Goal: Check status: Check status

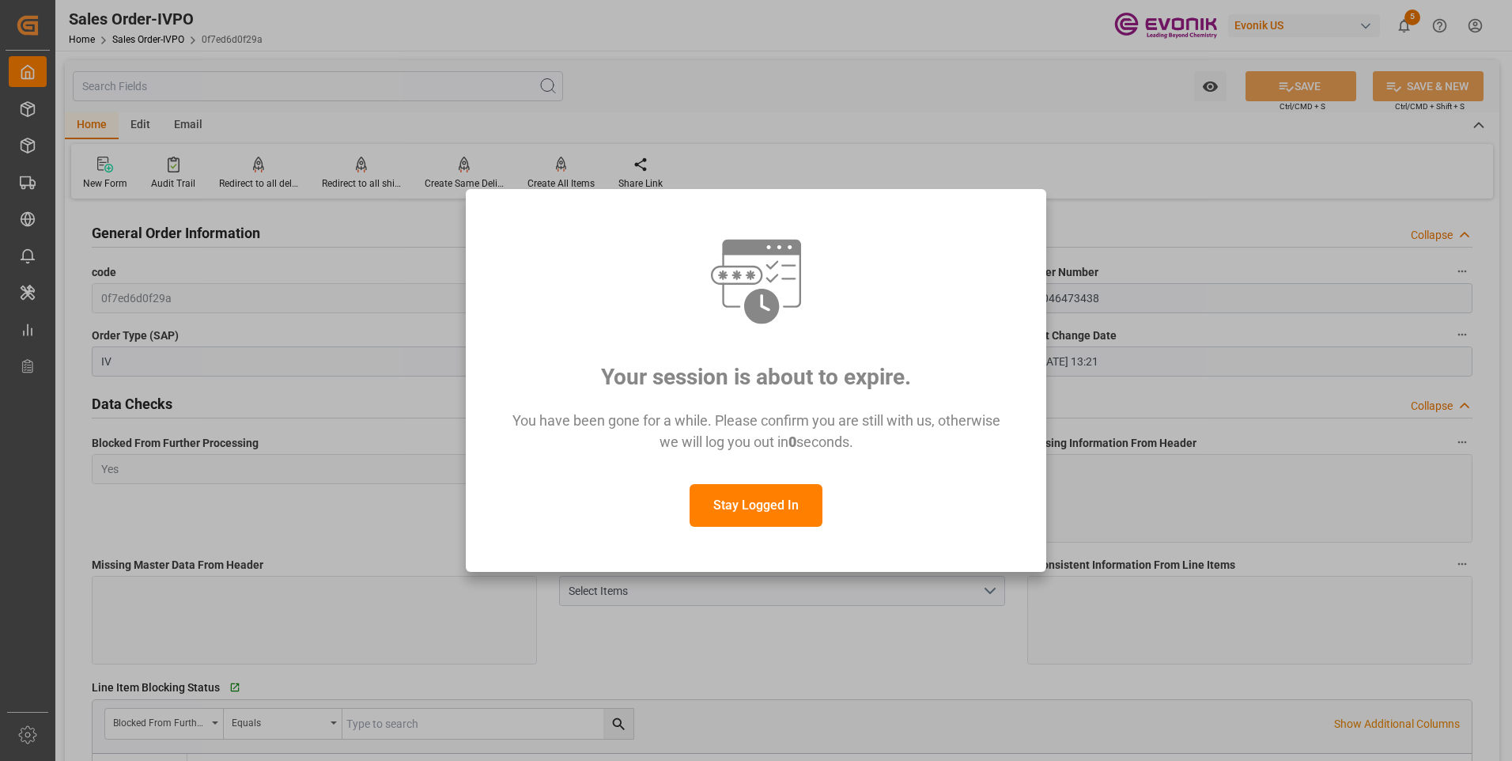
scroll to position [2811, 0]
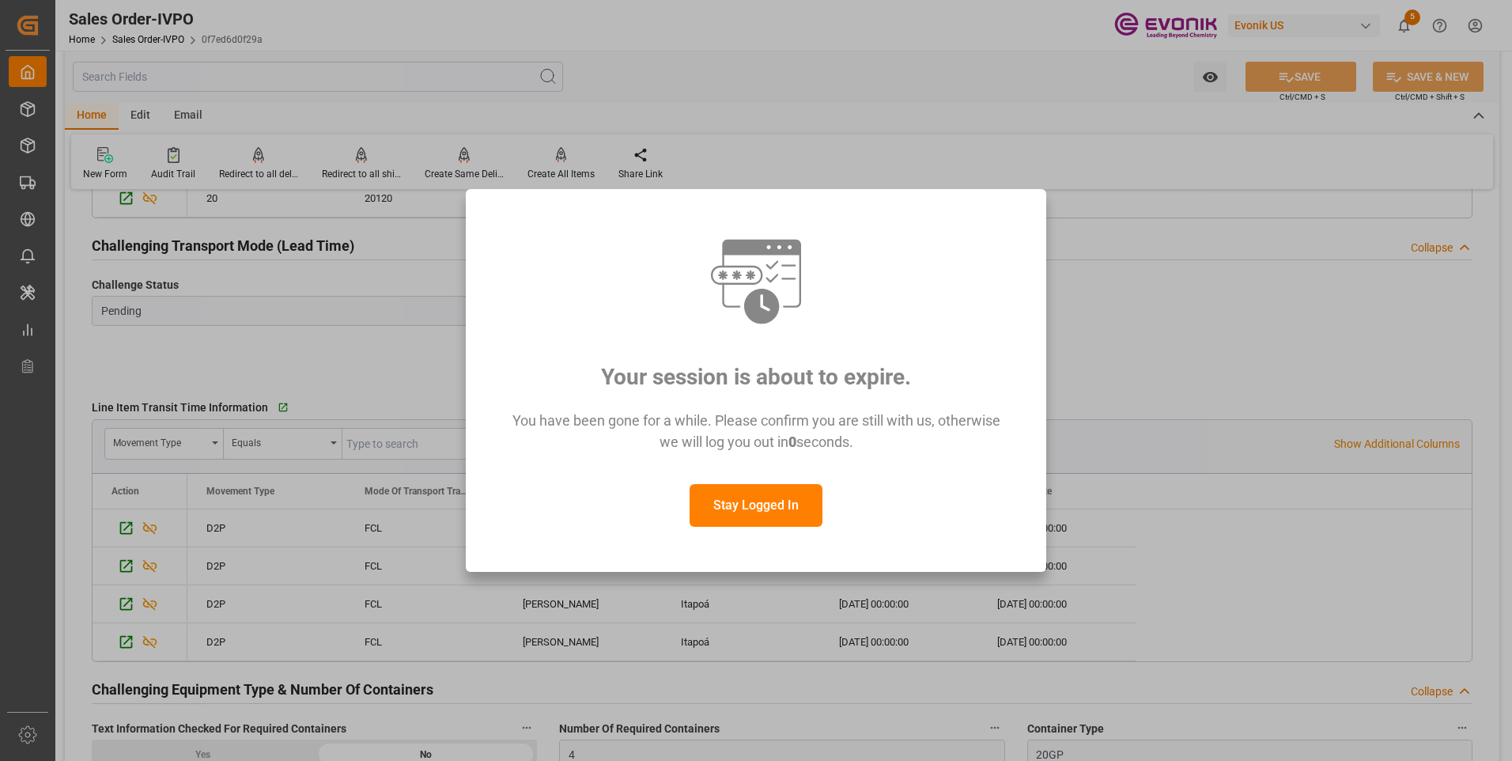
click at [764, 512] on button "Stay Logged In" at bounding box center [756, 505] width 133 height 43
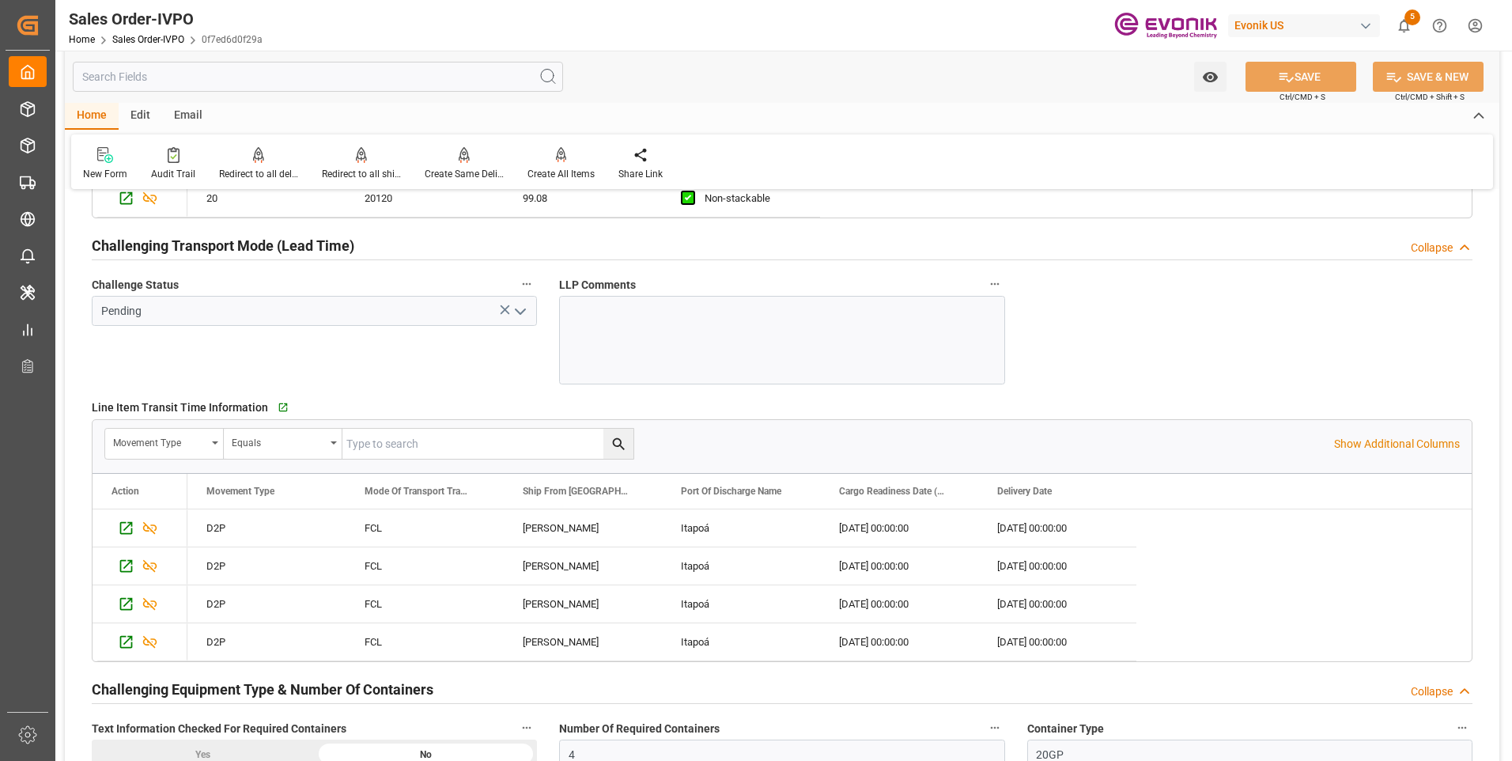
scroll to position [0, 0]
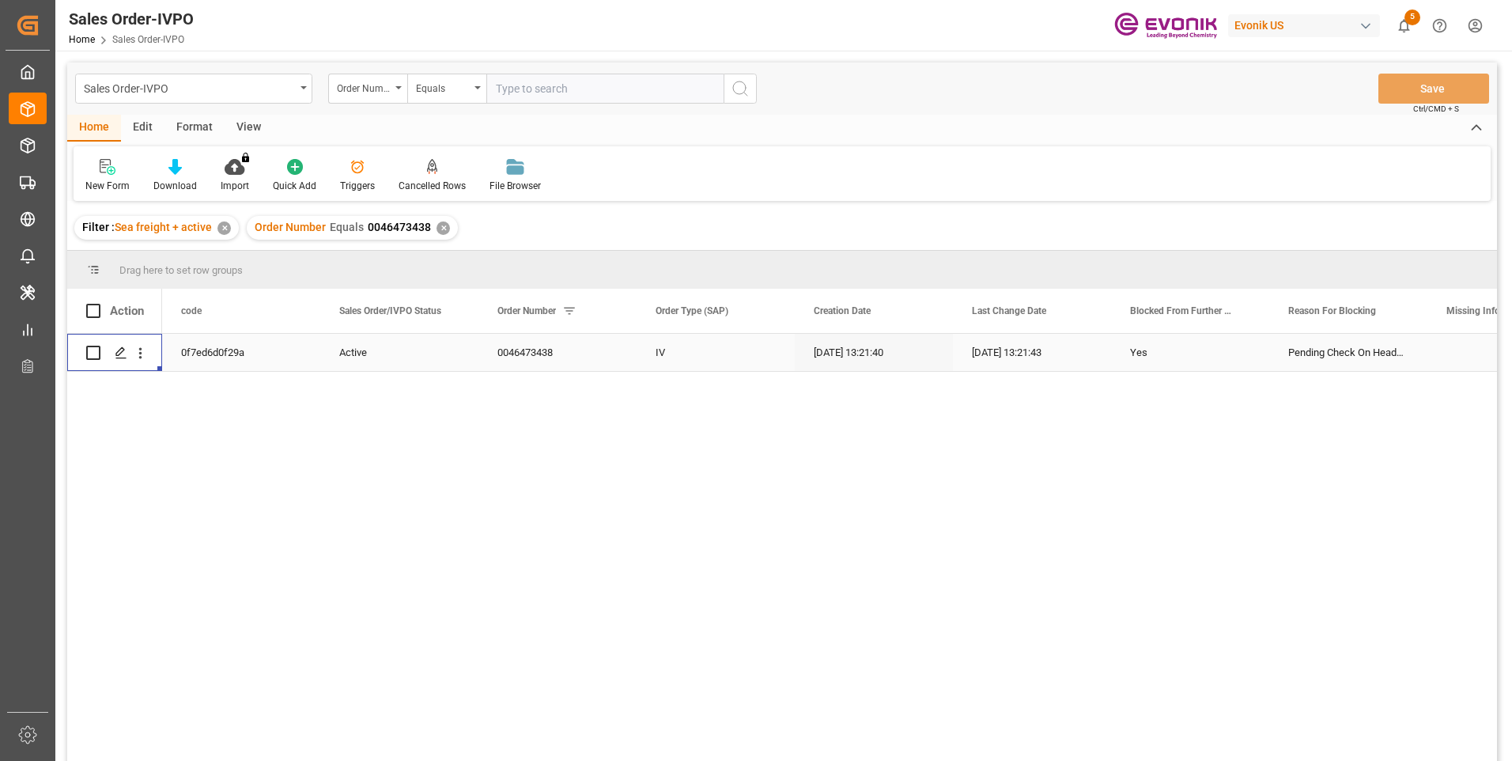
click at [543, 75] on input "text" at bounding box center [604, 89] width 237 height 30
paste input "0046471275"
type input "0046471275"
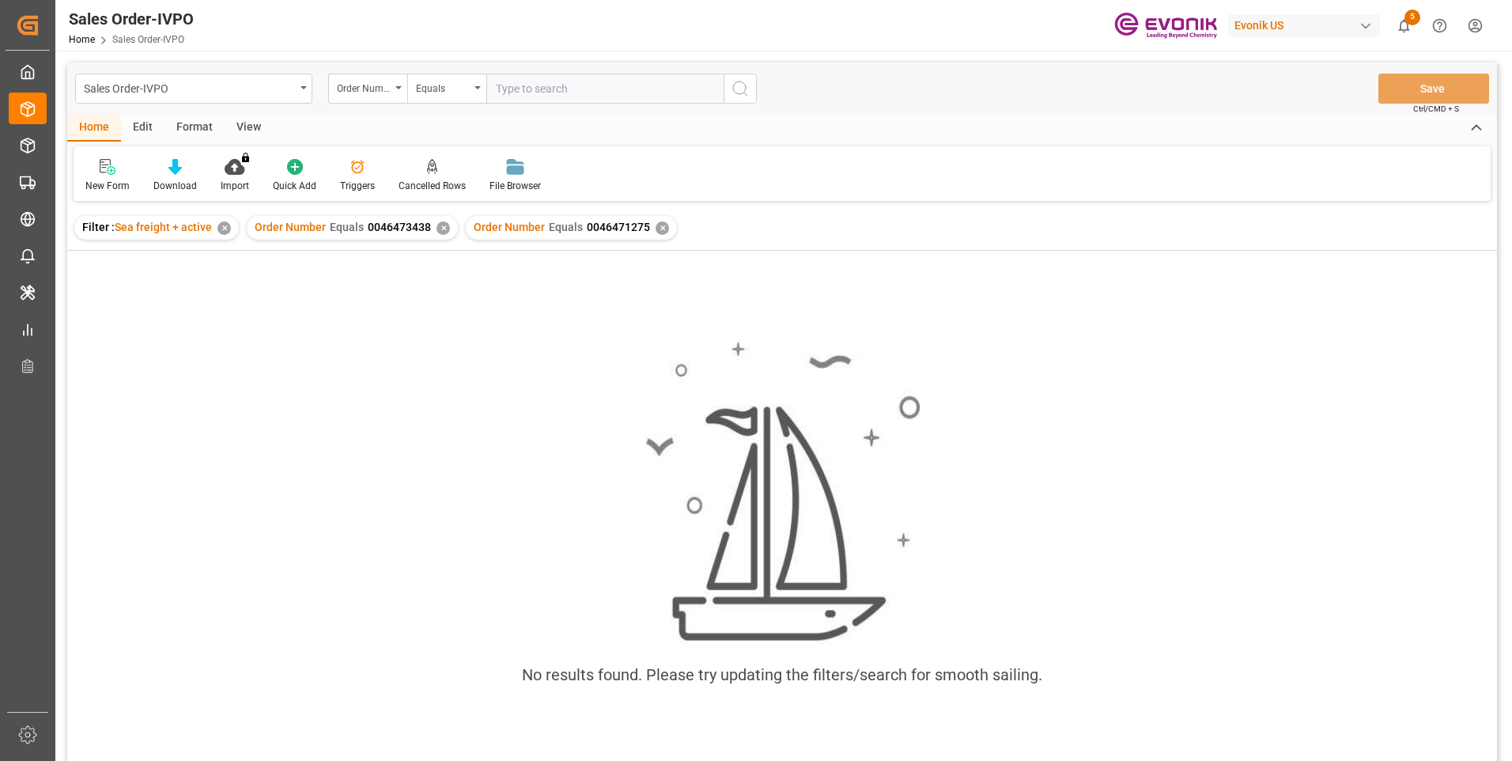
click at [441, 227] on div "✕" at bounding box center [443, 227] width 13 height 13
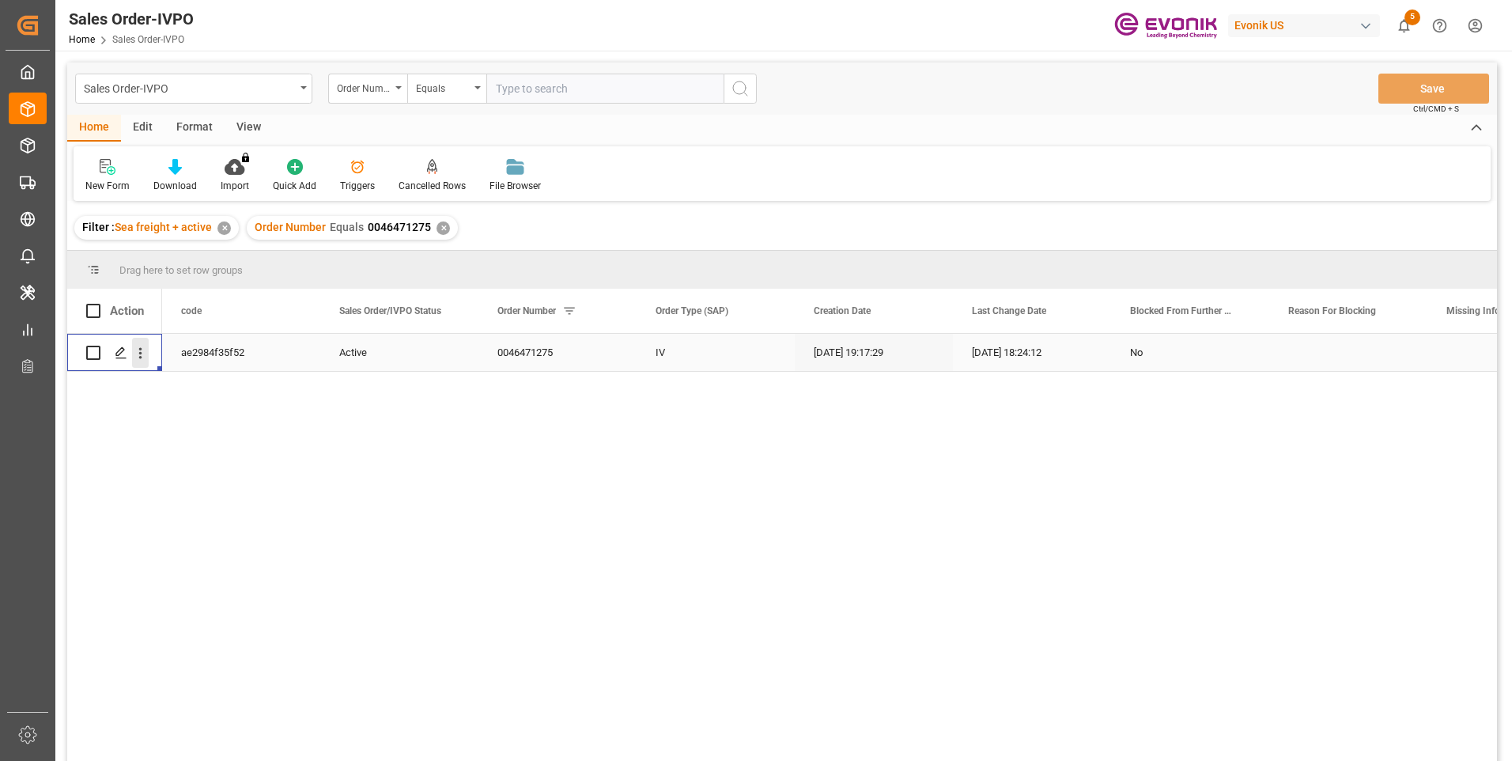
click at [138, 347] on icon "open menu" at bounding box center [140, 353] width 17 height 17
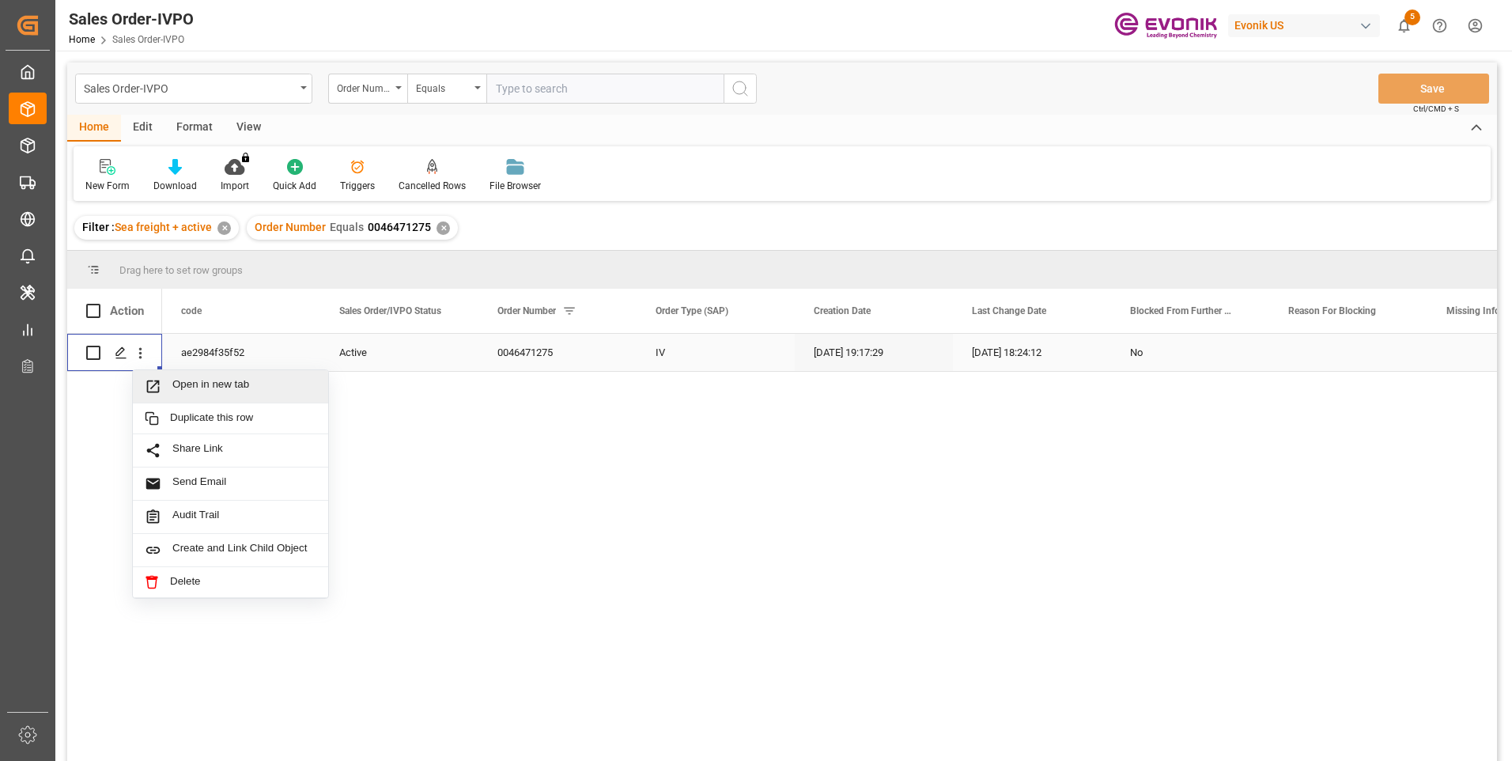
click at [176, 387] on span "Open in new tab" at bounding box center [244, 386] width 144 height 17
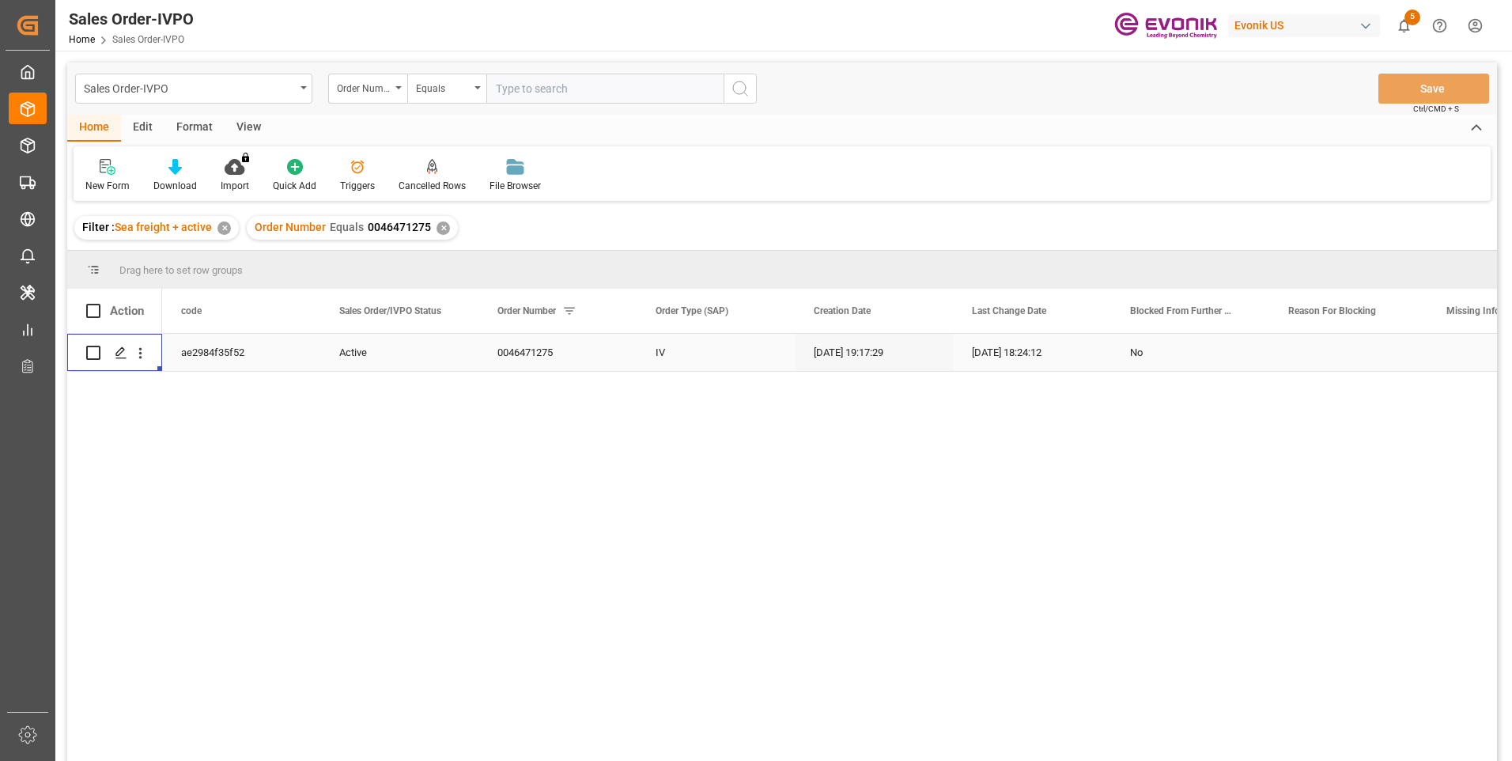
click at [555, 90] on input "text" at bounding box center [604, 89] width 237 height 30
paste input "0046469877"
type input "0046469877"
click at [745, 88] on icon "search button" at bounding box center [740, 88] width 19 height 19
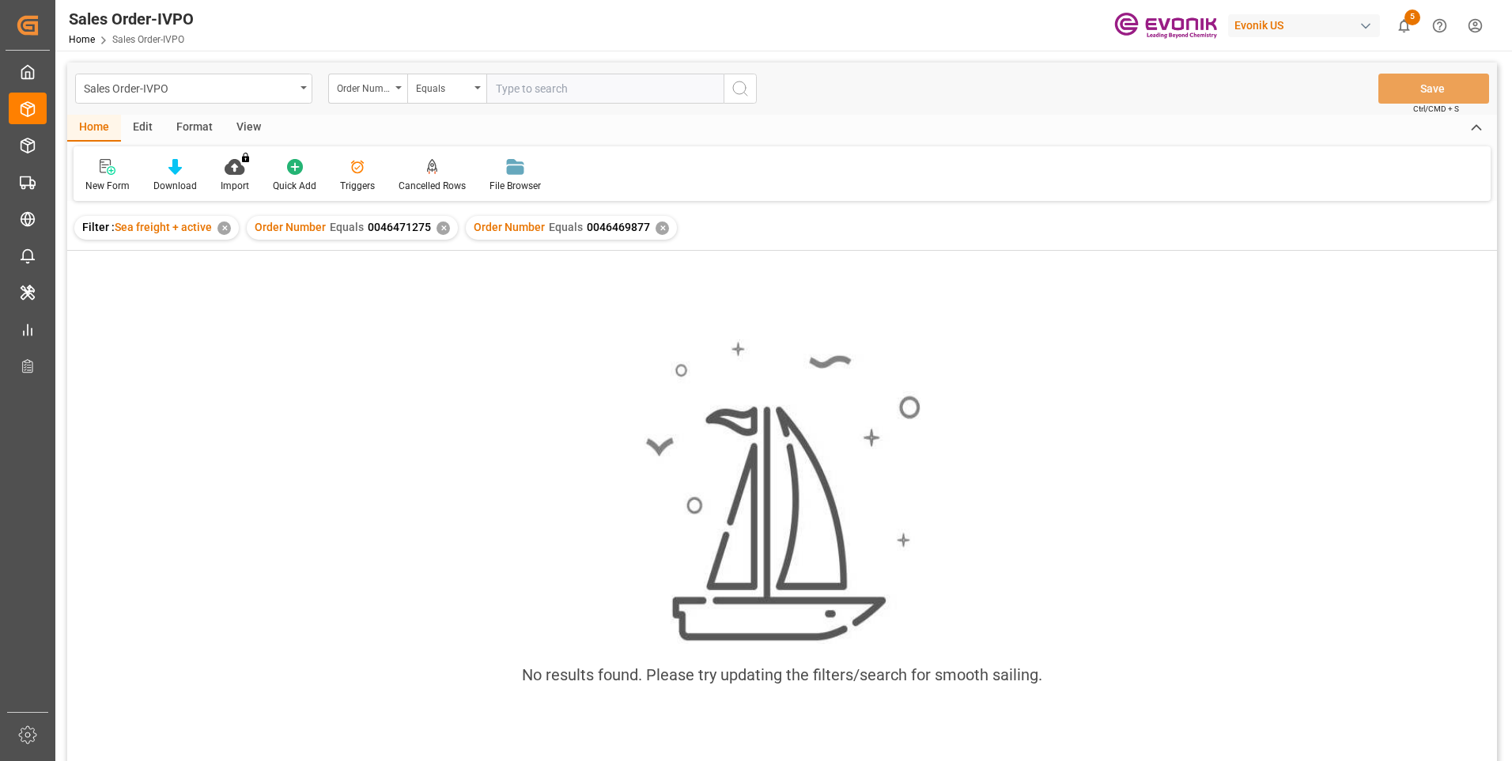
click at [442, 226] on div "✕" at bounding box center [443, 227] width 13 height 13
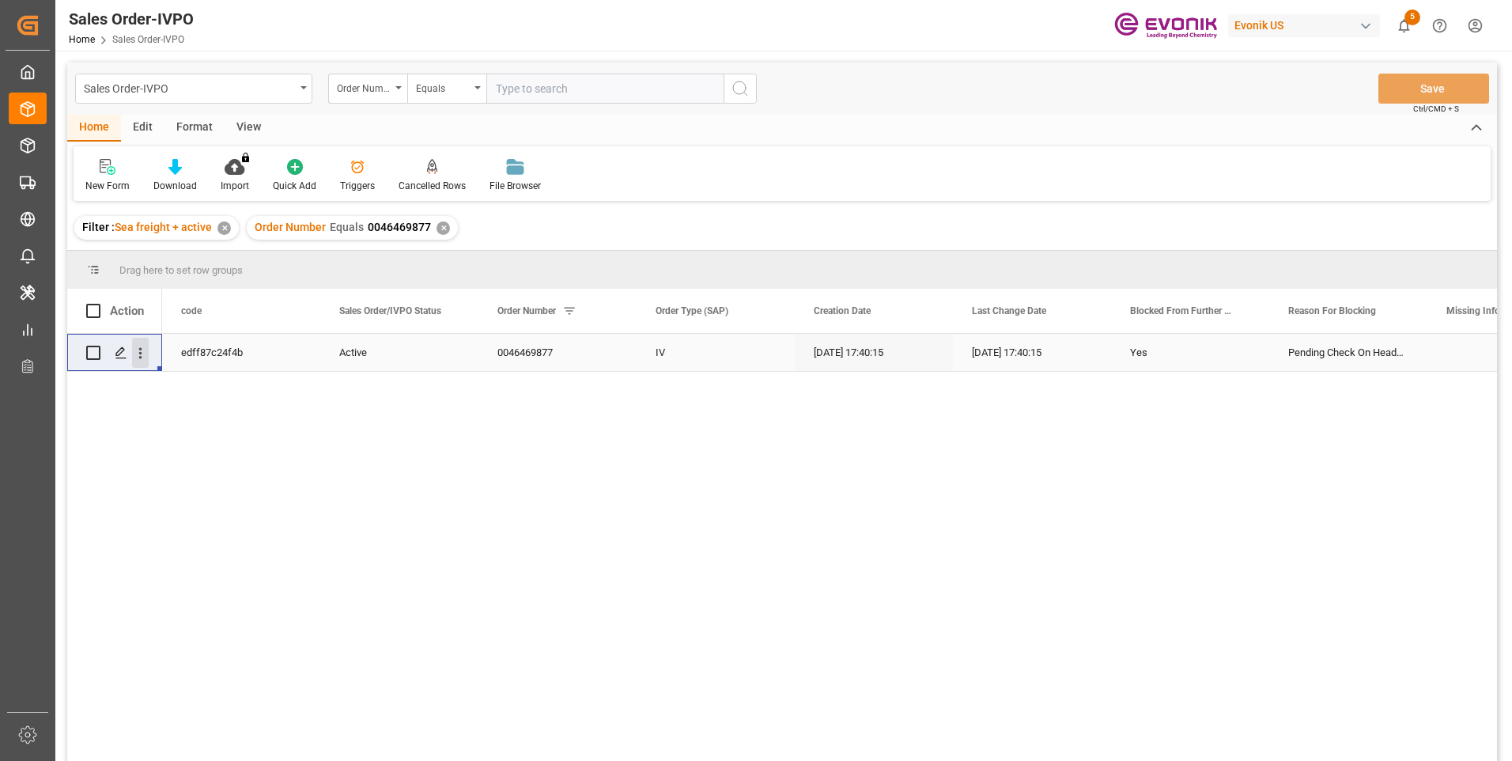
click at [146, 358] on icon "open menu" at bounding box center [140, 353] width 17 height 17
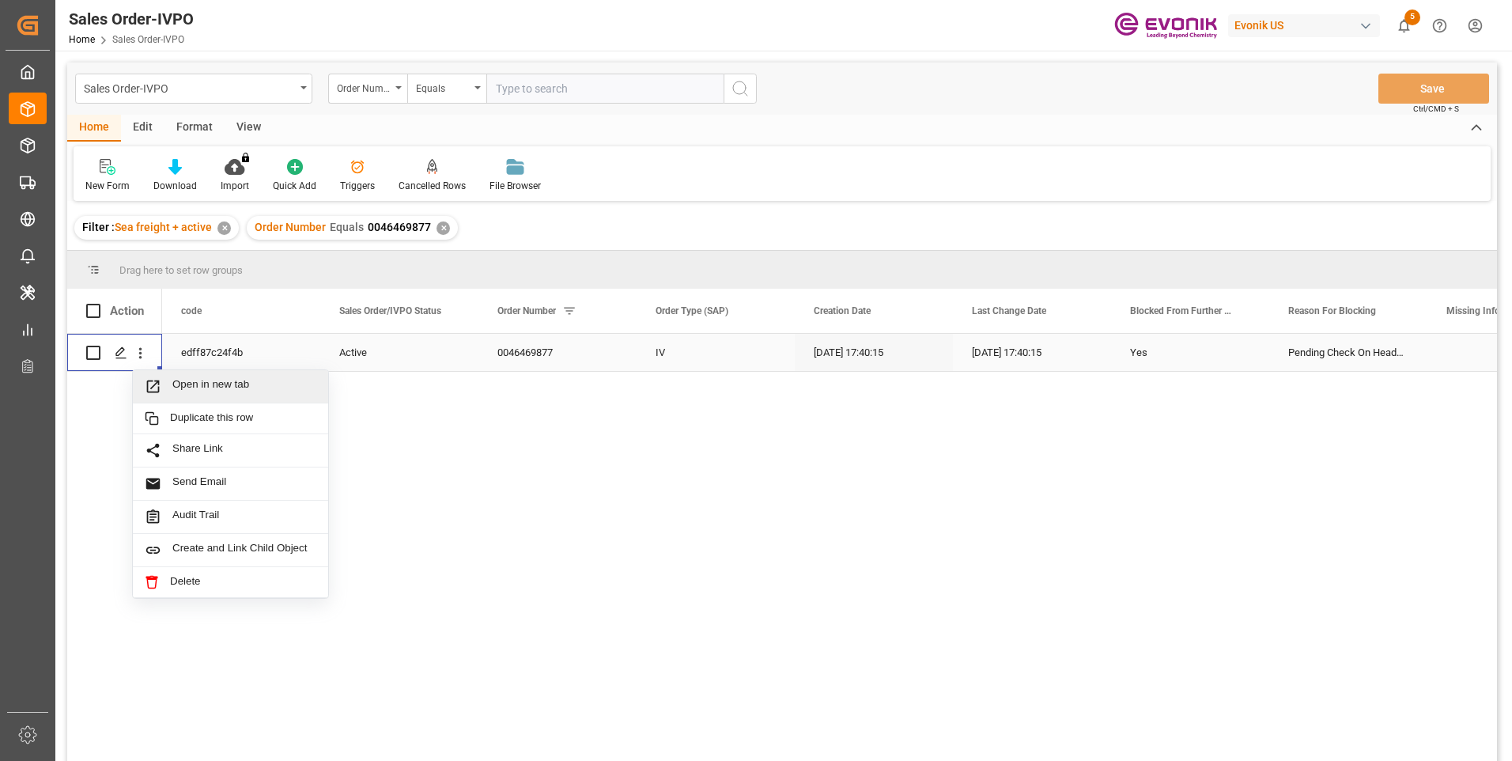
click at [170, 385] on span "Press SPACE to select this row." at bounding box center [159, 386] width 28 height 17
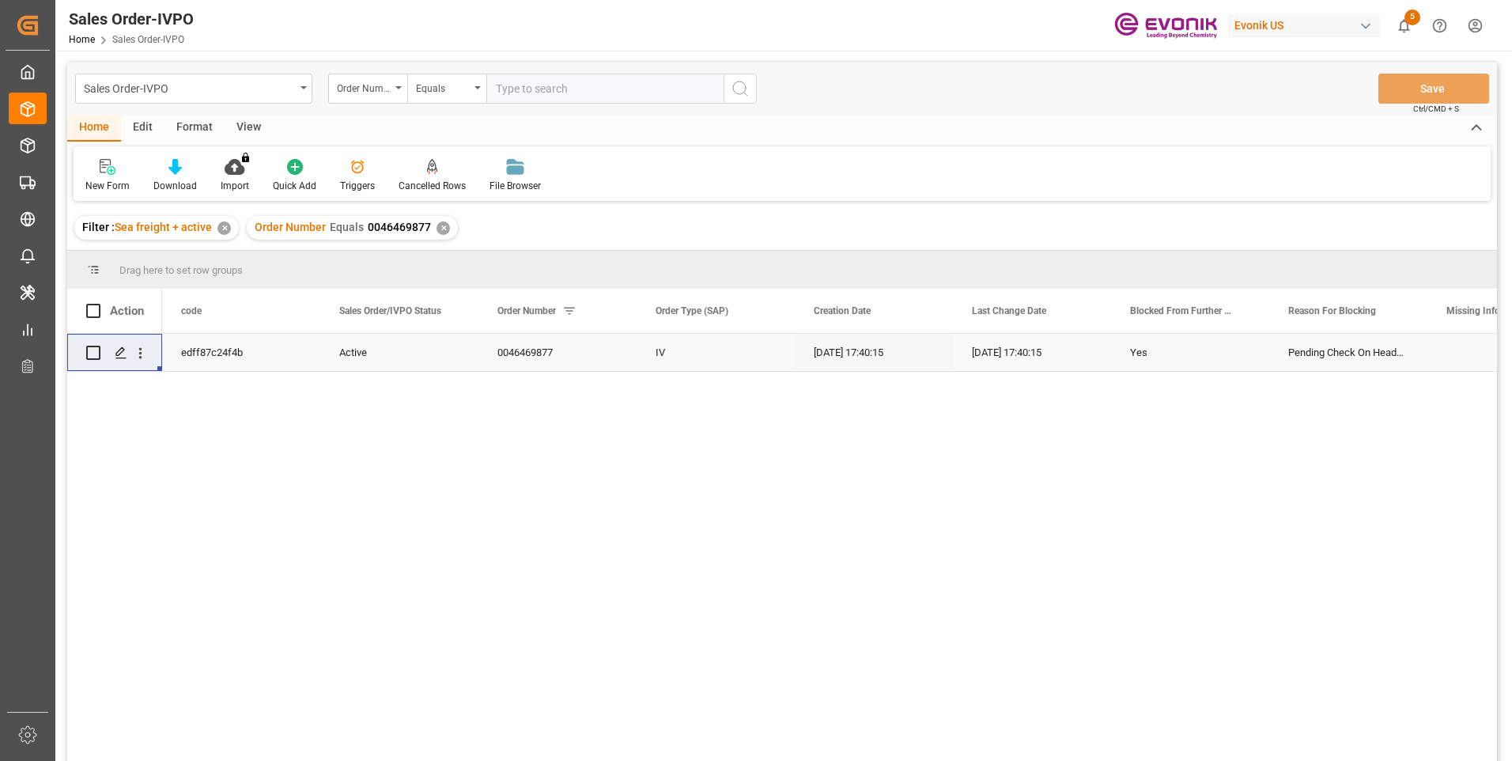
click at [527, 85] on input "text" at bounding box center [604, 89] width 237 height 30
click at [548, 92] on input "text" at bounding box center [604, 89] width 237 height 30
paste input "46473260"
click at [498, 89] on input "46473260" at bounding box center [604, 89] width 237 height 30
type input "0046473260"
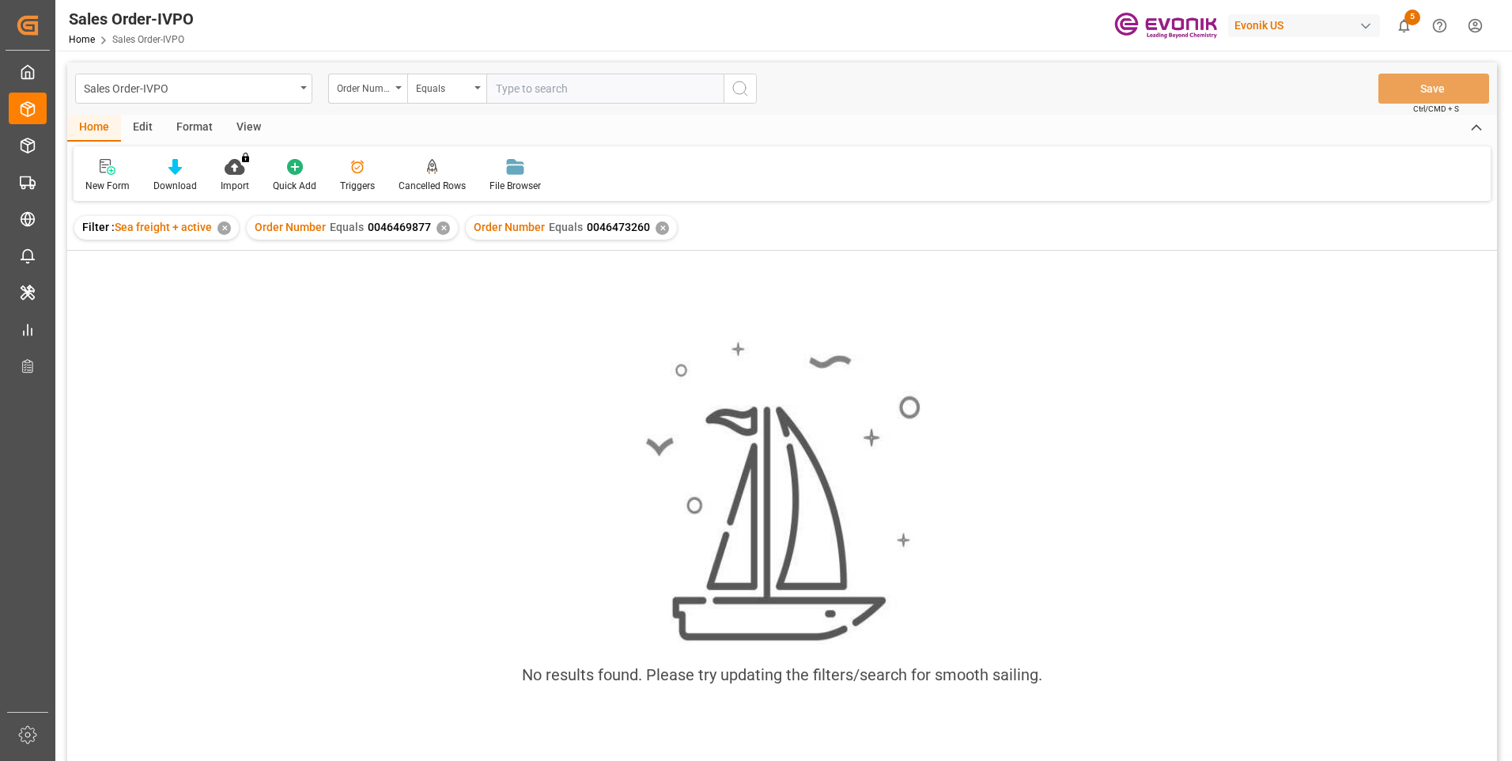
click at [439, 229] on div "✕" at bounding box center [443, 227] width 13 height 13
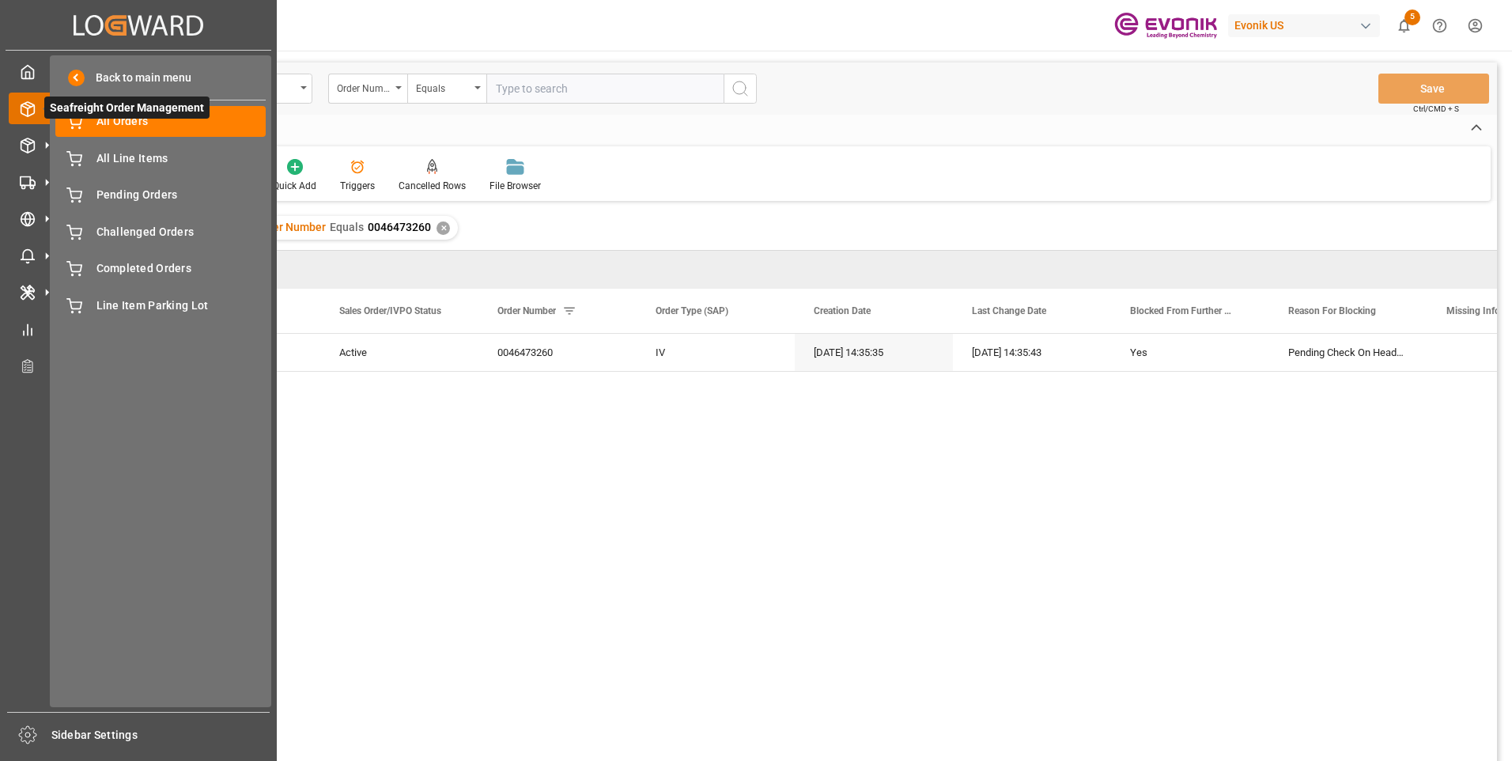
click at [27, 103] on icon at bounding box center [27, 109] width 13 height 14
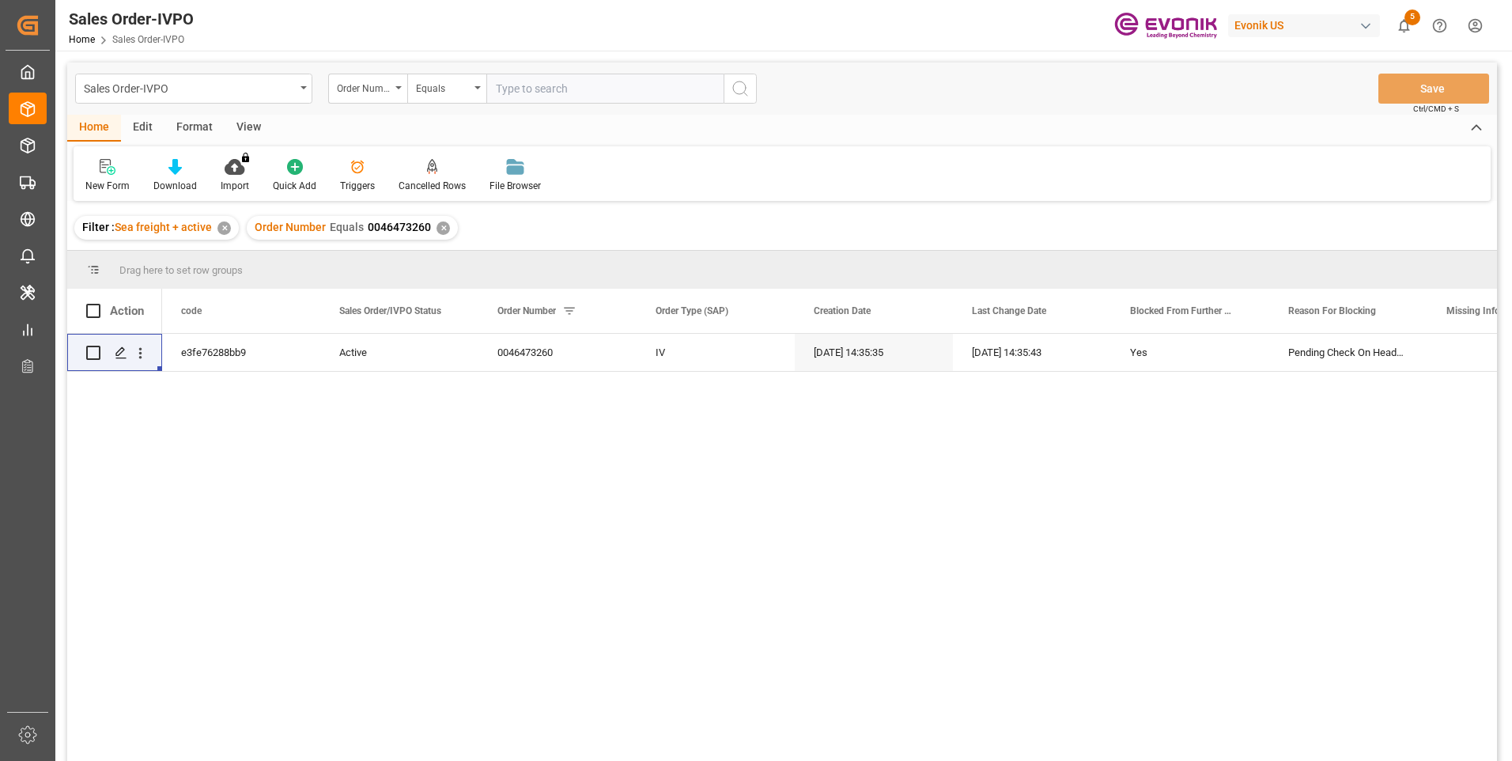
click at [538, 91] on input "text" at bounding box center [604, 89] width 237 height 30
paste input "2007201248"
type input "2007201248"
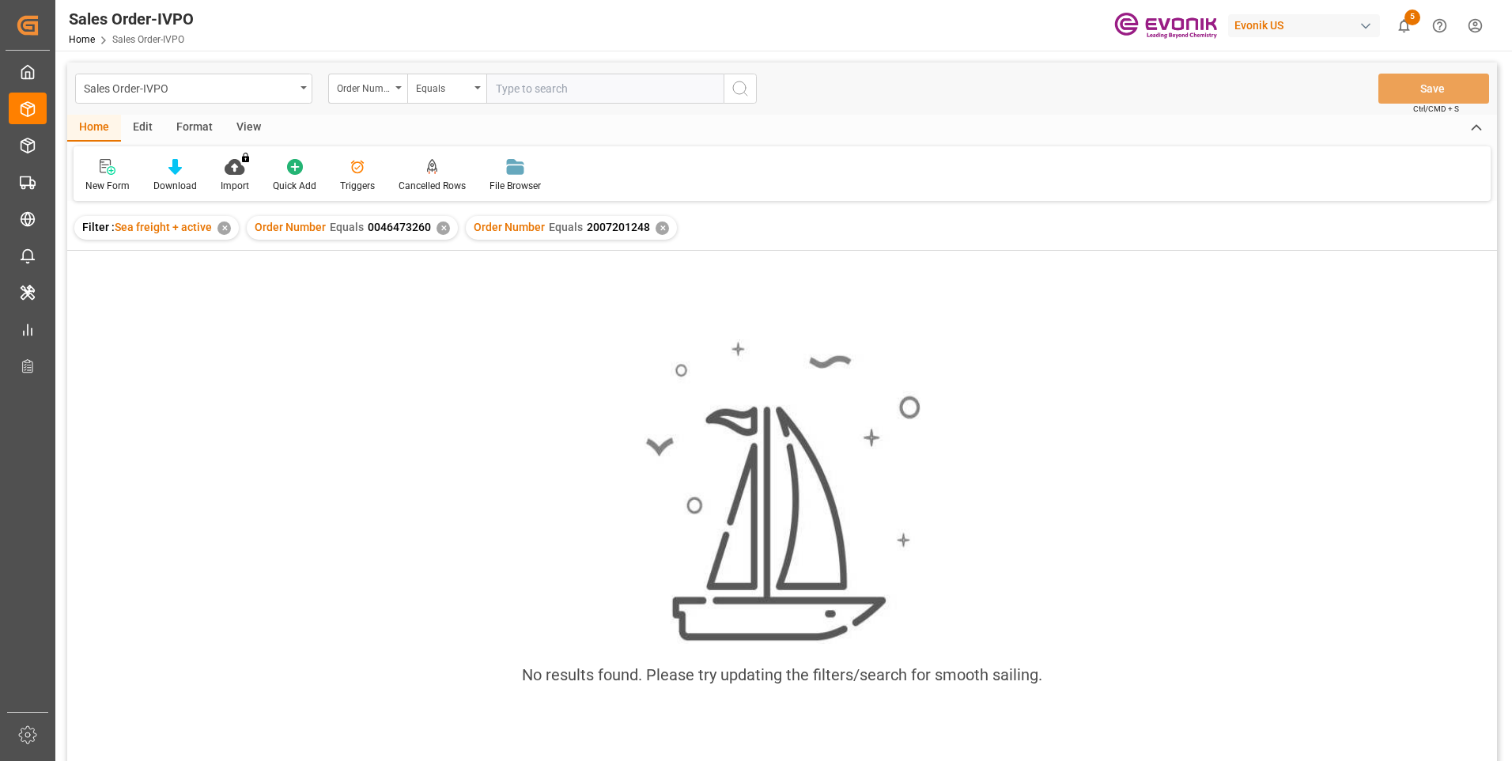
click at [438, 224] on div "✕" at bounding box center [443, 227] width 13 height 13
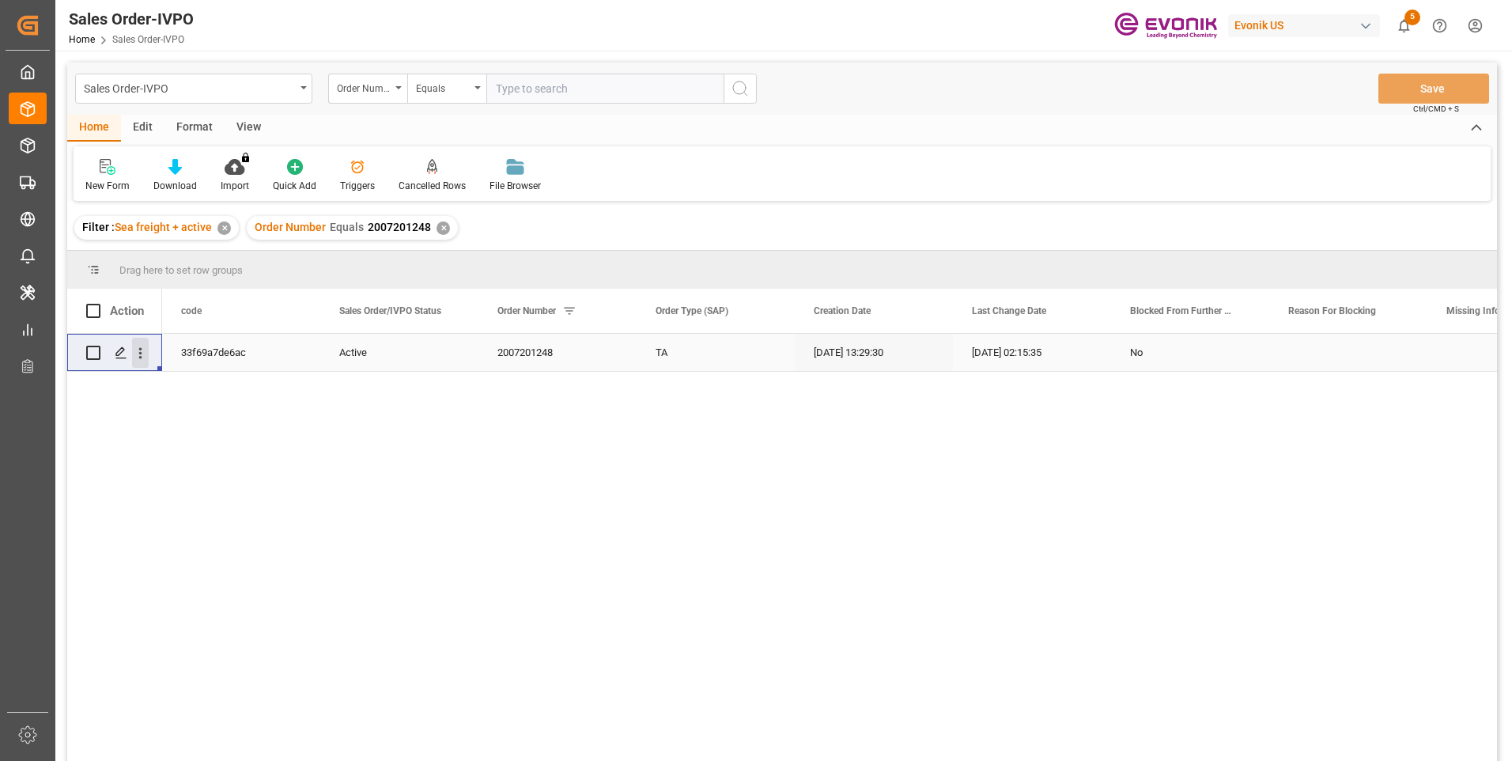
click at [144, 354] on icon "open menu" at bounding box center [140, 353] width 17 height 17
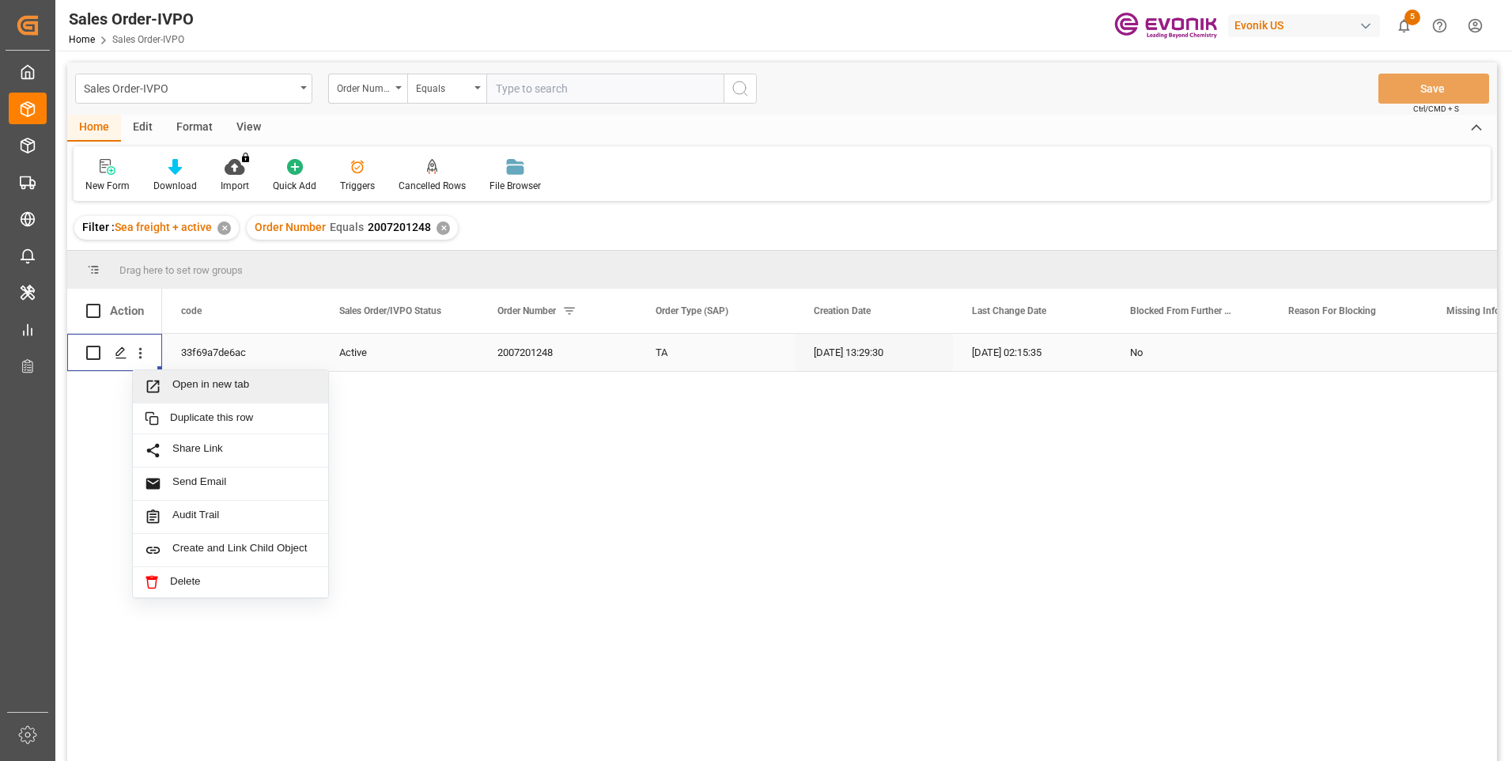
click at [225, 386] on span "Open in new tab" at bounding box center [244, 386] width 144 height 17
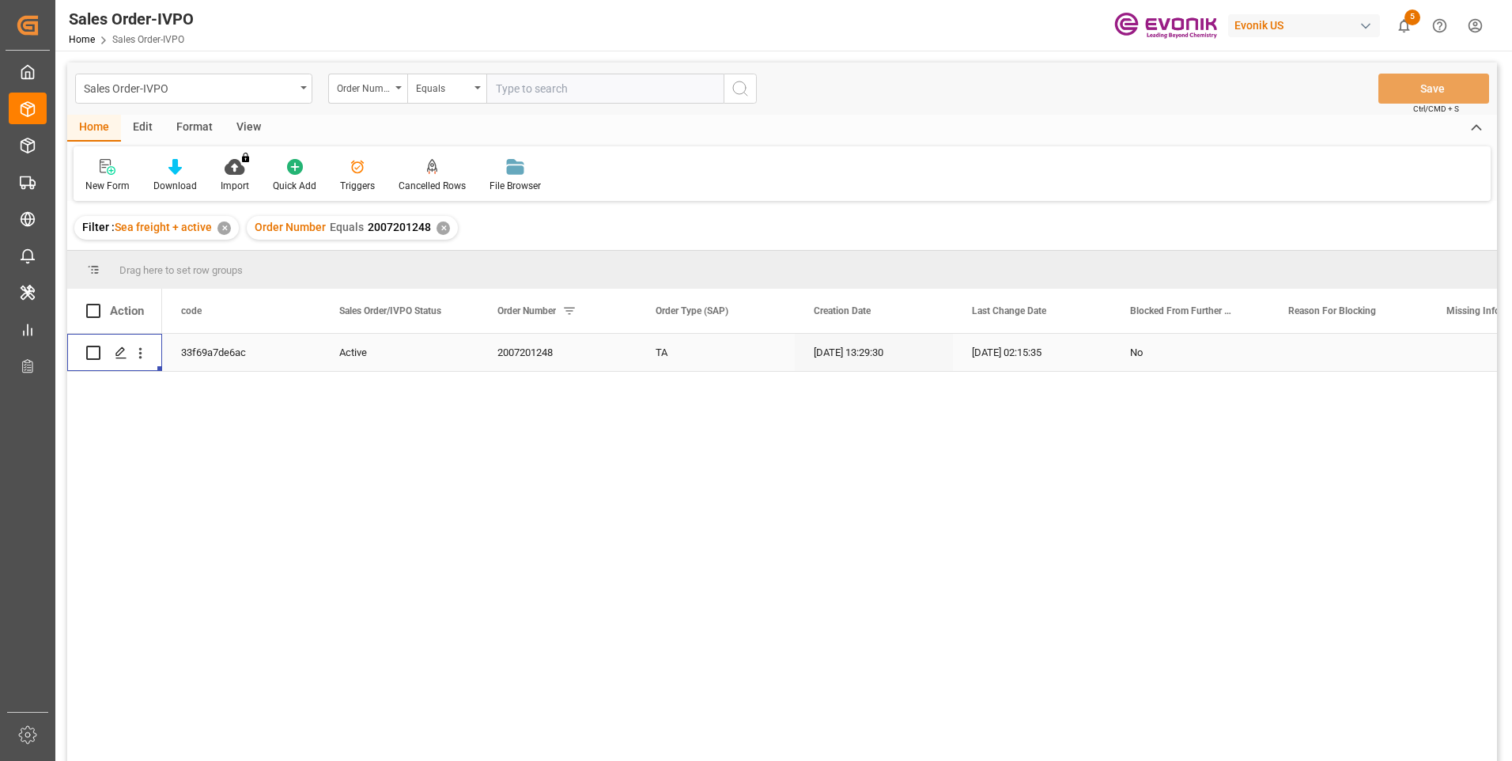
click at [541, 82] on input "text" at bounding box center [604, 89] width 237 height 30
paste input "0046467548"
type input "0046467548"
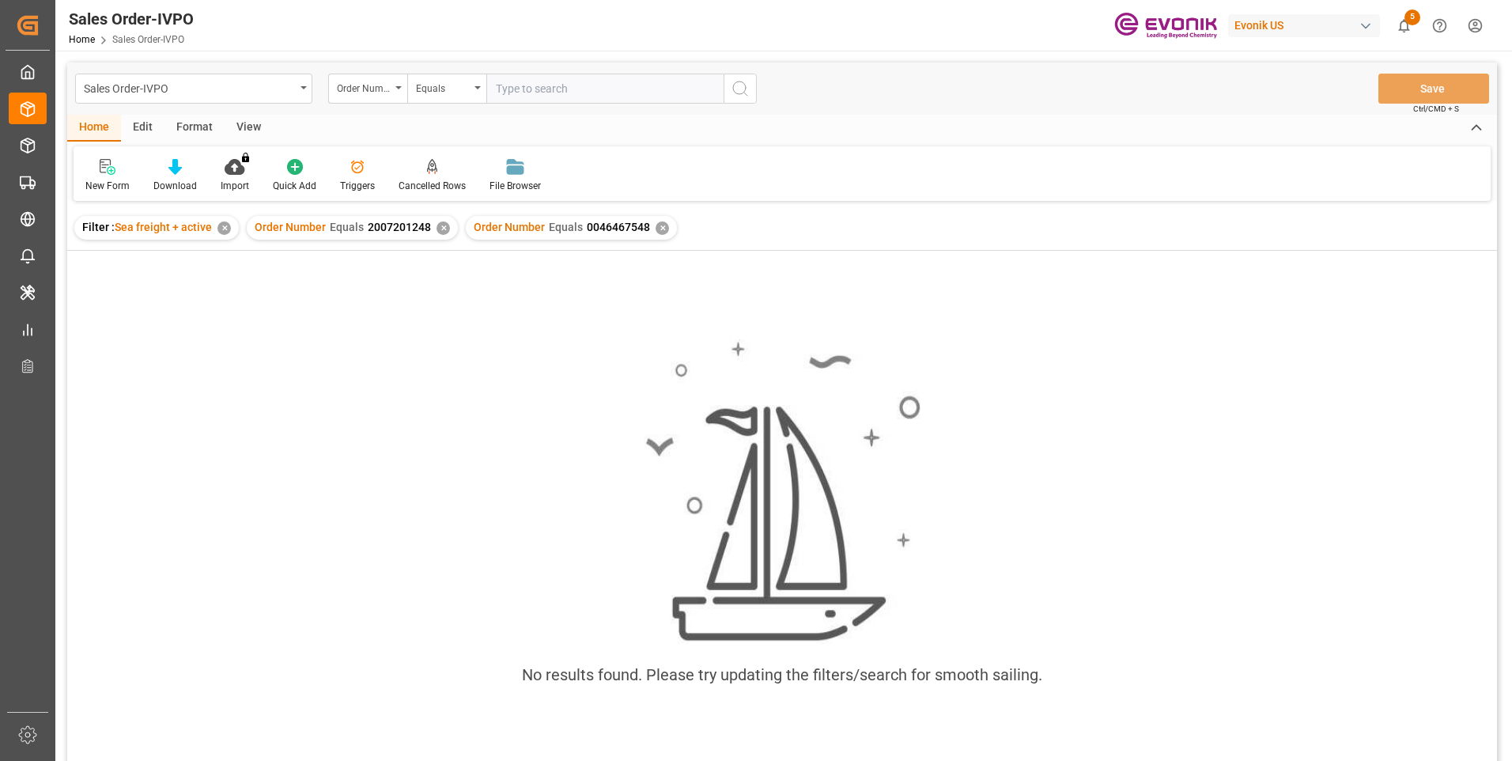
click at [442, 229] on div "✕" at bounding box center [443, 227] width 13 height 13
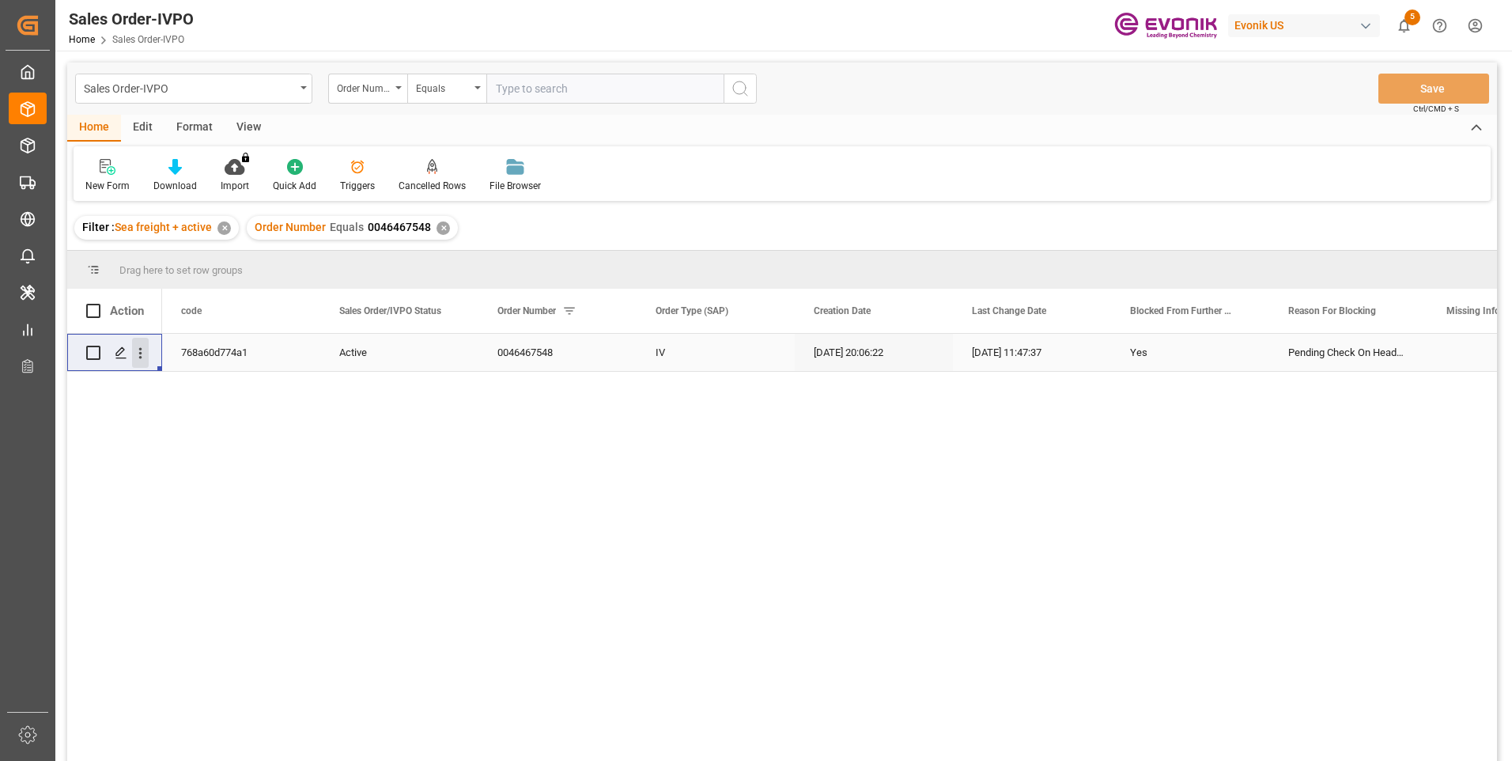
click at [137, 355] on icon "open menu" at bounding box center [140, 353] width 17 height 17
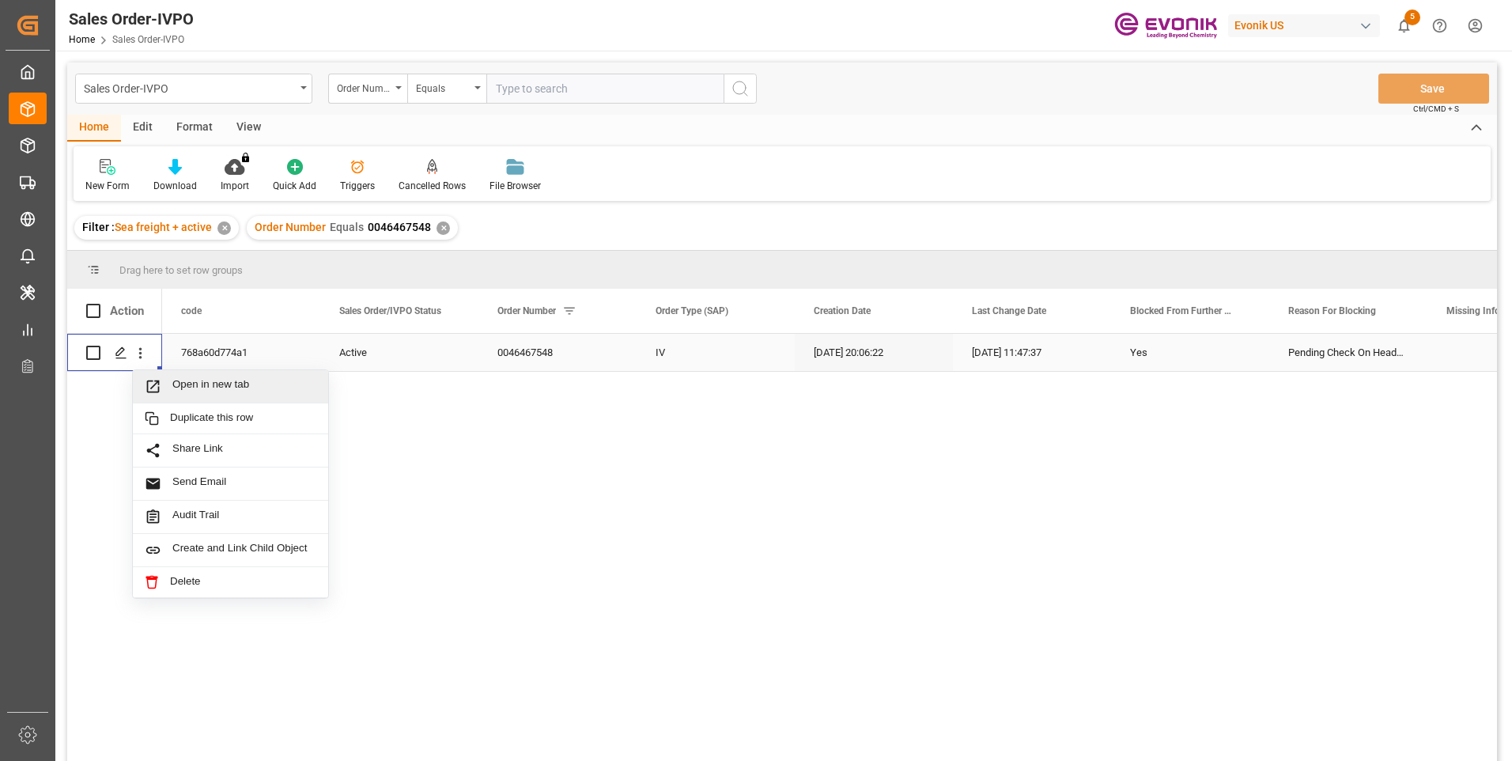
click at [202, 388] on span "Open in new tab" at bounding box center [244, 386] width 144 height 17
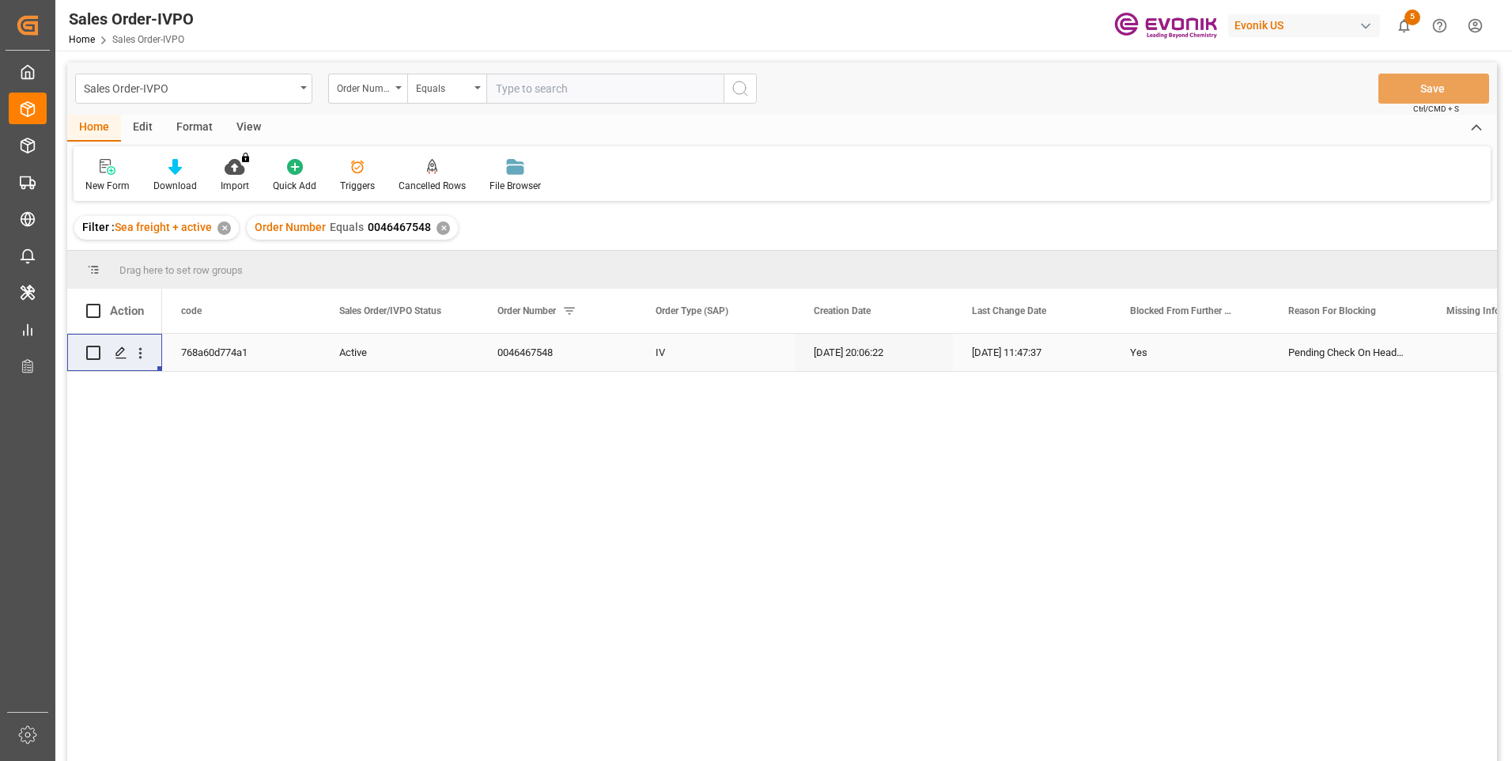
click at [527, 93] on input "text" at bounding box center [604, 89] width 237 height 30
paste input "46467671"
type input "0046467671"
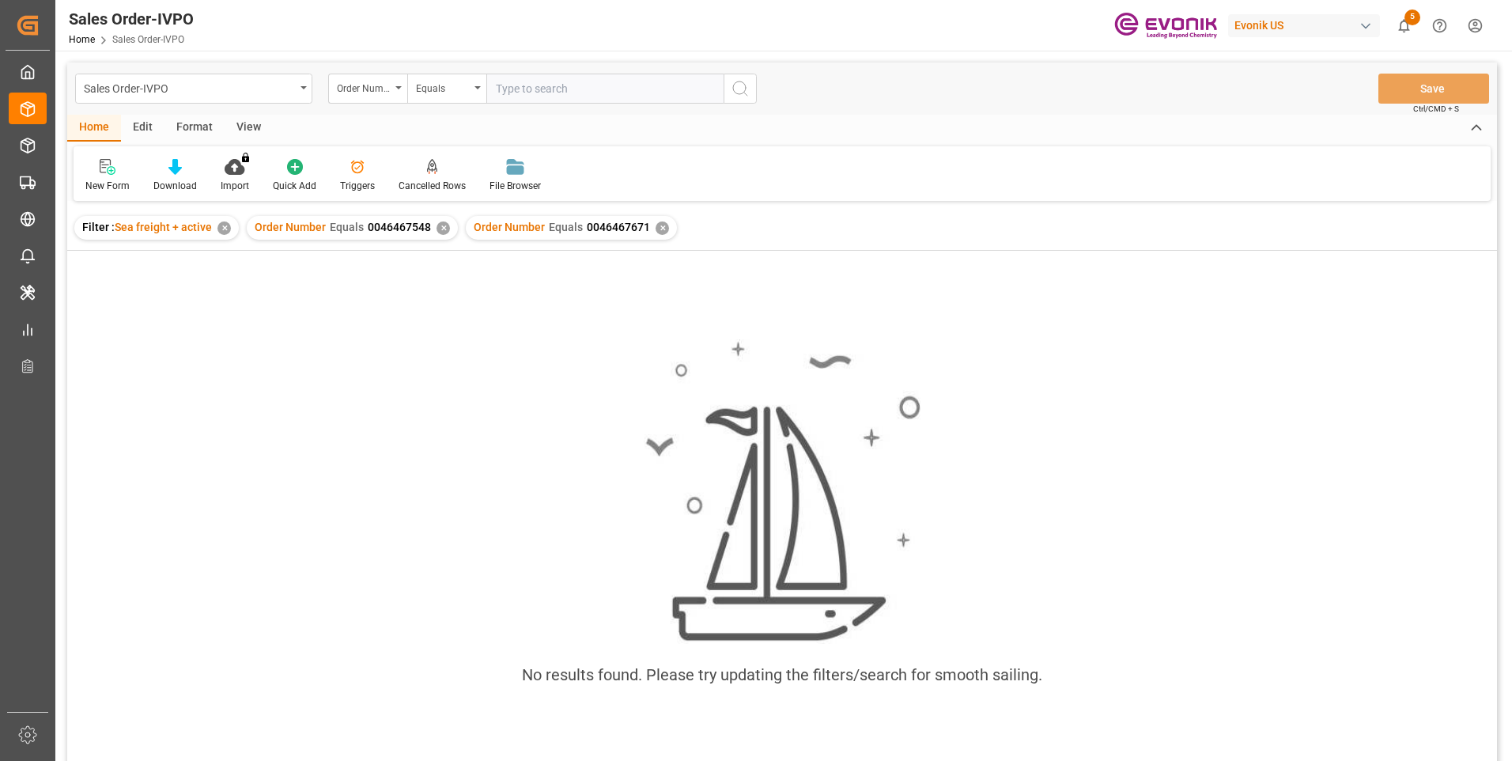
click at [437, 225] on div "✕" at bounding box center [443, 227] width 13 height 13
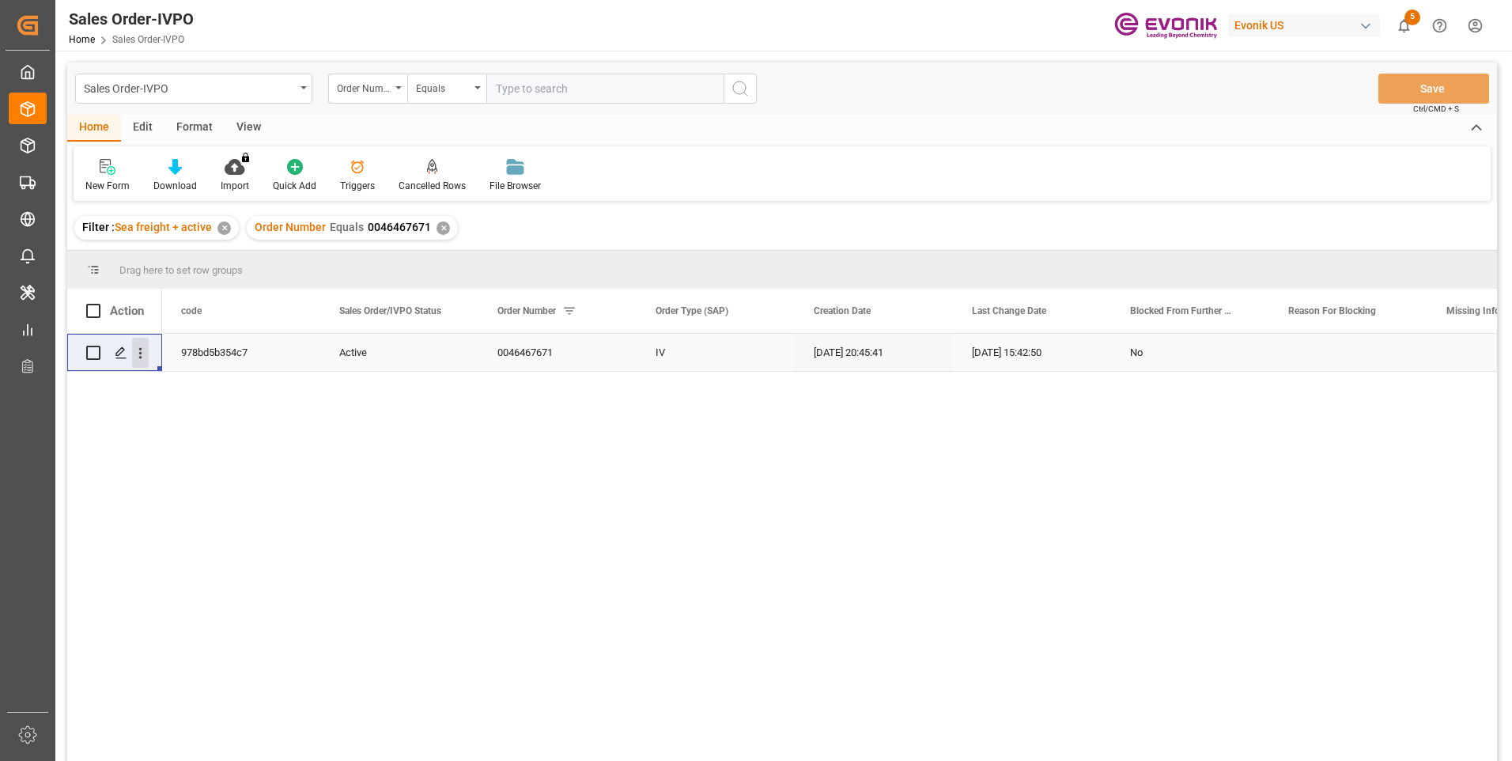
click at [144, 346] on icon "open menu" at bounding box center [140, 353] width 17 height 17
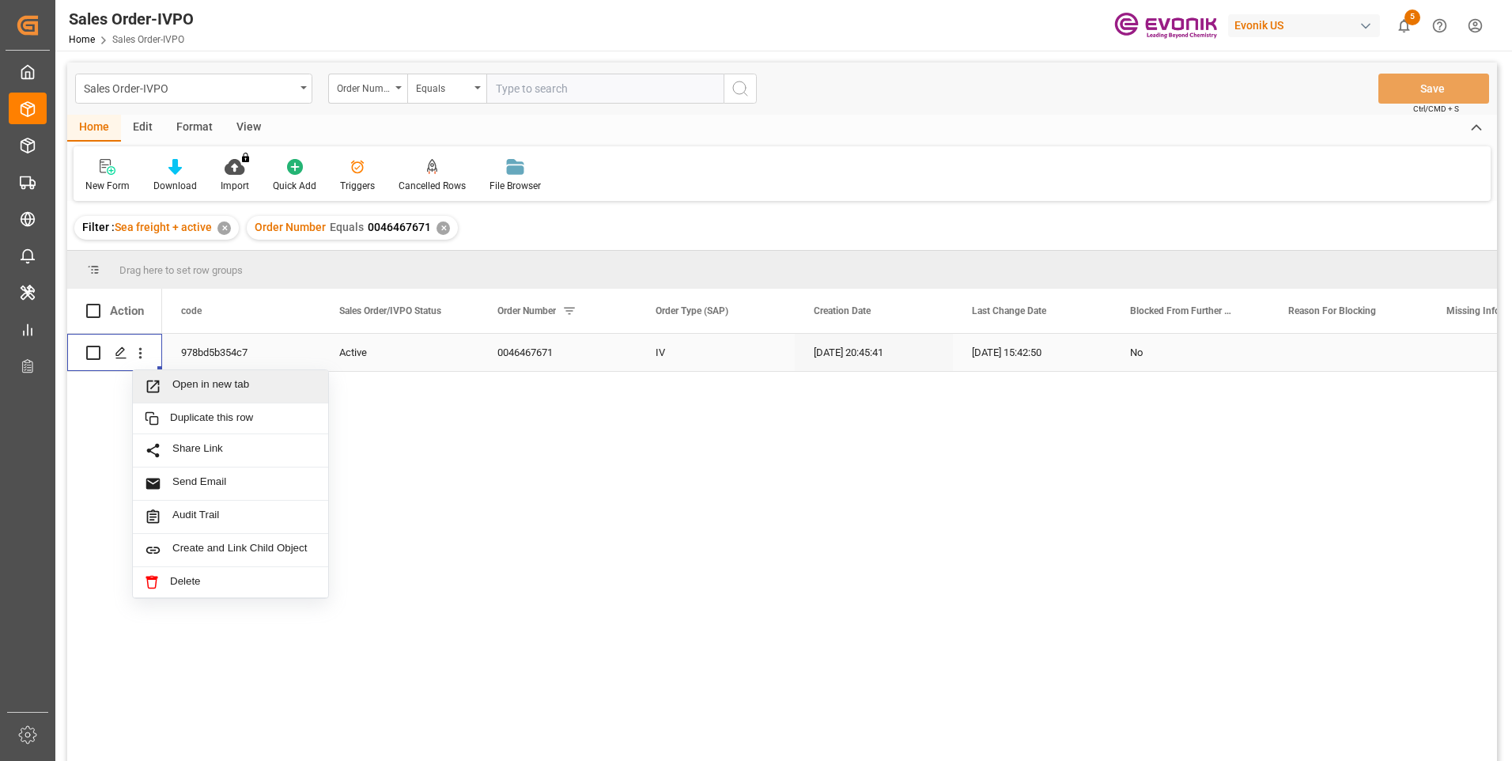
click at [197, 384] on span "Open in new tab" at bounding box center [244, 386] width 144 height 17
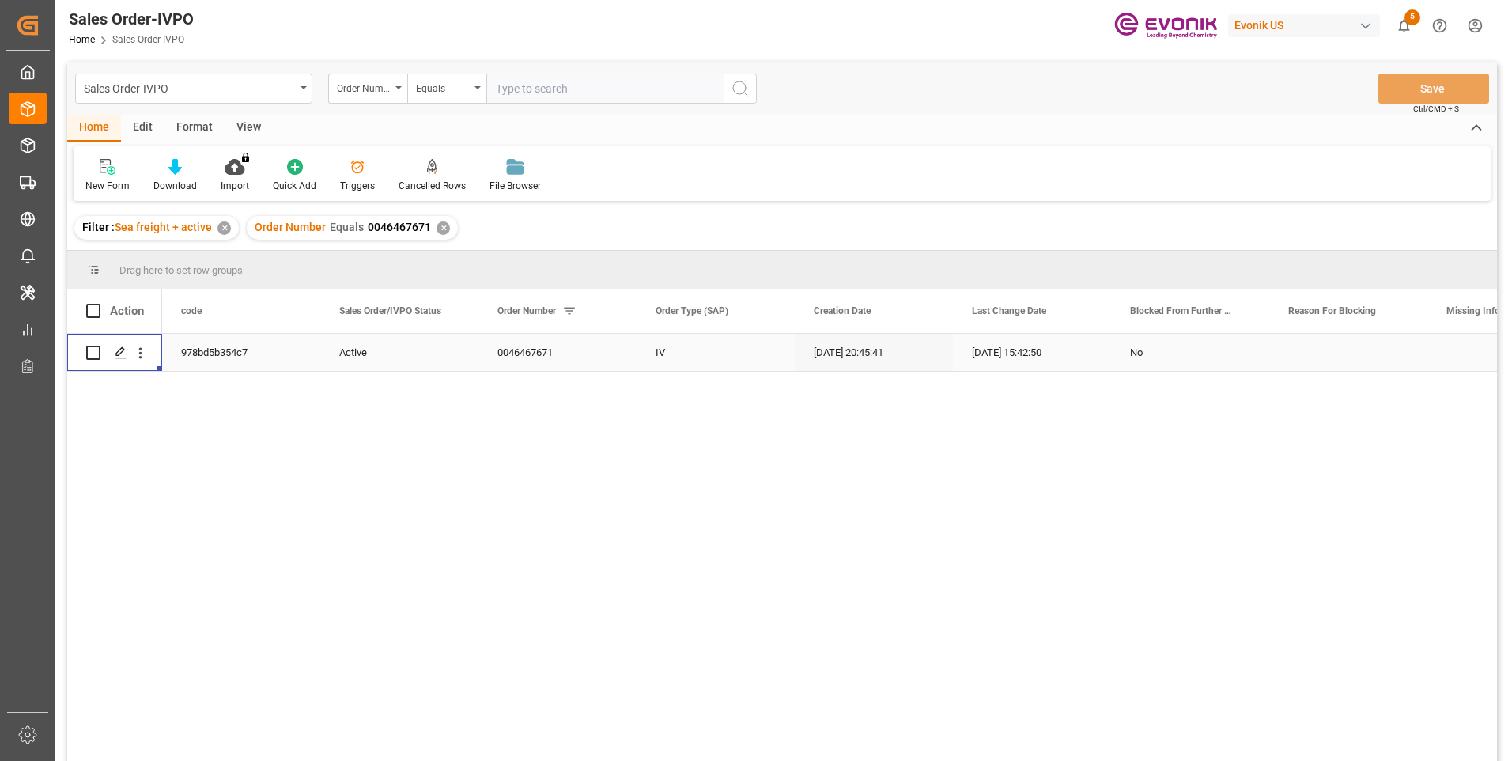
click at [541, 89] on input "text" at bounding box center [604, 89] width 237 height 30
paste input "46462761"
type input "0046462761"
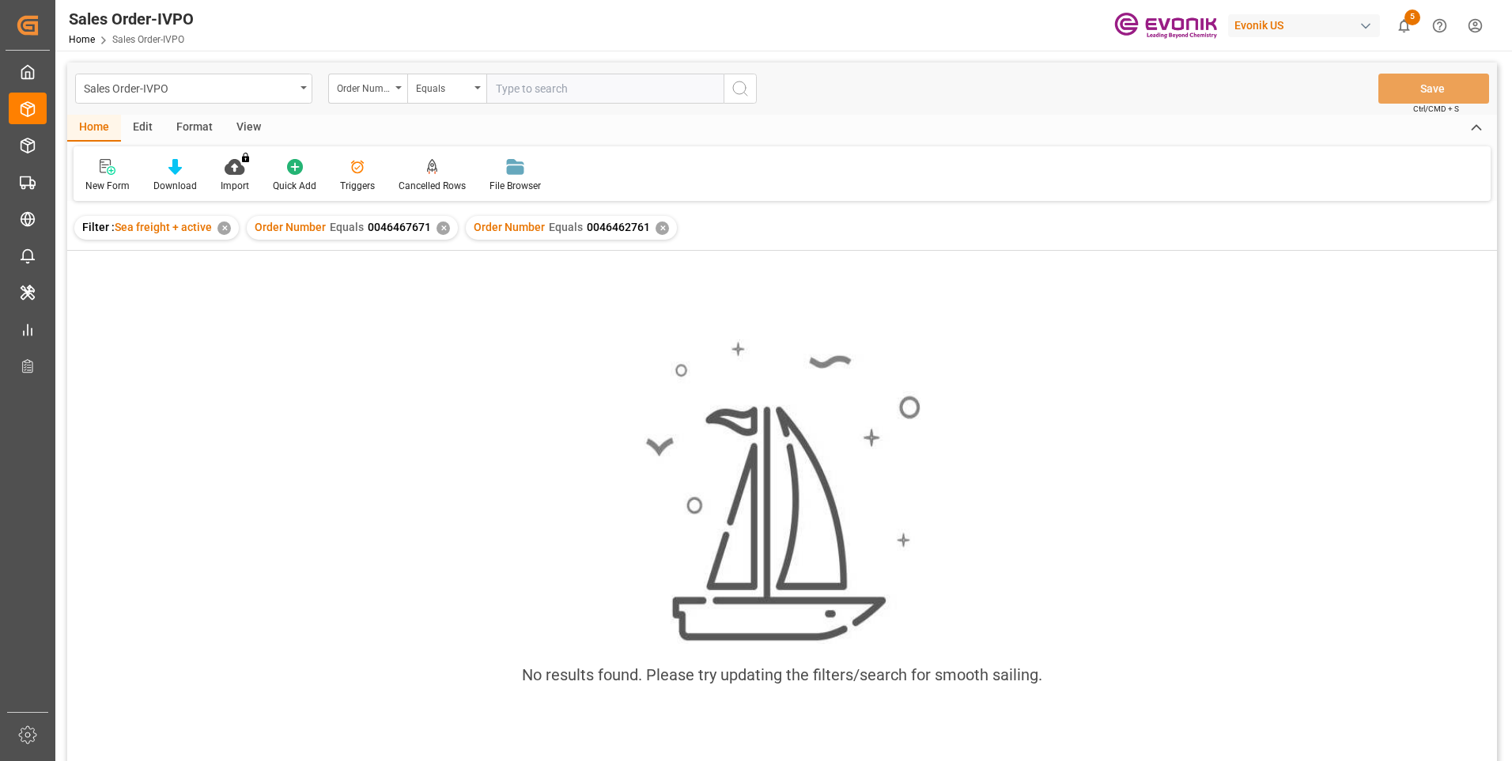
click at [442, 229] on div "✕" at bounding box center [443, 227] width 13 height 13
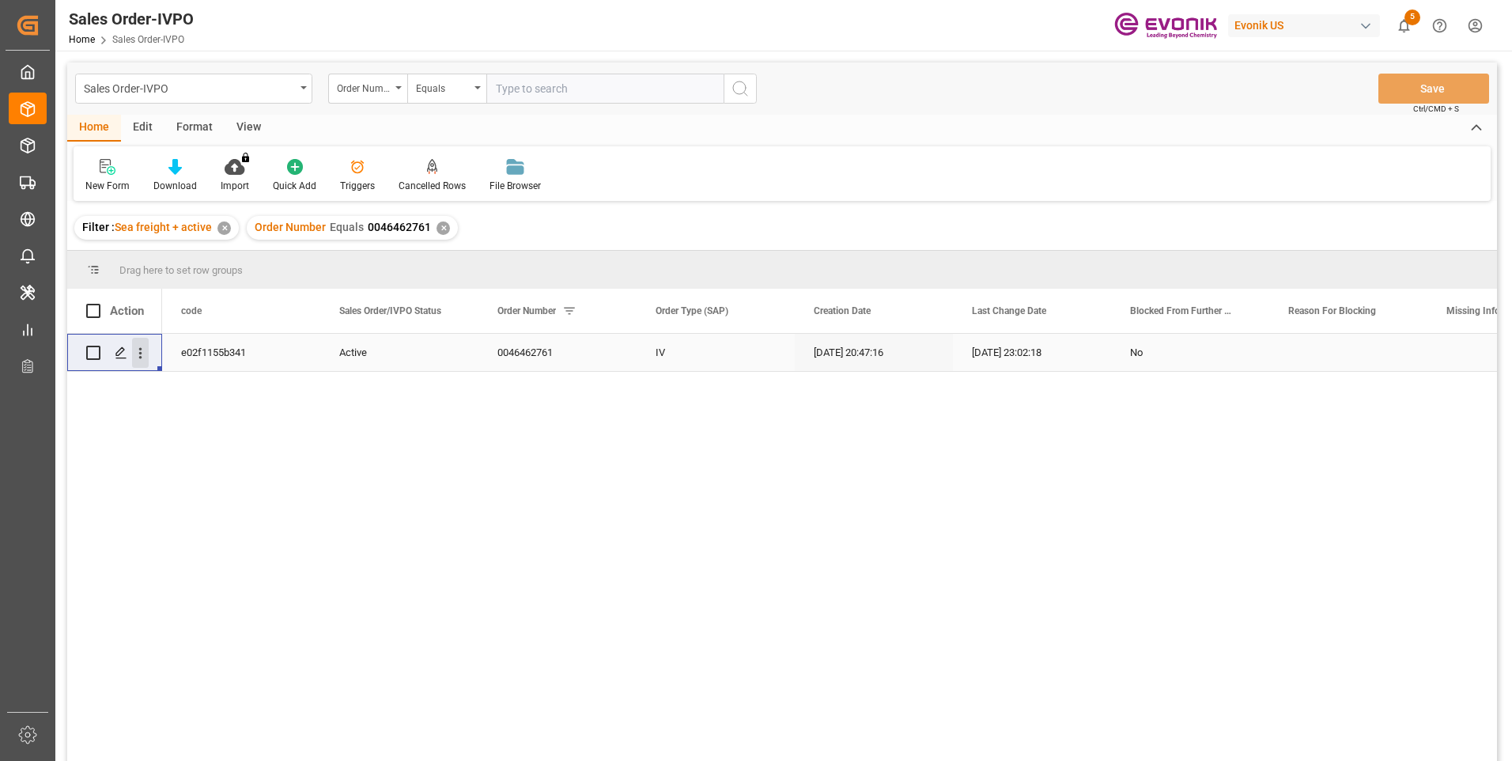
click at [146, 354] on icon "open menu" at bounding box center [140, 353] width 17 height 17
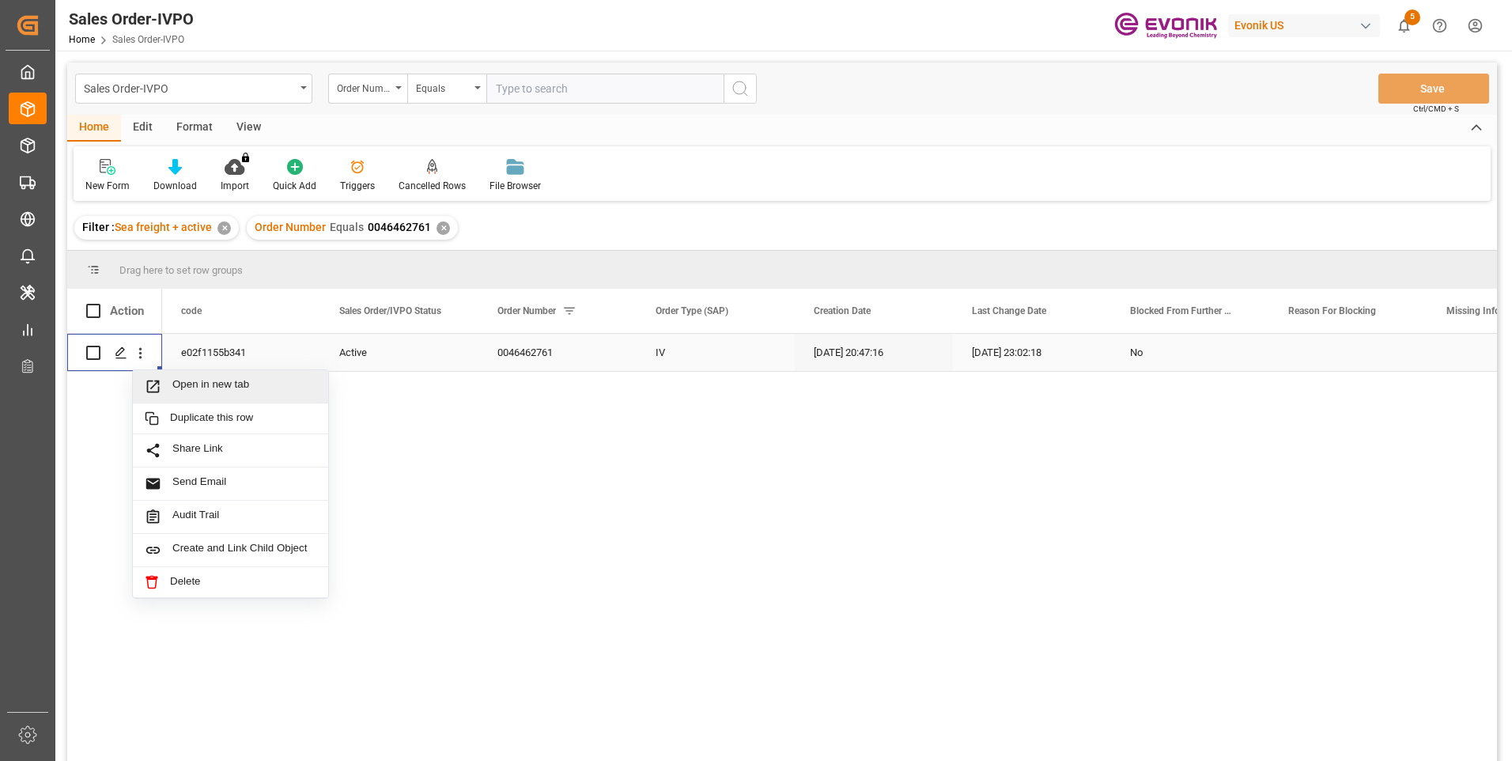
click at [171, 387] on span "Press SPACE to select this row." at bounding box center [159, 386] width 28 height 17
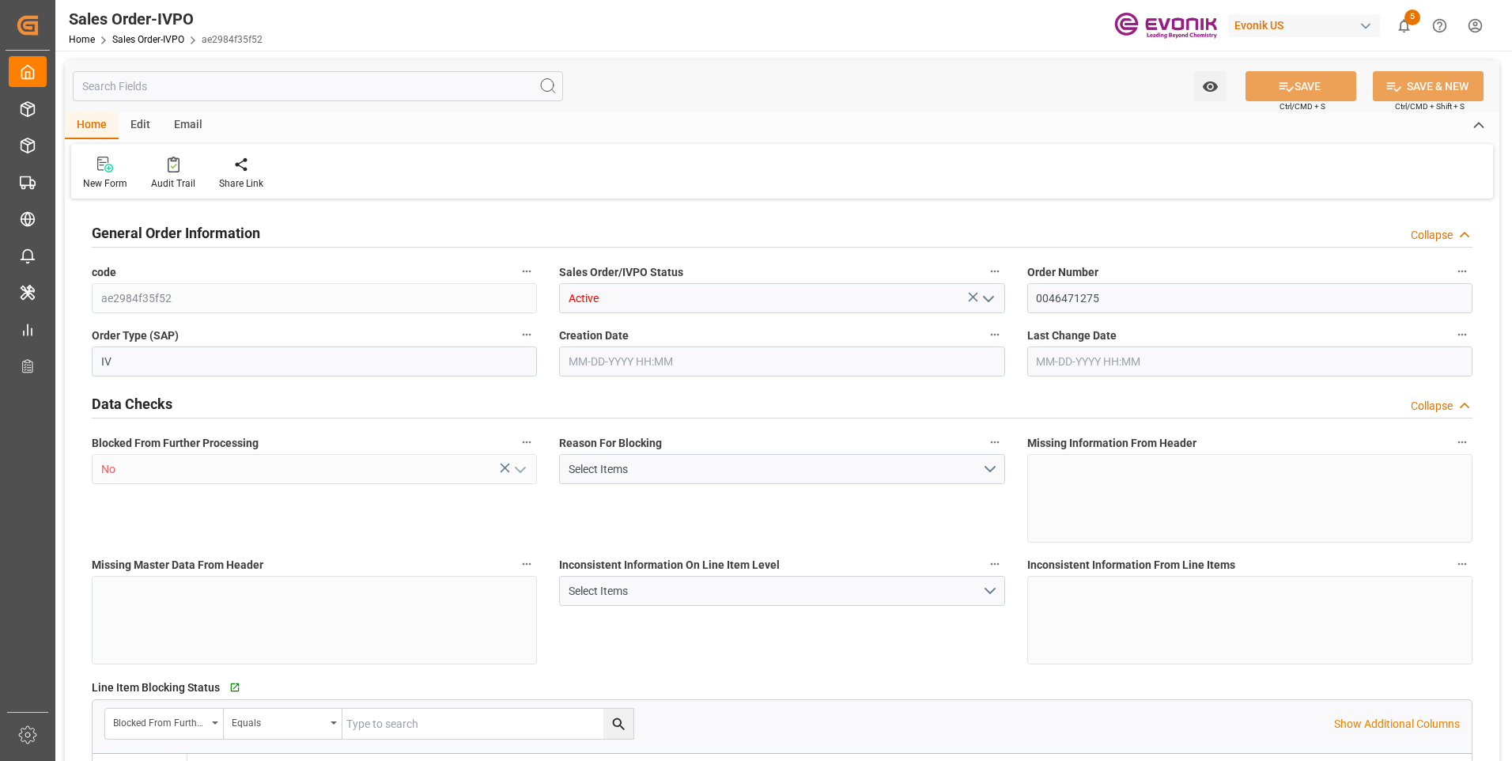
type input "BEANR"
type input "0"
type input "1"
type input "2"
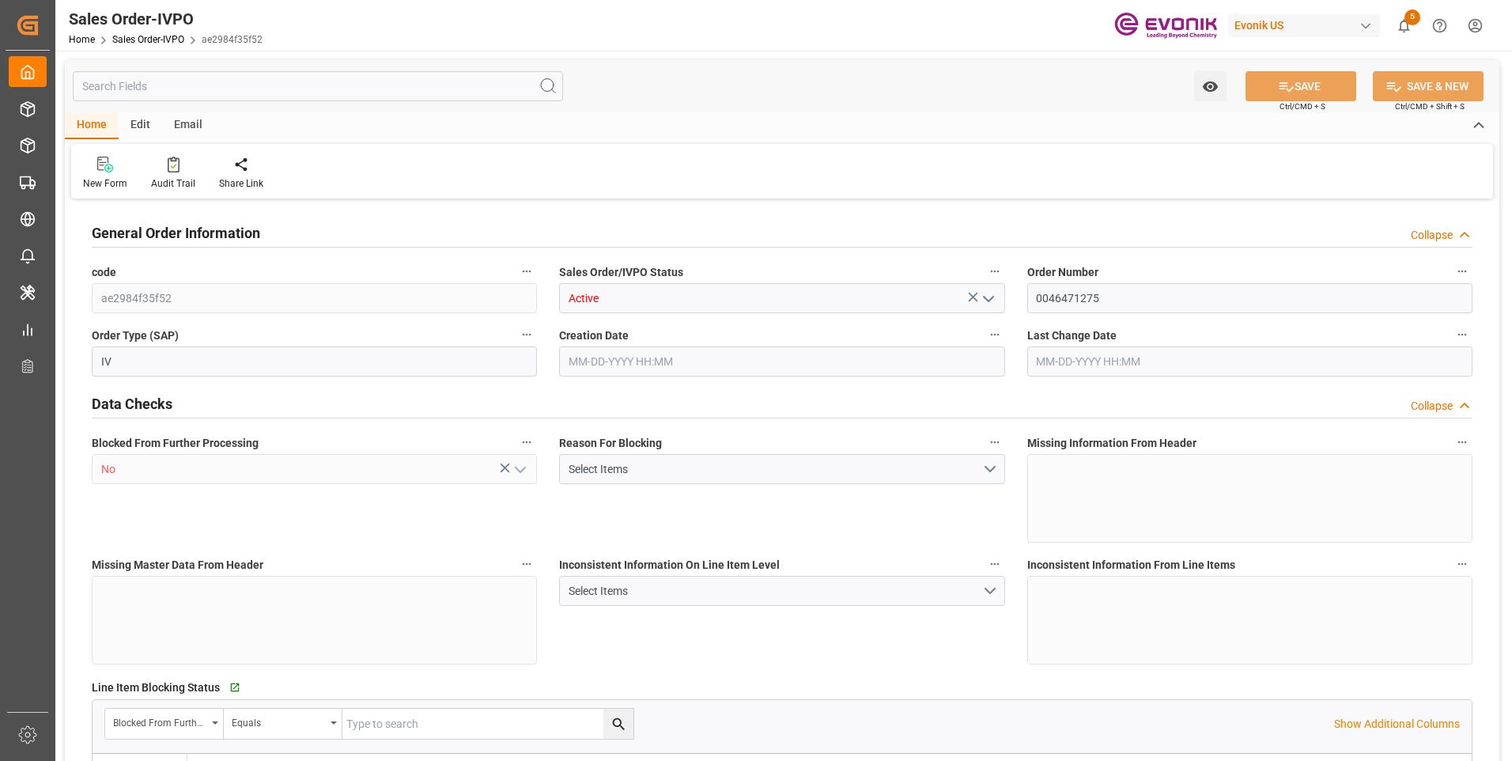
type input "21300"
type input "56.16"
type input "17000"
type input "30"
type input "09-25-2025 19:17"
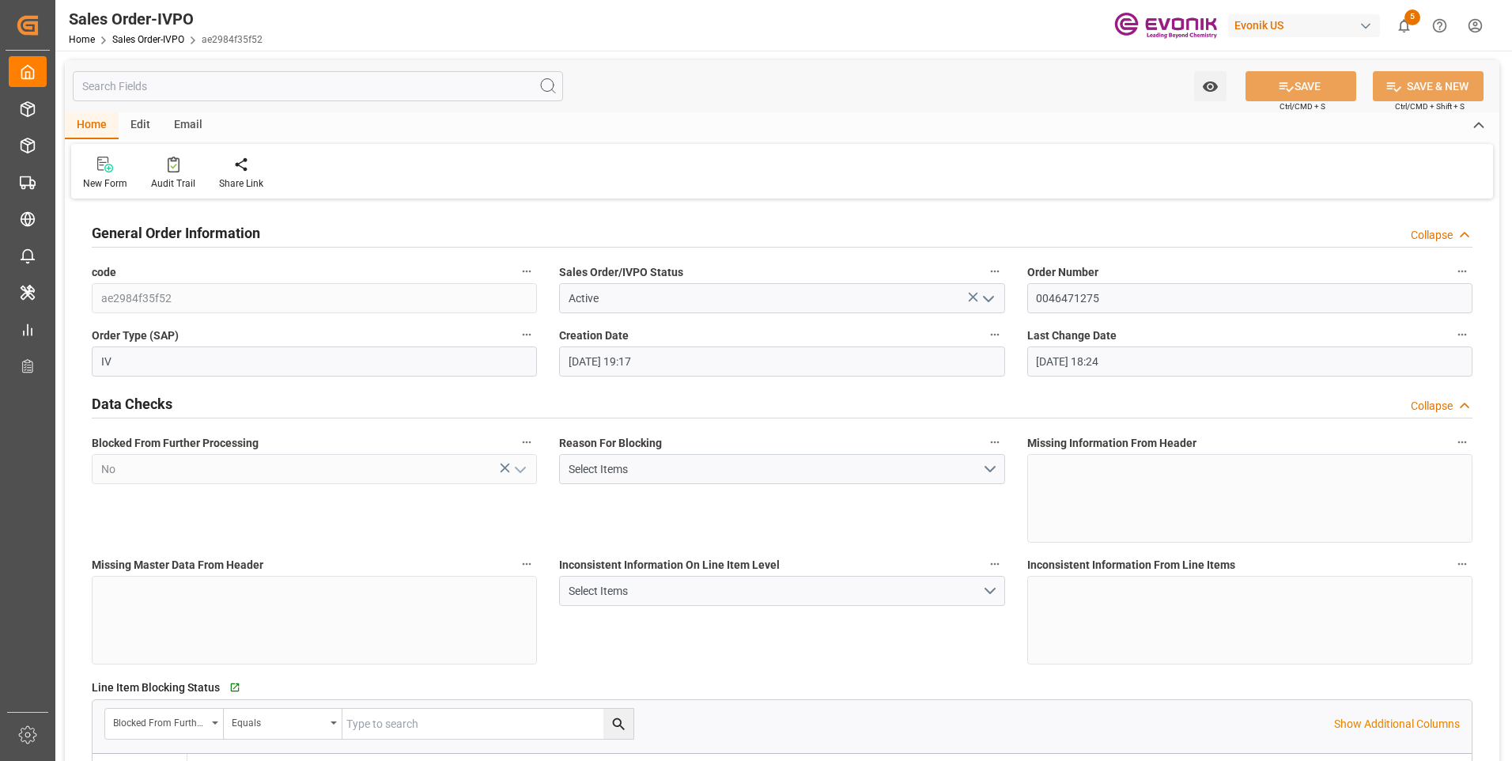
type input "09-30-2025 18:24"
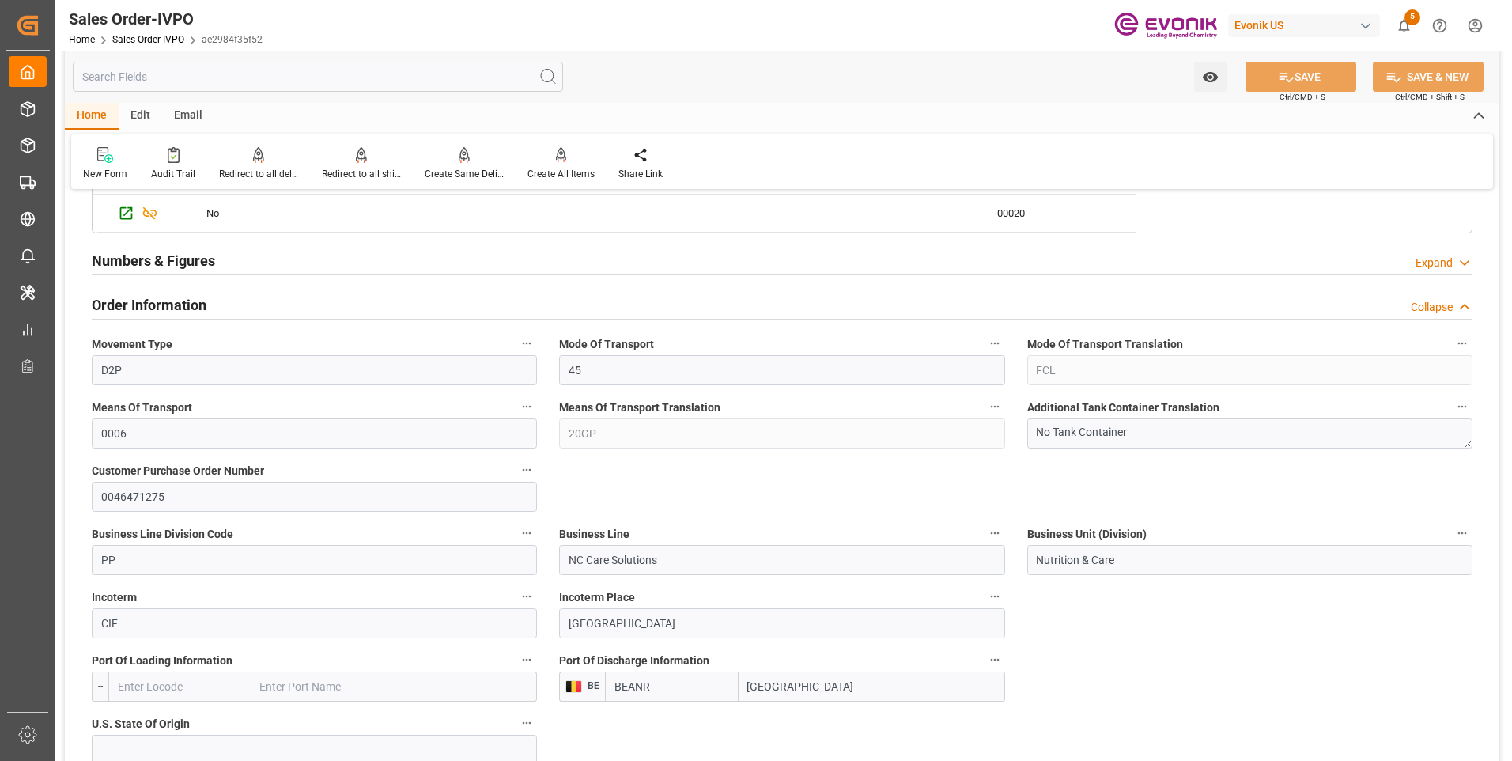
scroll to position [316, 0]
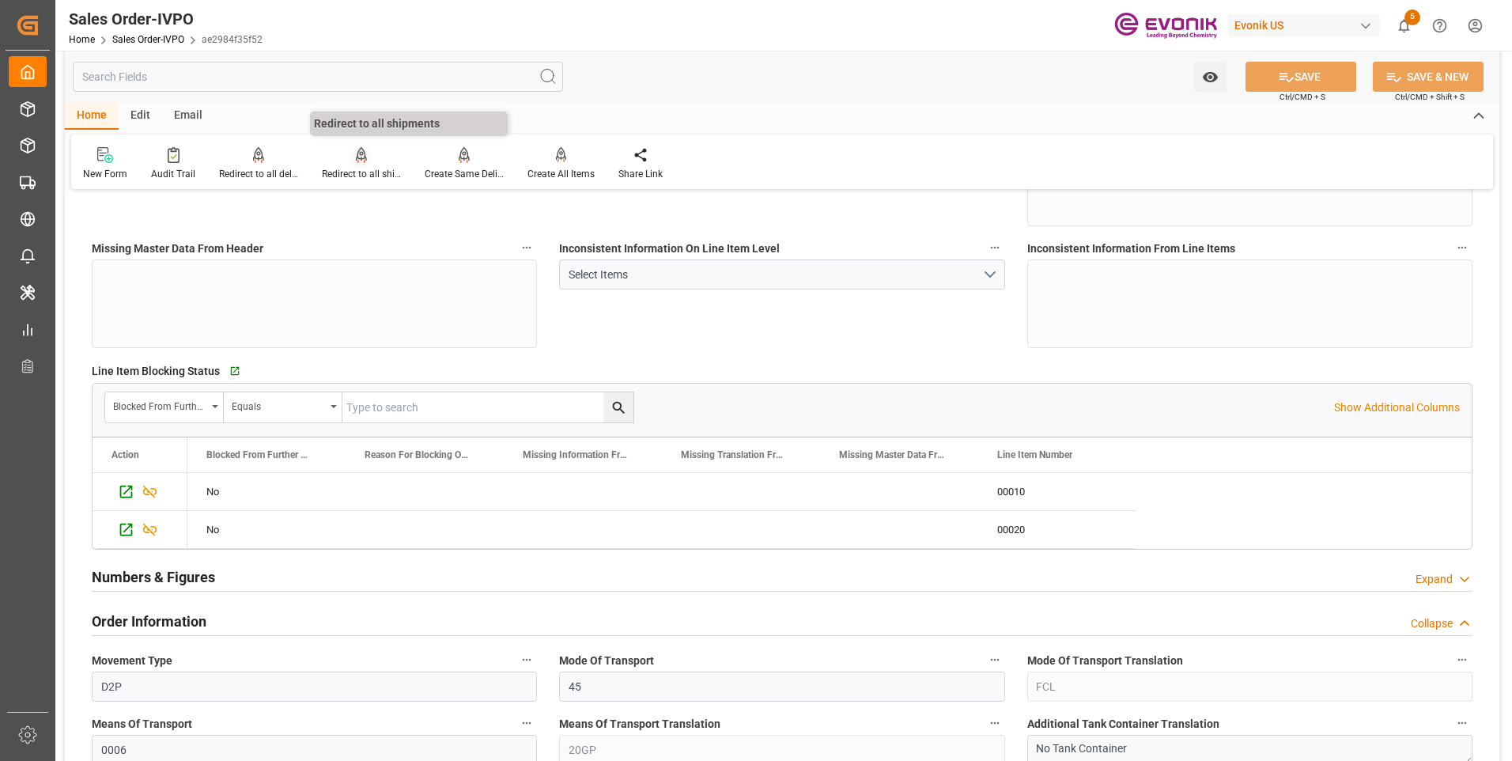
click at [362, 168] on div "Redirect to all shipments" at bounding box center [361, 174] width 79 height 14
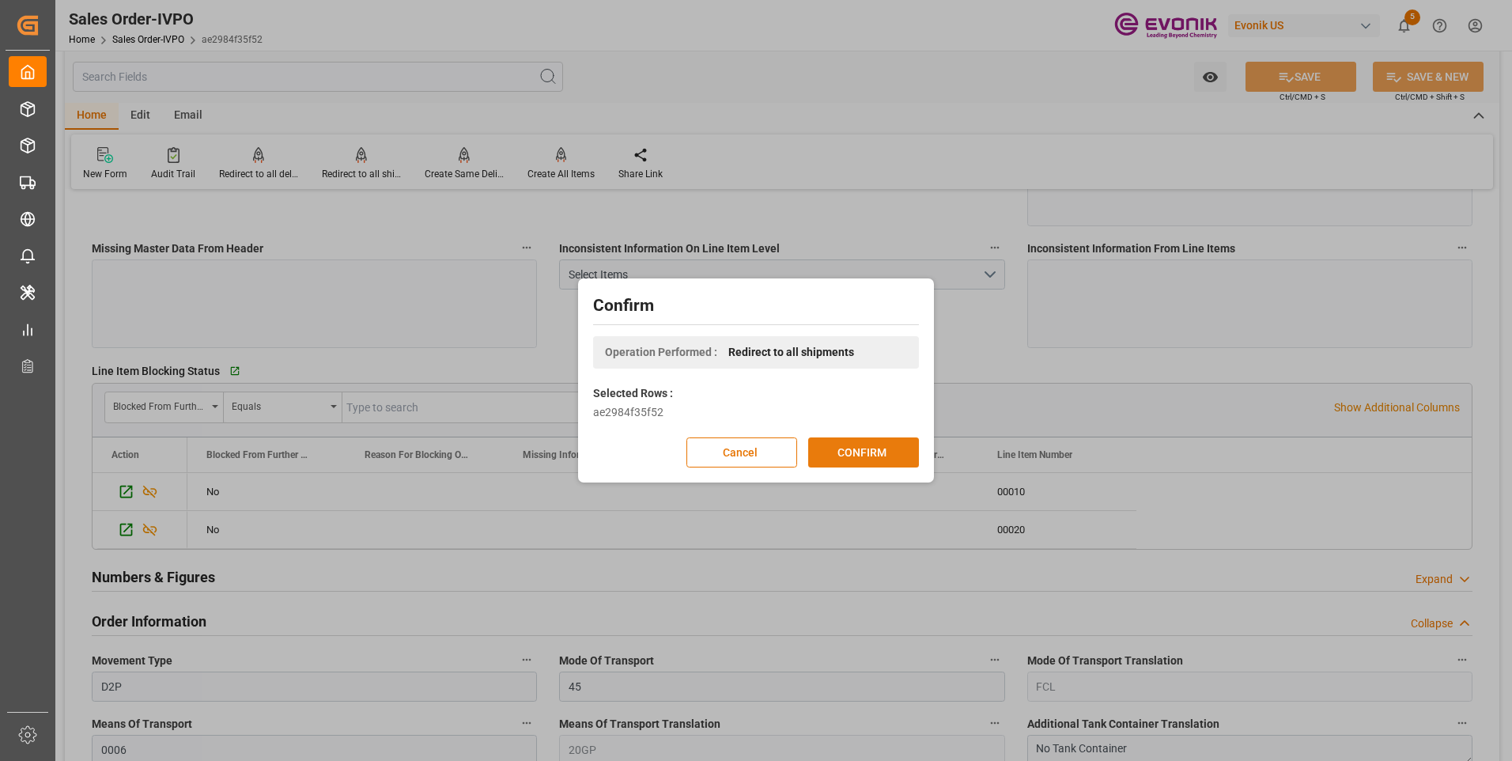
click at [843, 448] on button "CONFIRM" at bounding box center [863, 452] width 111 height 30
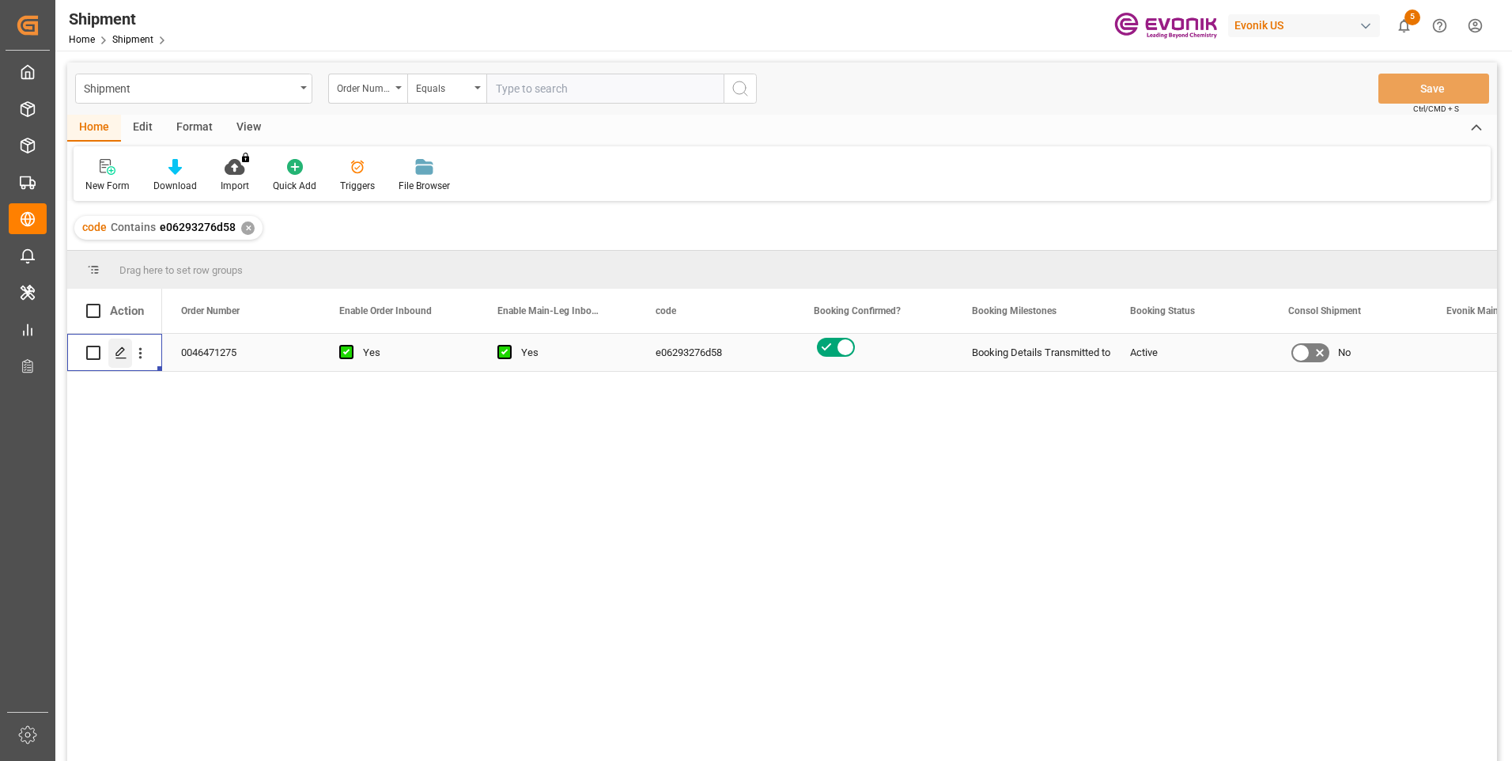
click at [118, 353] on icon "Press SPACE to select this row." at bounding box center [121, 352] width 13 height 13
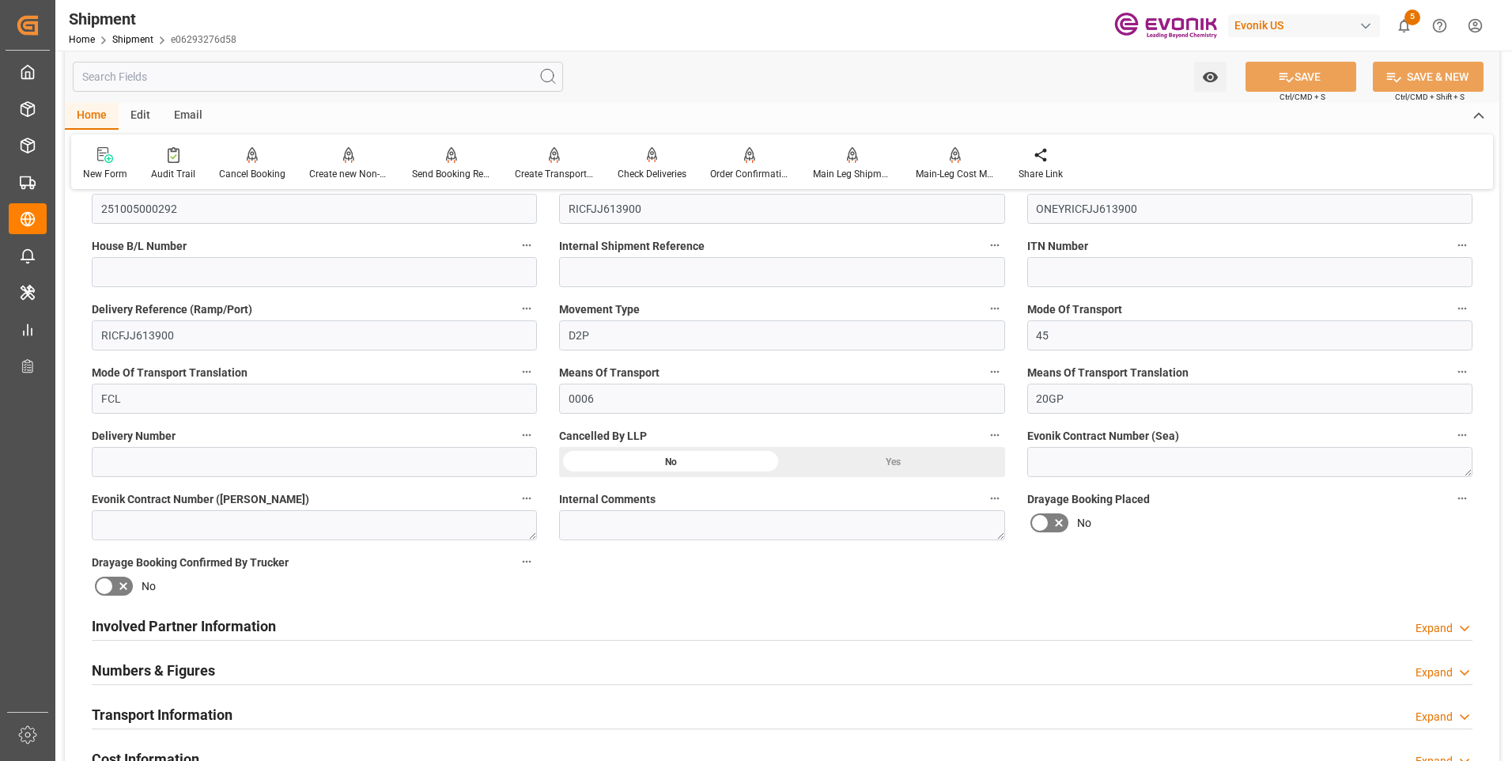
scroll to position [554, 0]
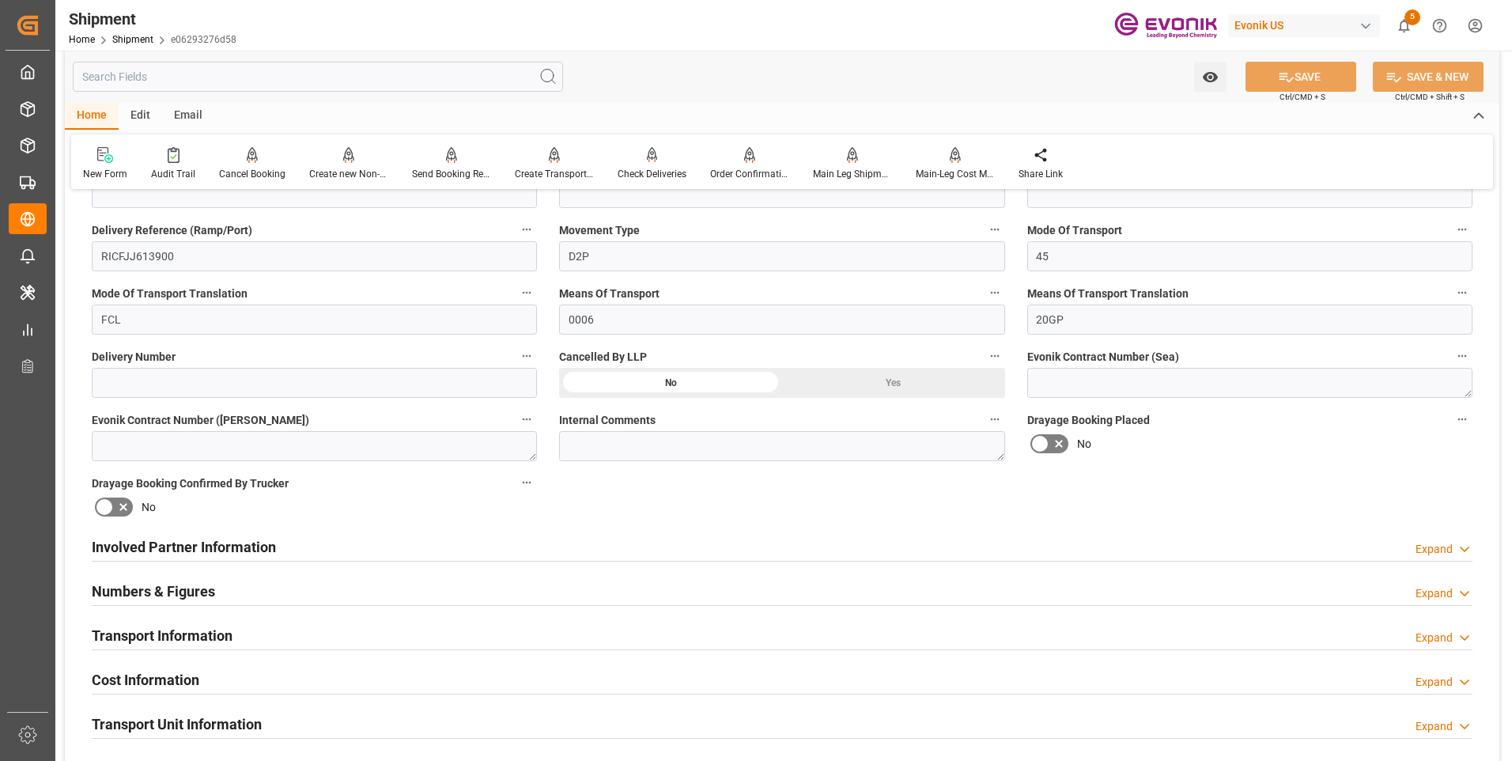
click at [364, 543] on div "Involved Partner Information Expand" at bounding box center [782, 546] width 1381 height 30
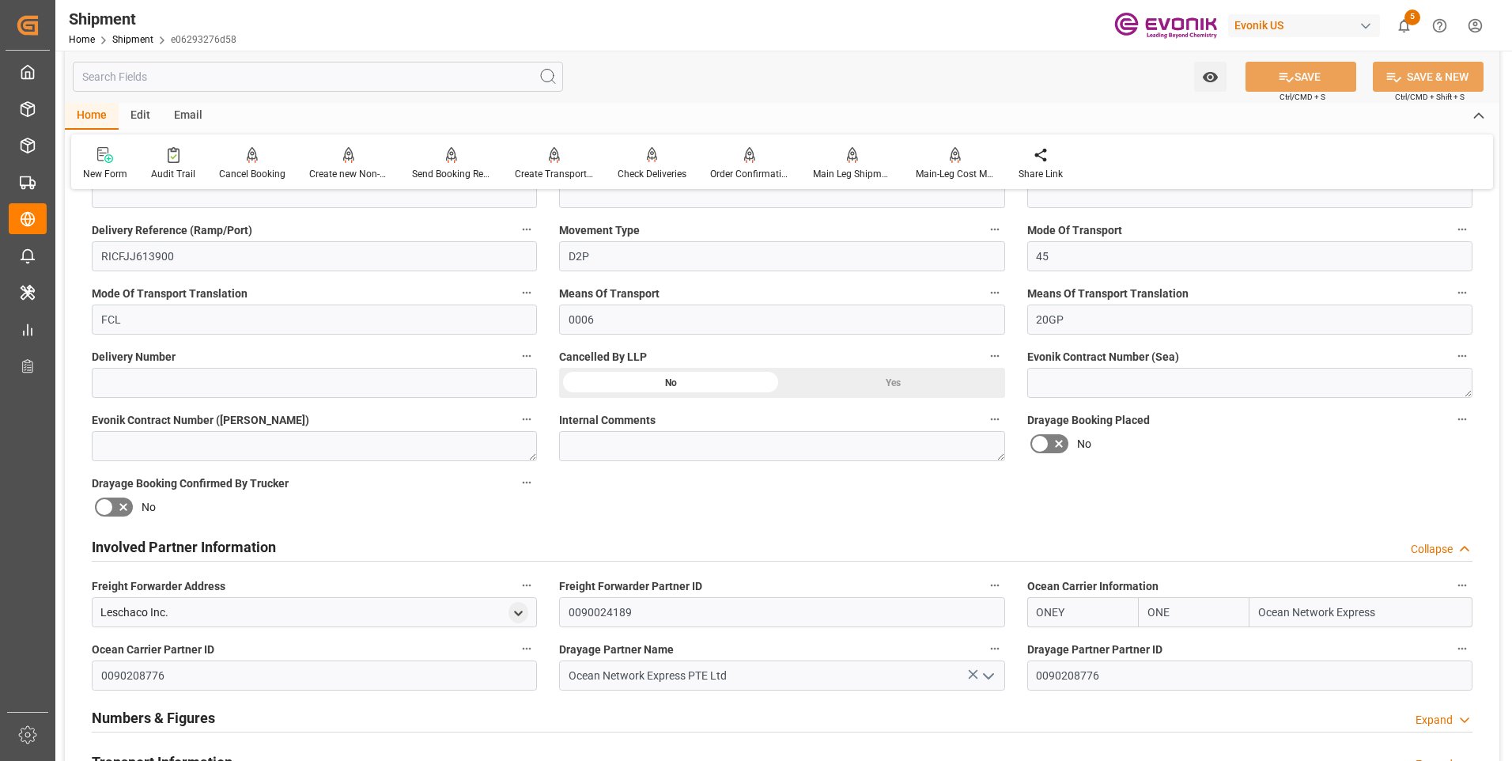
click at [364, 543] on div "Involved Partner Information Collapse" at bounding box center [782, 546] width 1381 height 30
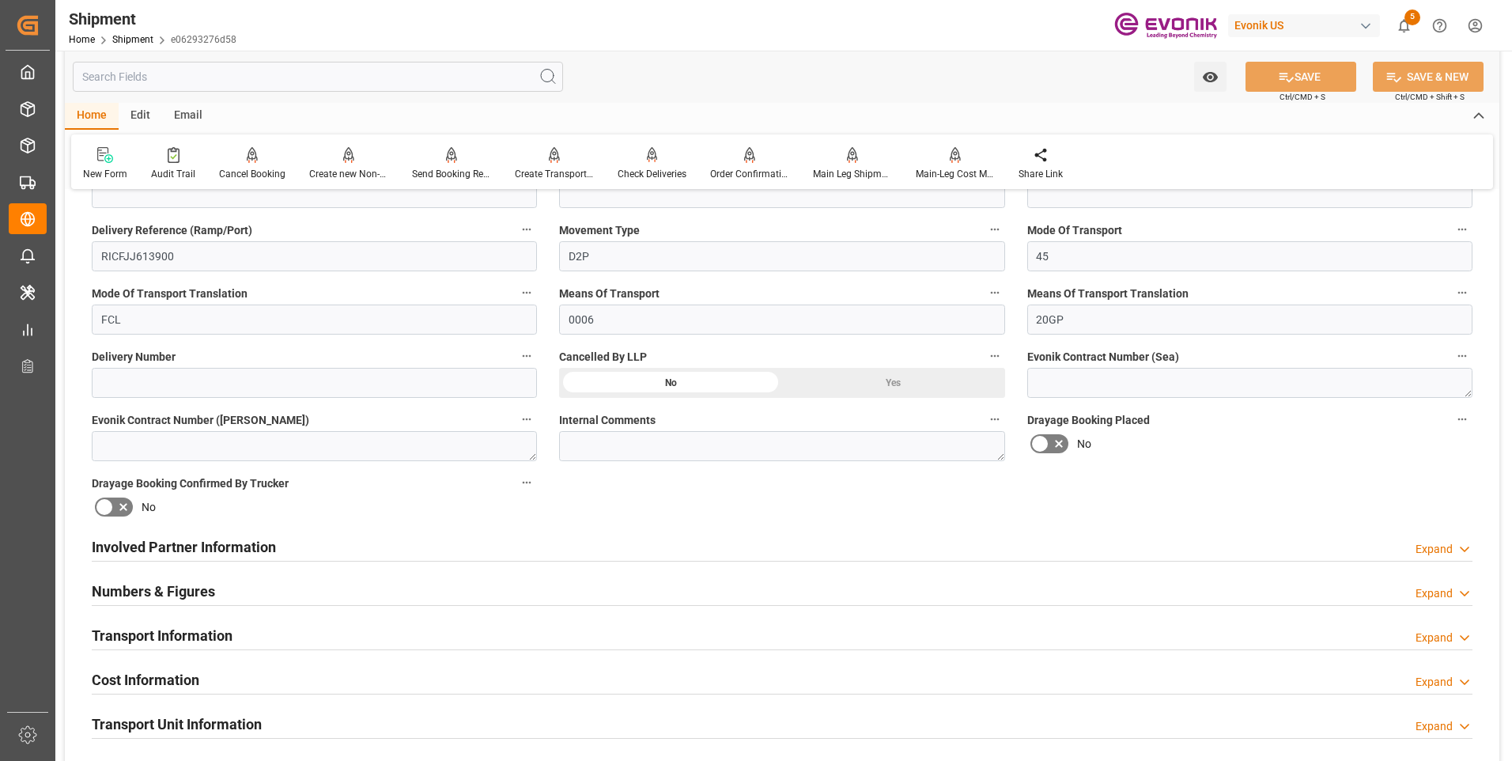
click at [350, 629] on div "Transport Information Expand" at bounding box center [782, 634] width 1381 height 30
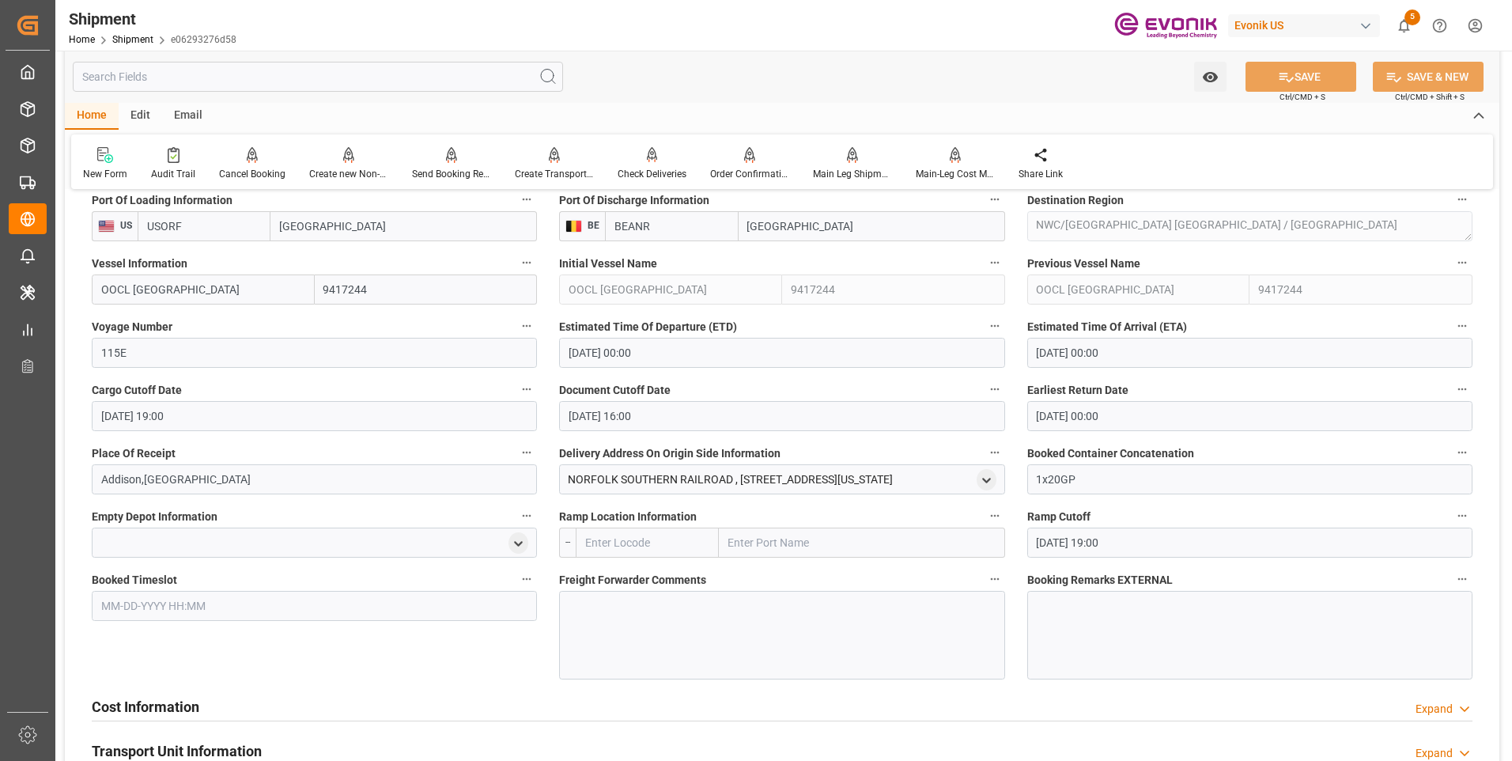
scroll to position [1266, 0]
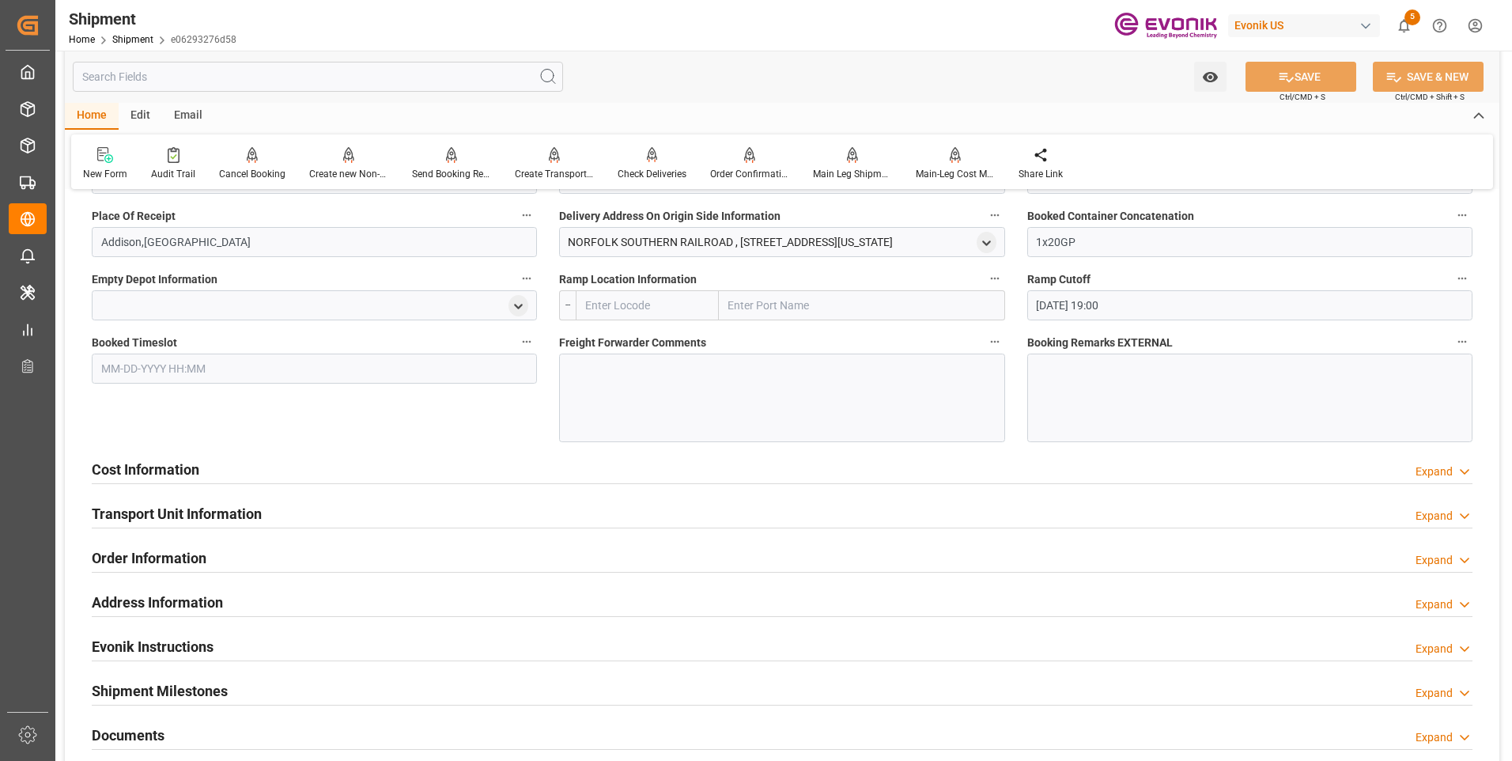
click at [282, 513] on div "Transport Unit Information Expand" at bounding box center [782, 513] width 1381 height 30
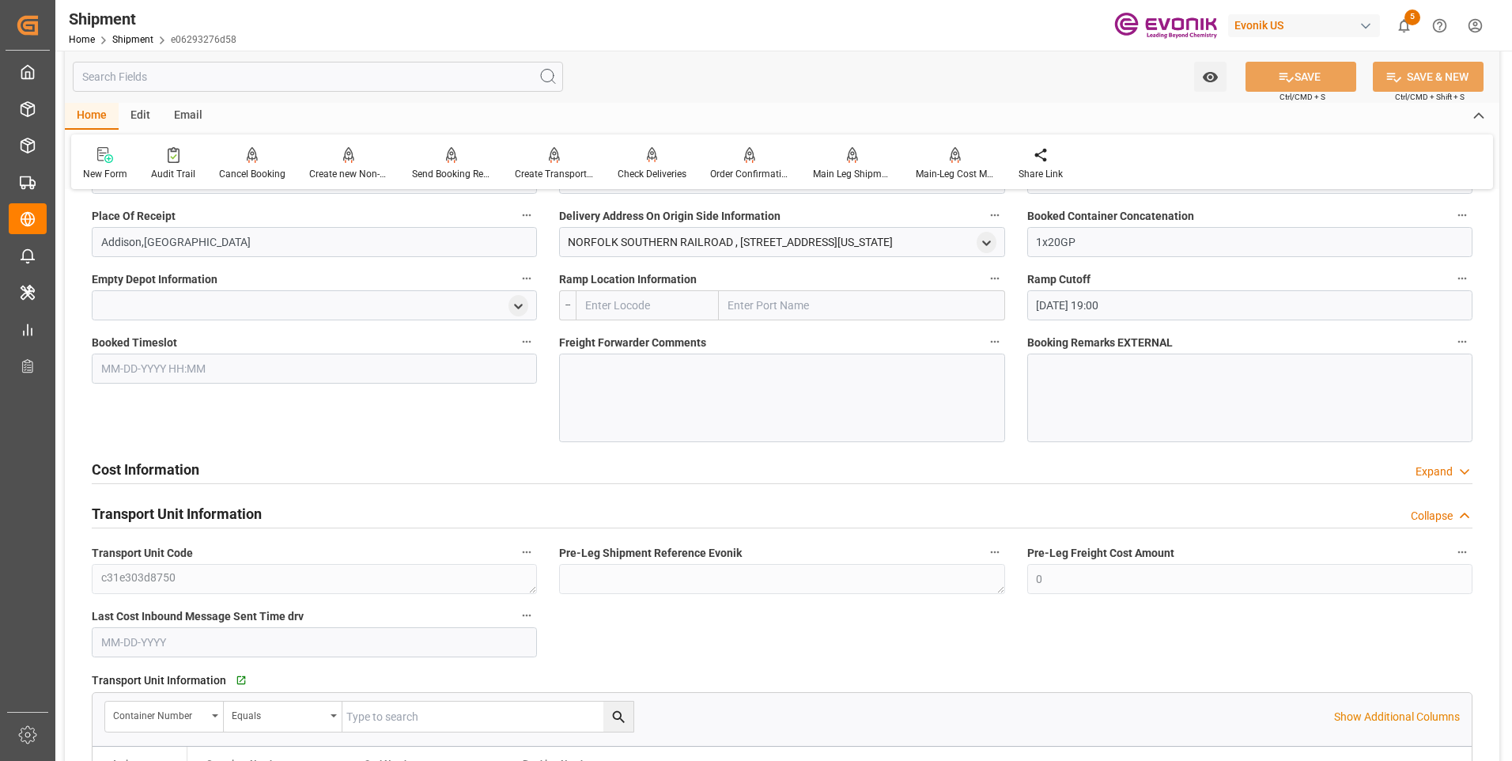
scroll to position [1424, 0]
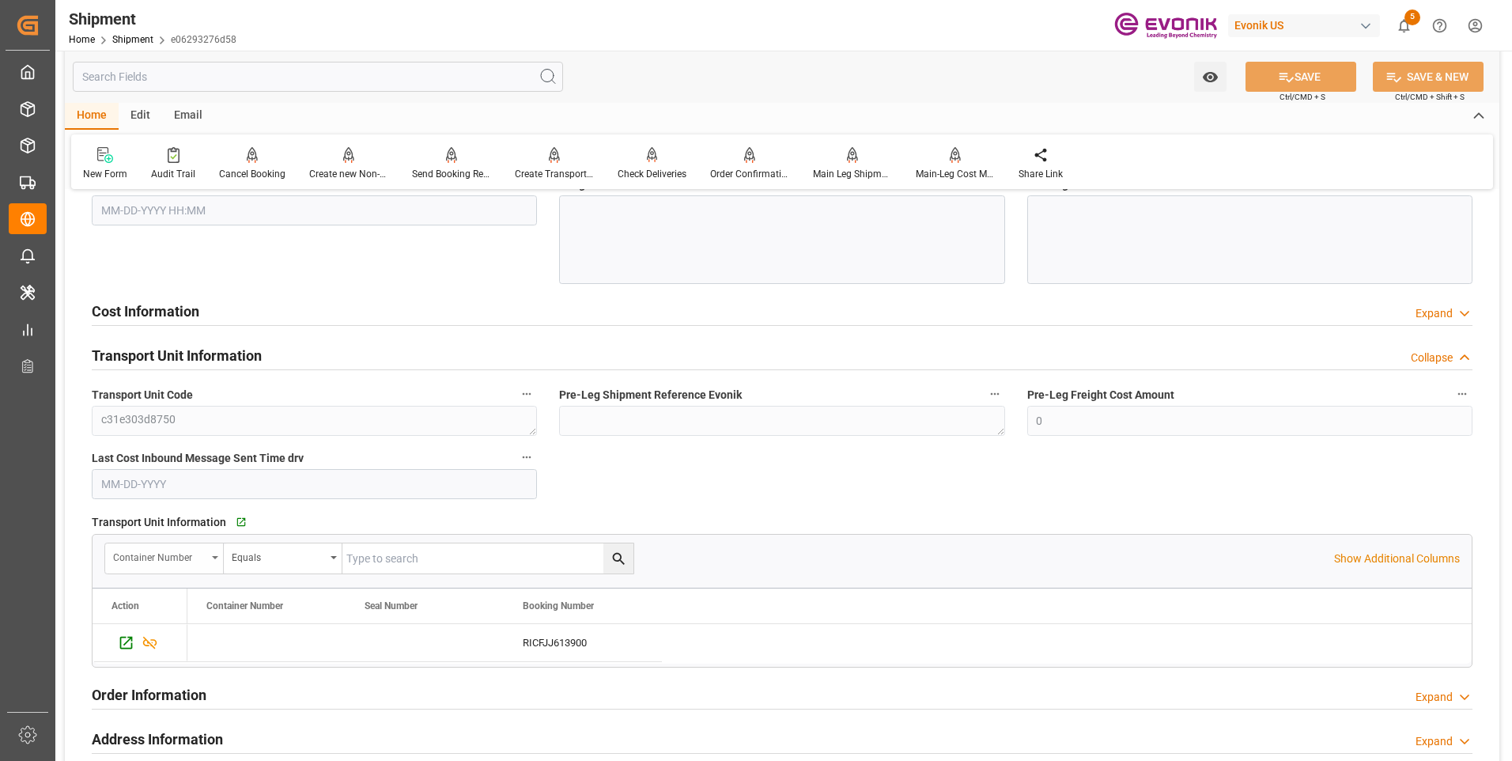
click at [191, 552] on div "Container Number" at bounding box center [159, 556] width 93 height 18
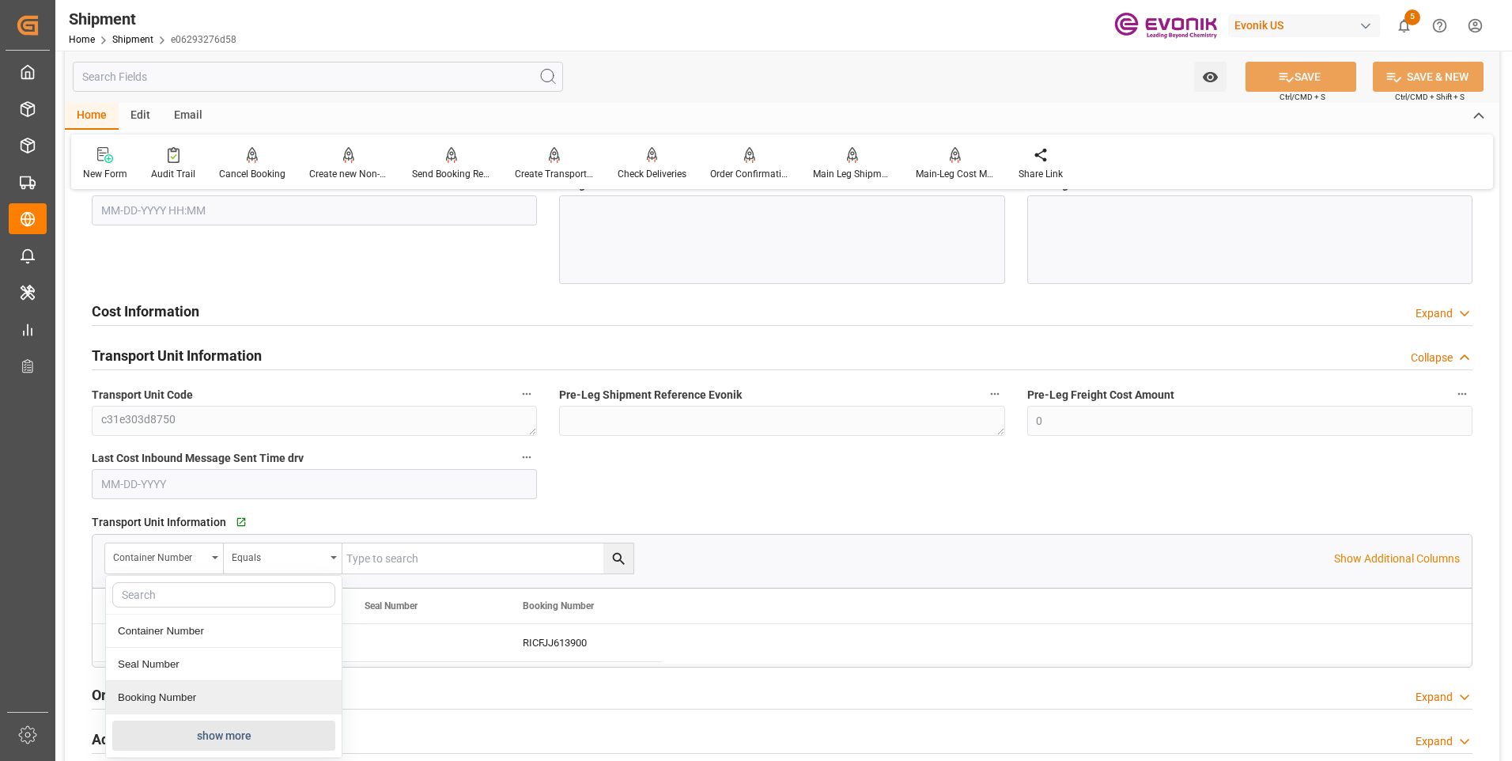
click at [185, 740] on button "show more" at bounding box center [223, 736] width 223 height 30
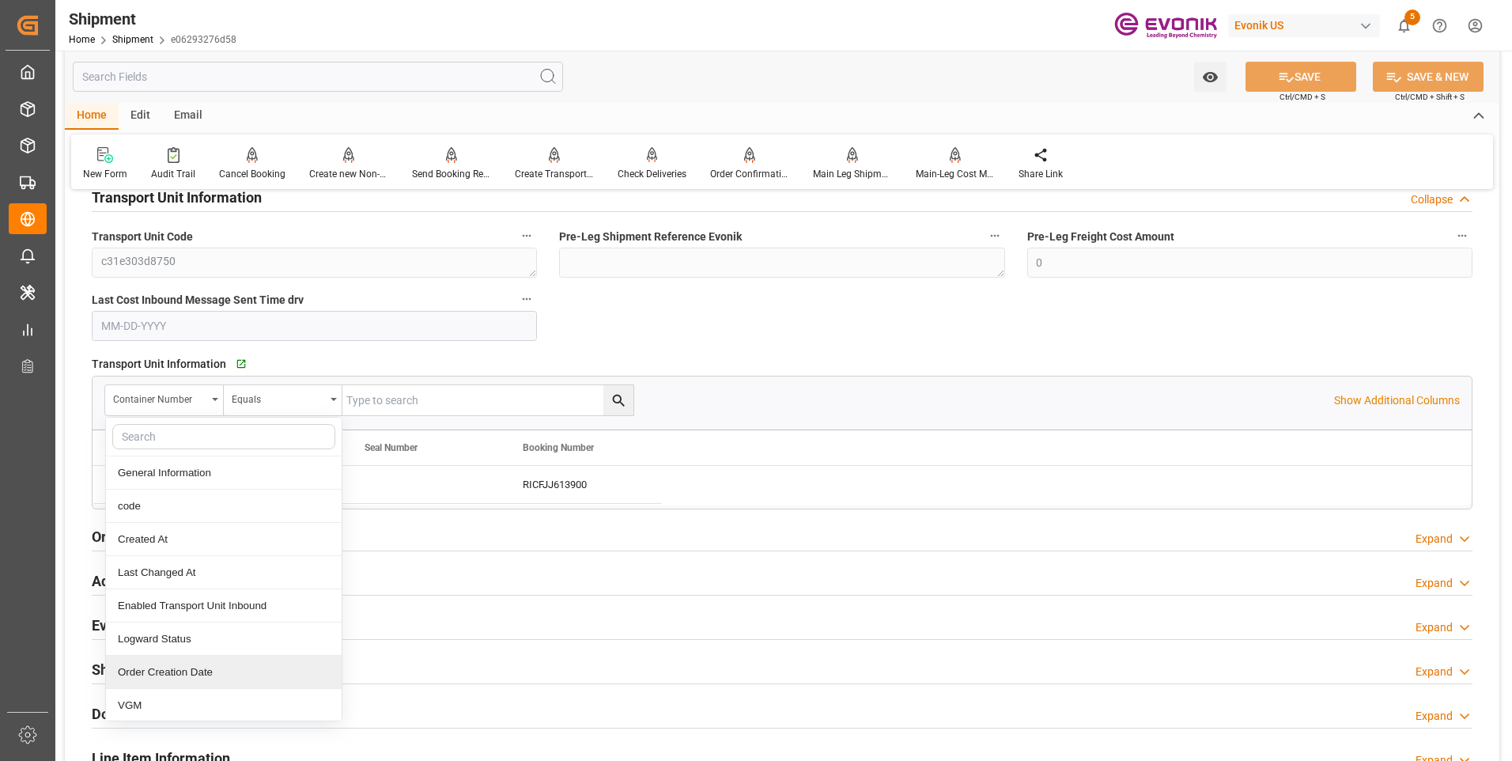
scroll to position [158, 0]
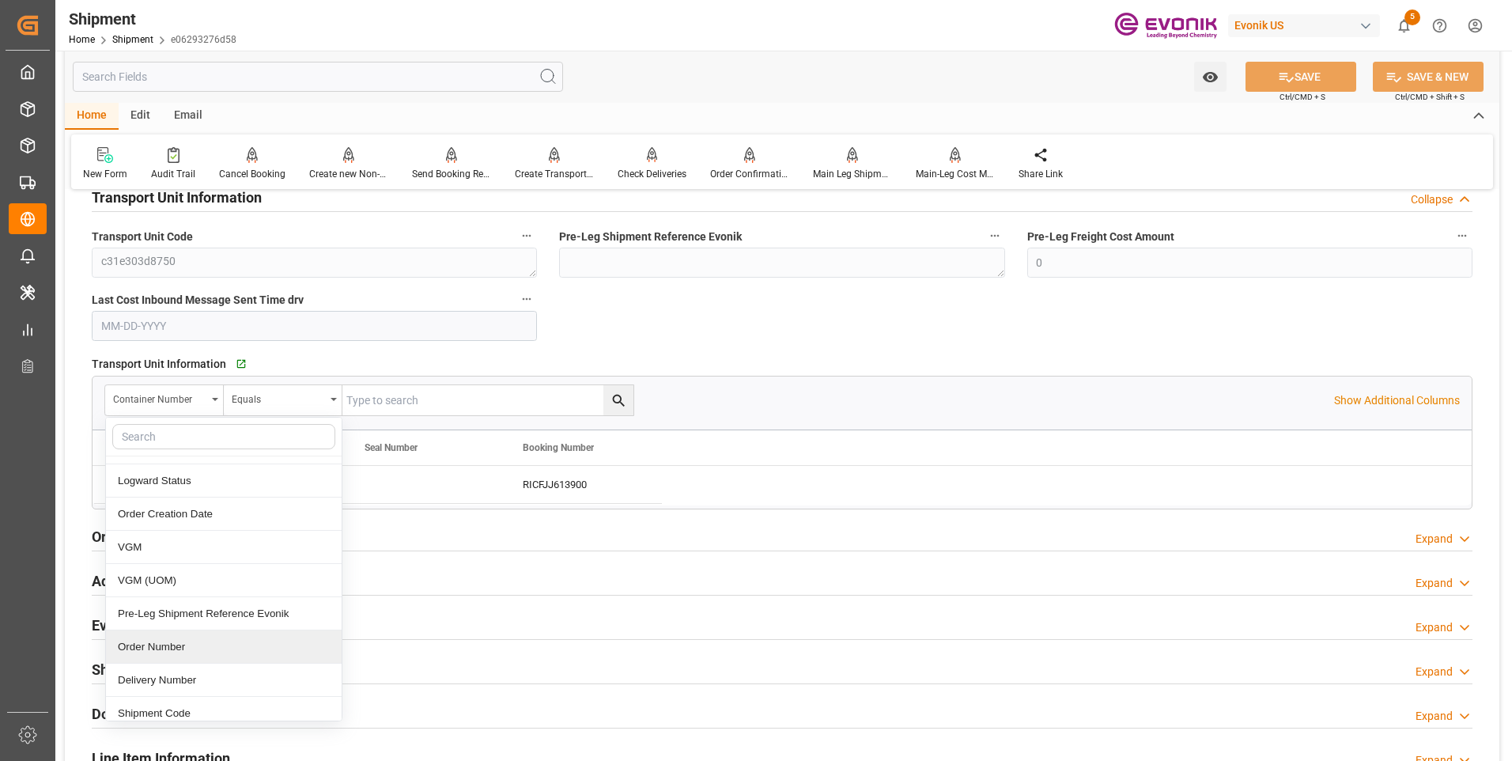
click at [176, 643] on div "Order Number" at bounding box center [224, 646] width 236 height 33
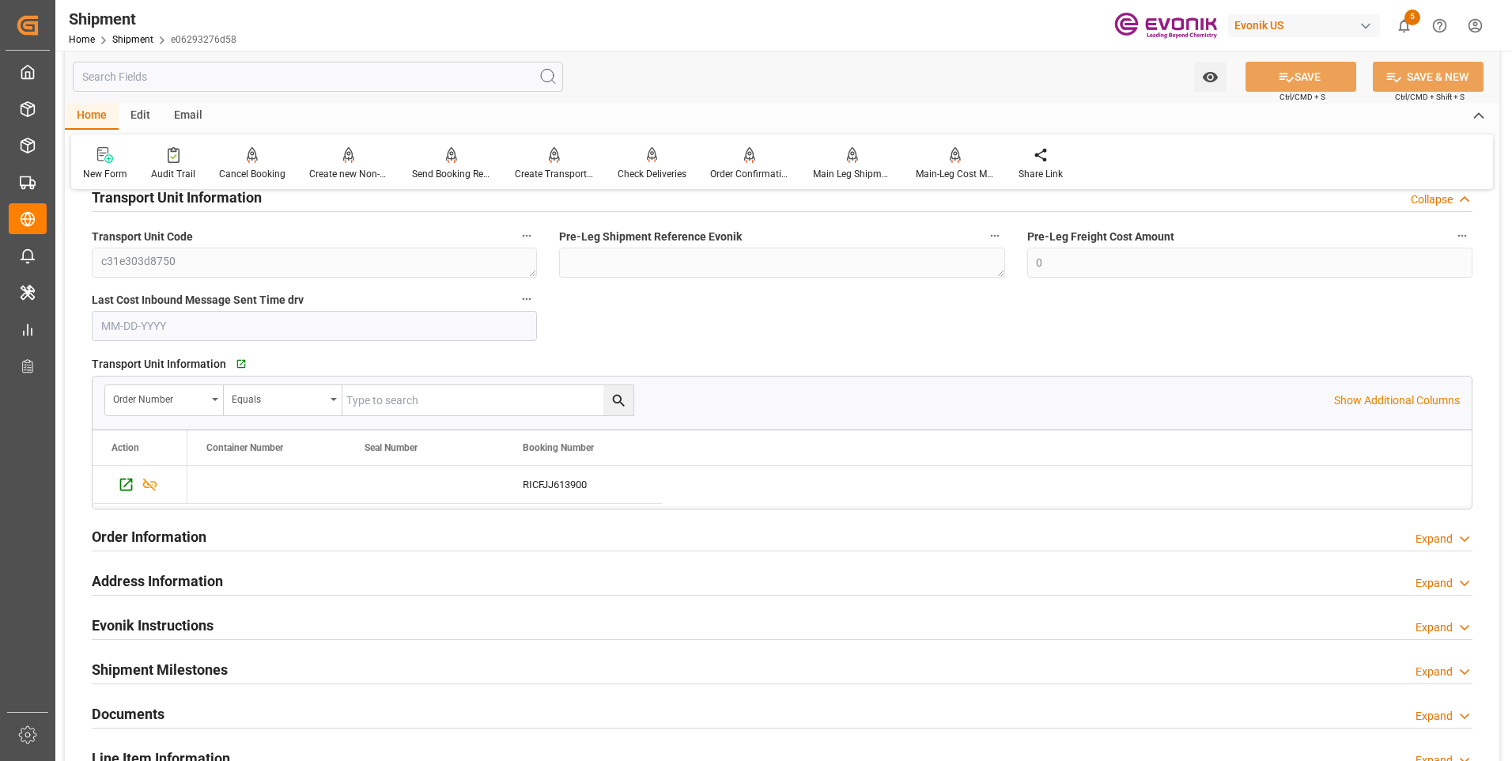
click at [396, 403] on input "text" at bounding box center [488, 400] width 291 height 30
paste input "0046471275"
type input "0046471275"
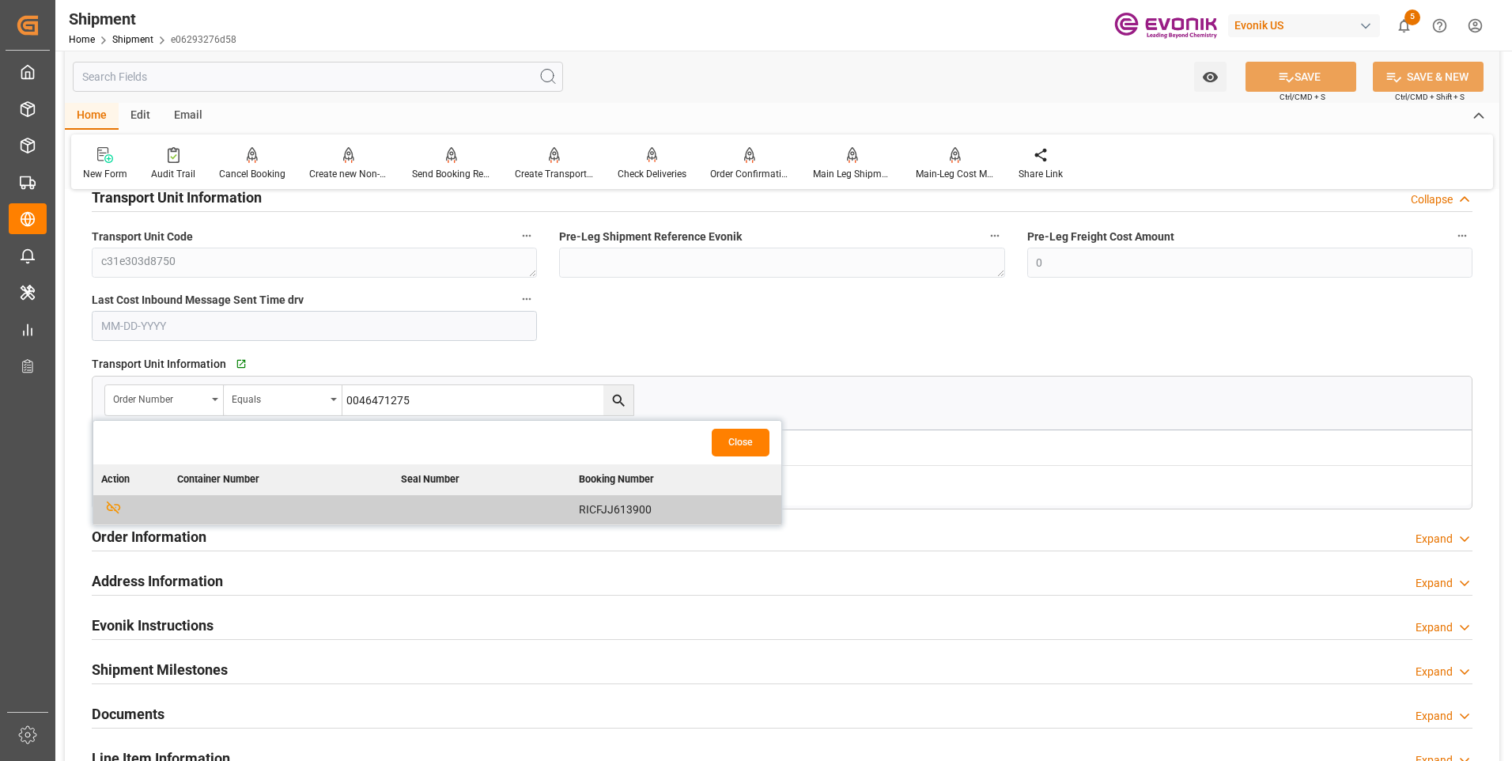
click at [769, 353] on div "Transport Unit Information   Go to Transport Unit Grid" at bounding box center [782, 364] width 1381 height 24
click at [758, 442] on button "Close" at bounding box center [741, 443] width 58 height 28
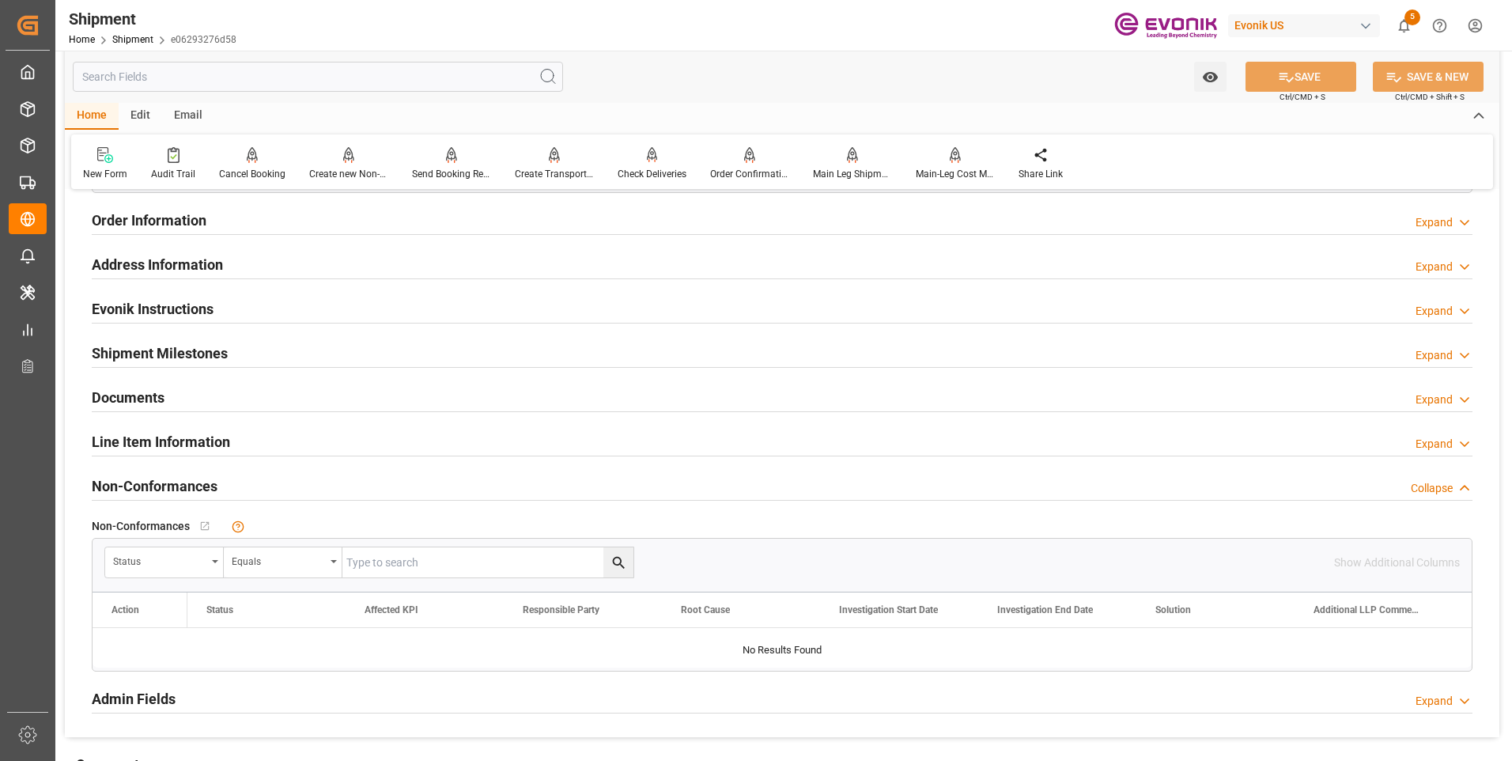
scroll to position [2057, 0]
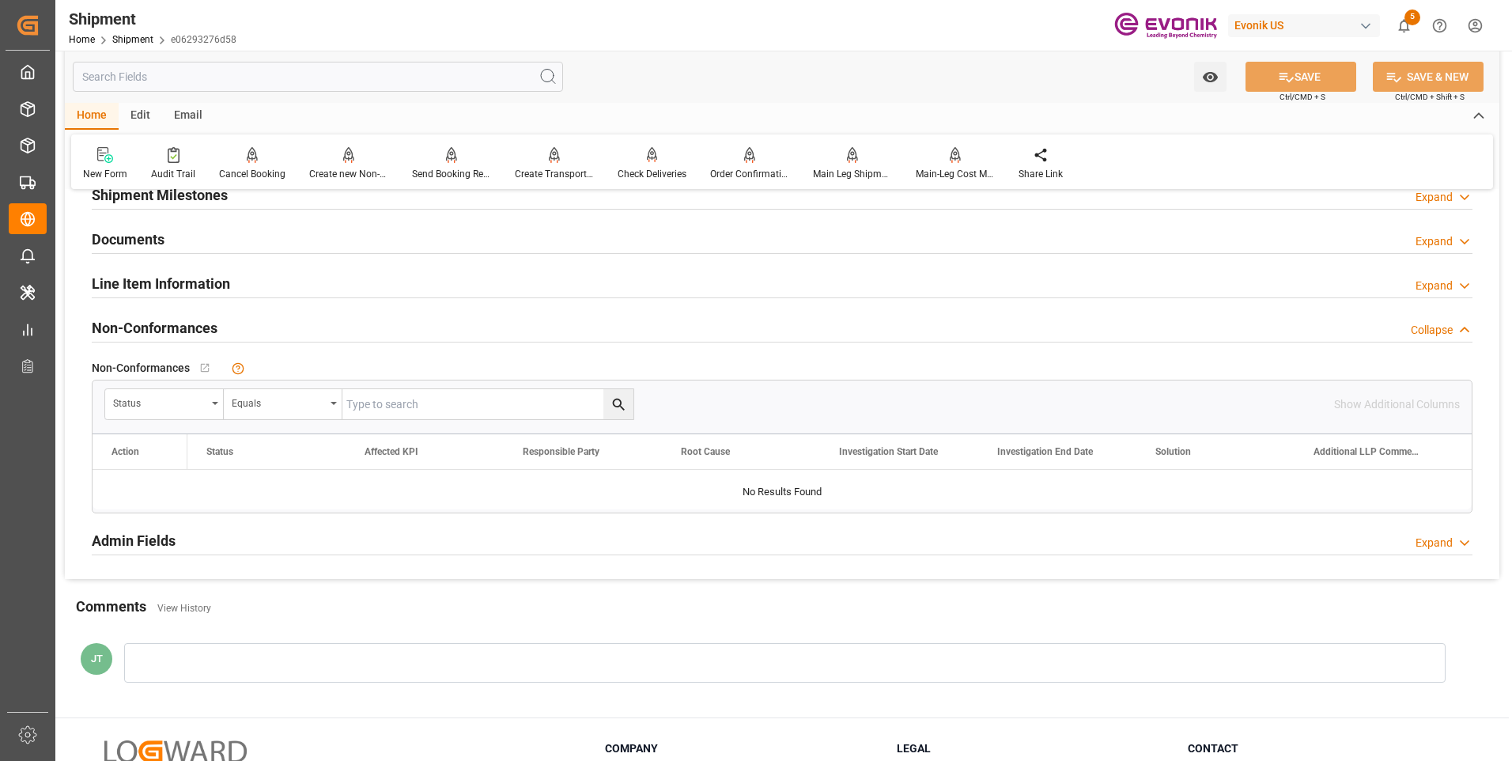
click at [287, 290] on div "Line Item Information Expand" at bounding box center [782, 282] width 1381 height 30
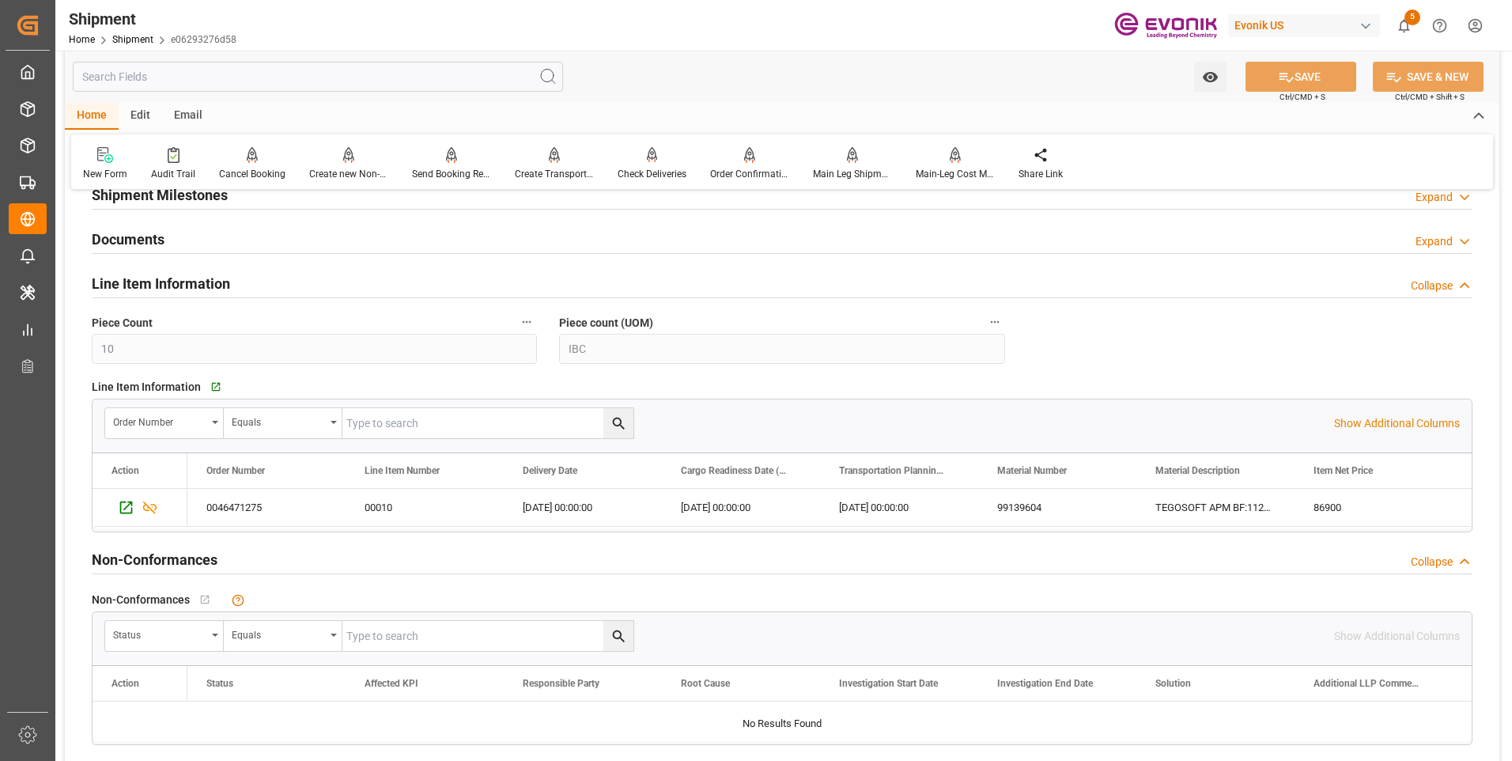
click at [384, 422] on input "text" at bounding box center [488, 423] width 291 height 30
paste input "0046471275"
type input "0046471275"
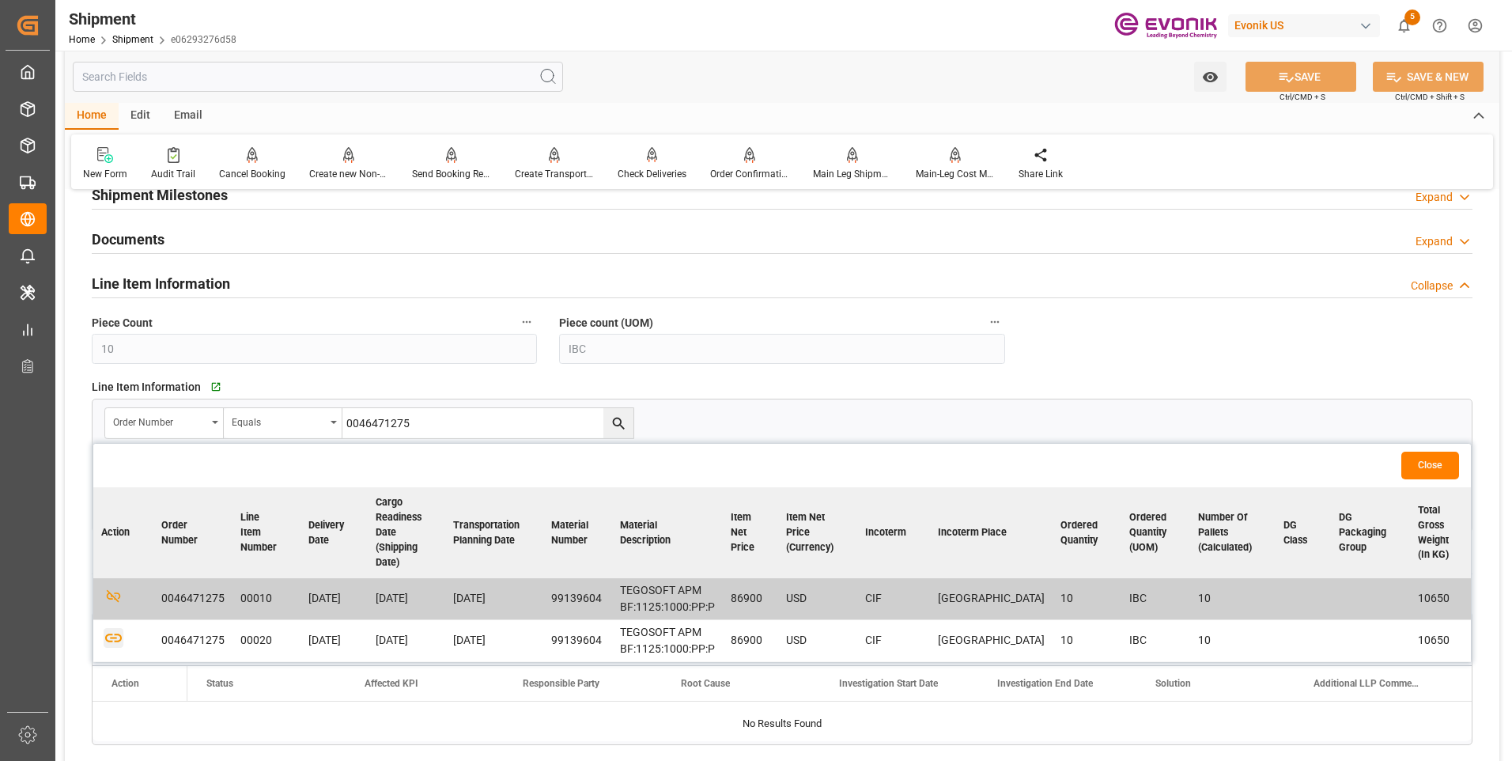
click at [112, 640] on icon "button" at bounding box center [113, 638] width 17 height 9
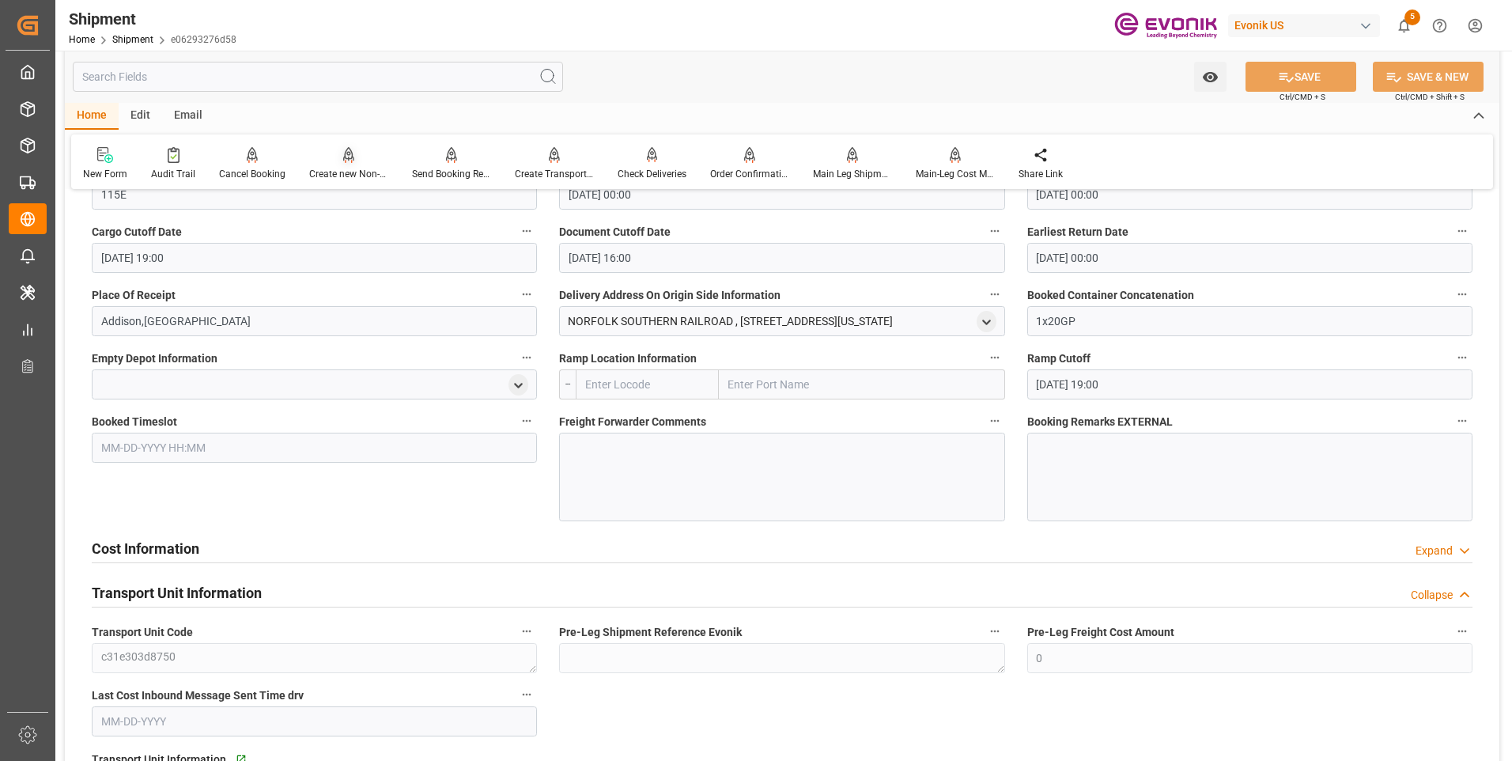
scroll to position [1028, 0]
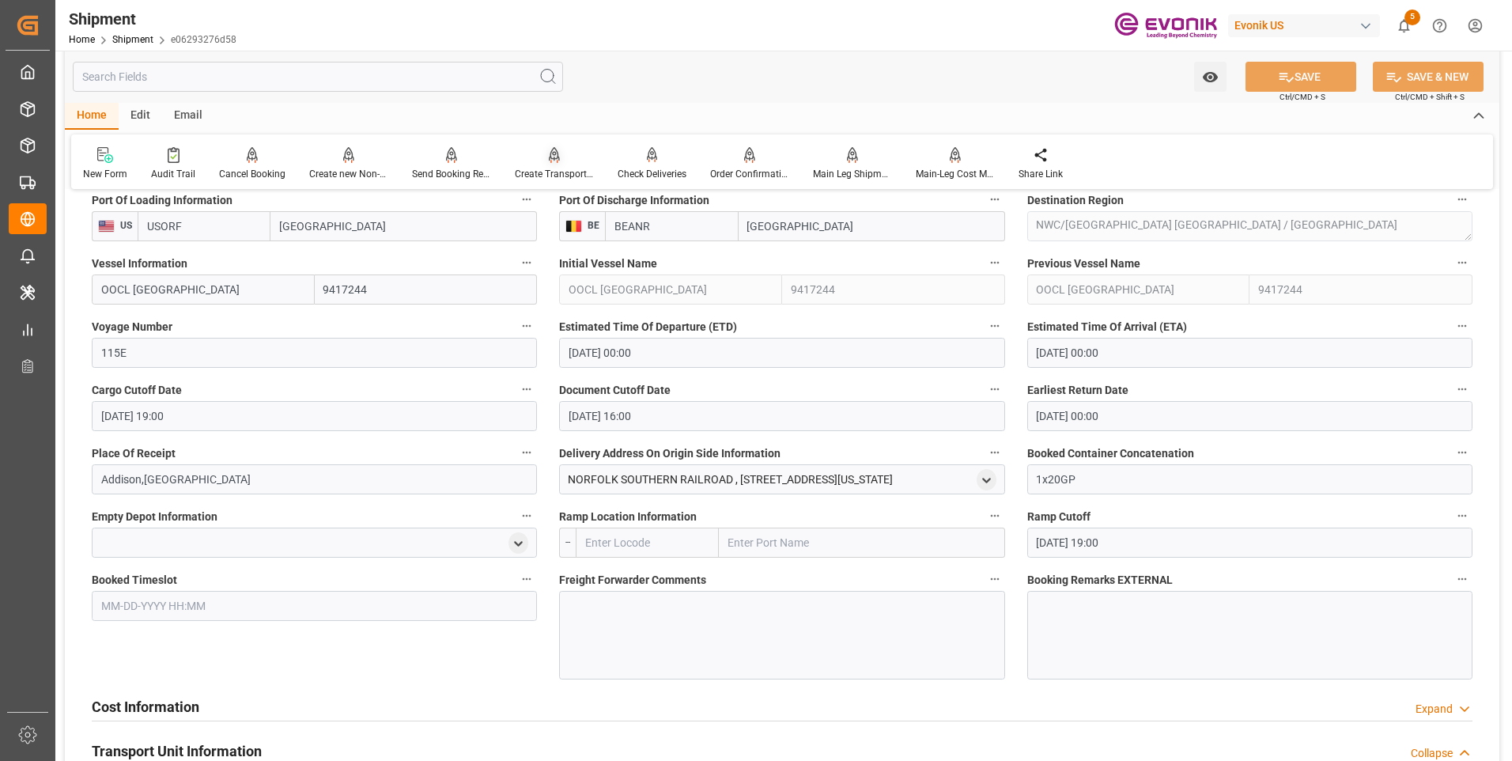
click at [558, 165] on div "Create Transport Unit" at bounding box center [554, 163] width 103 height 35
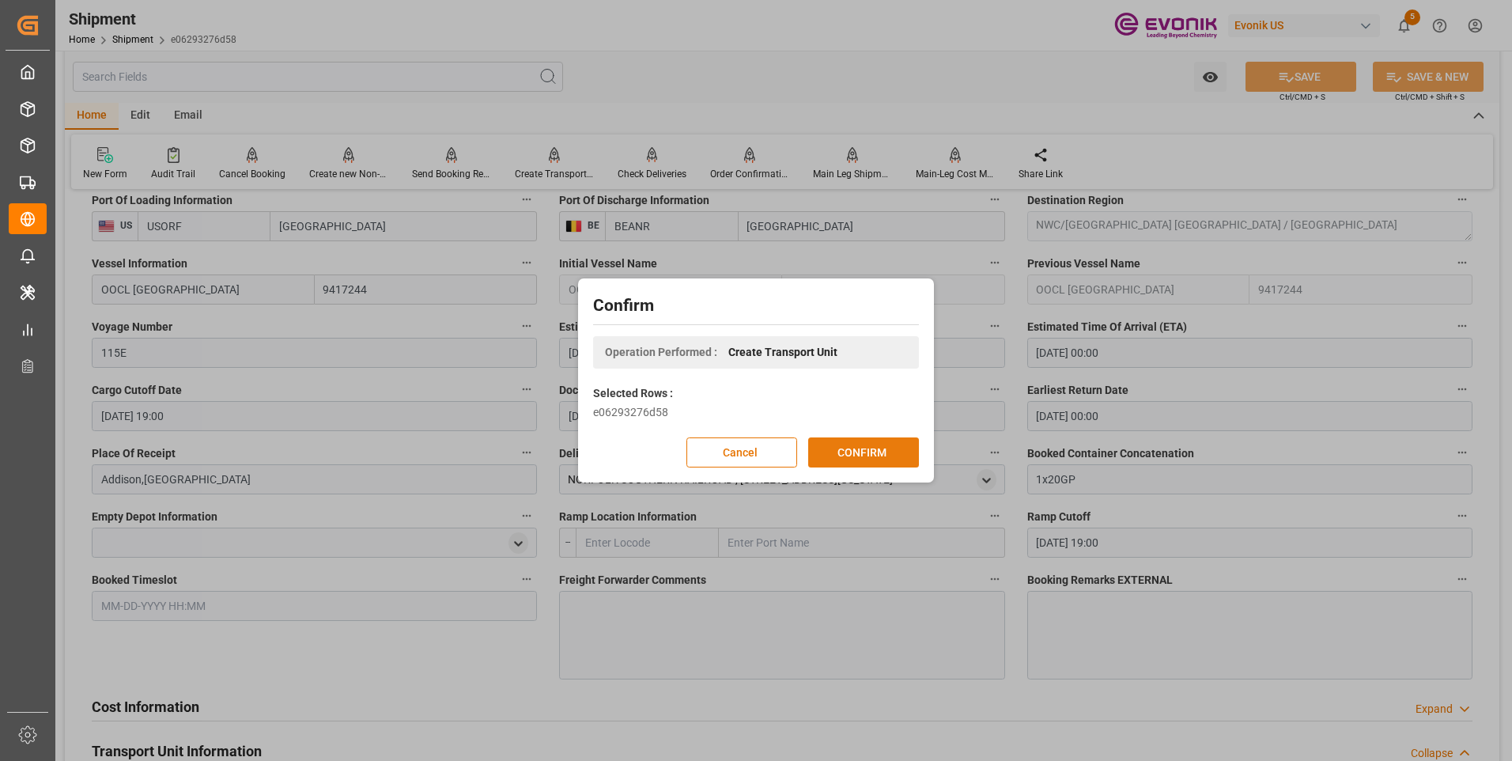
click at [869, 440] on button "CONFIRM" at bounding box center [863, 452] width 111 height 30
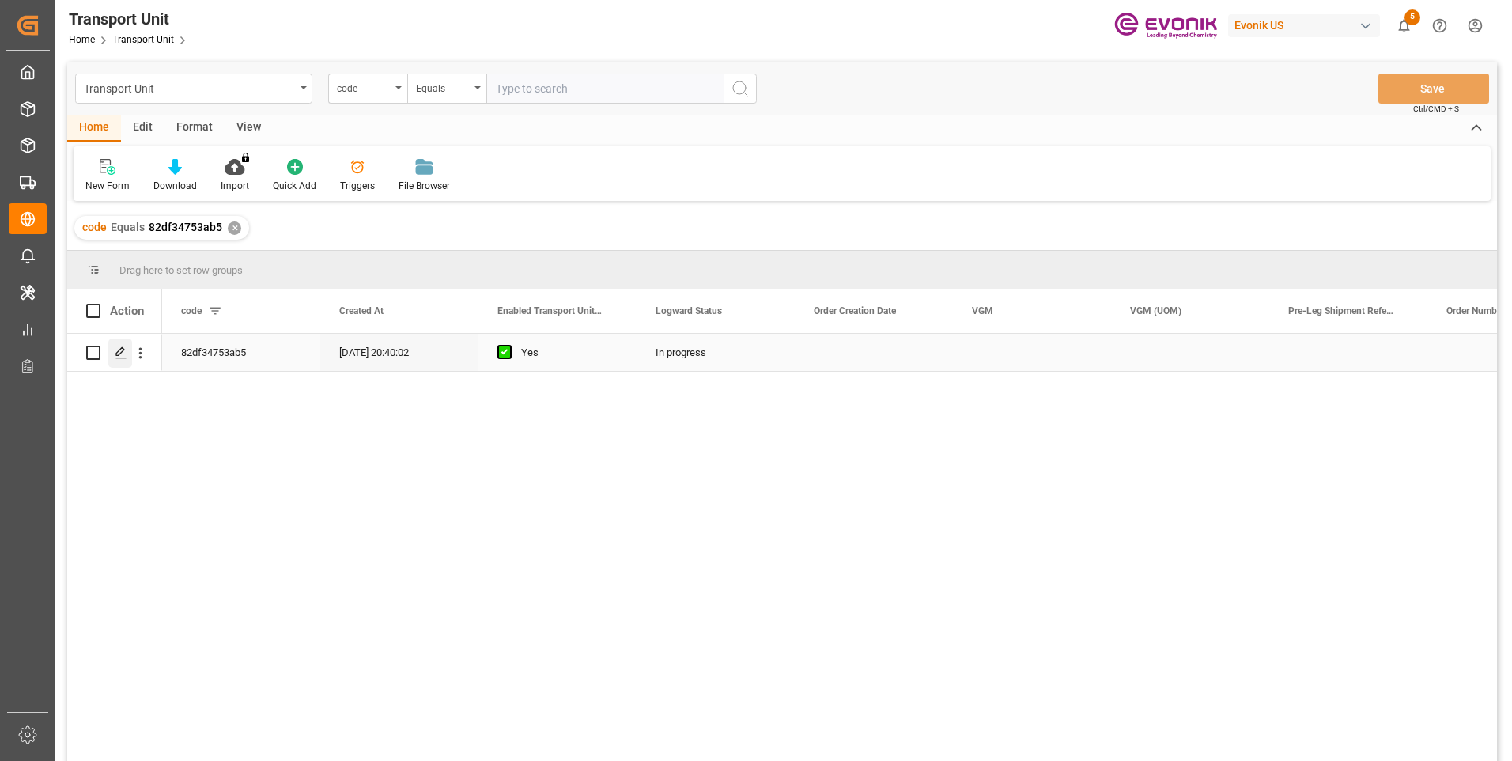
click at [120, 350] on icon "Press SPACE to select this row." at bounding box center [121, 352] width 13 height 13
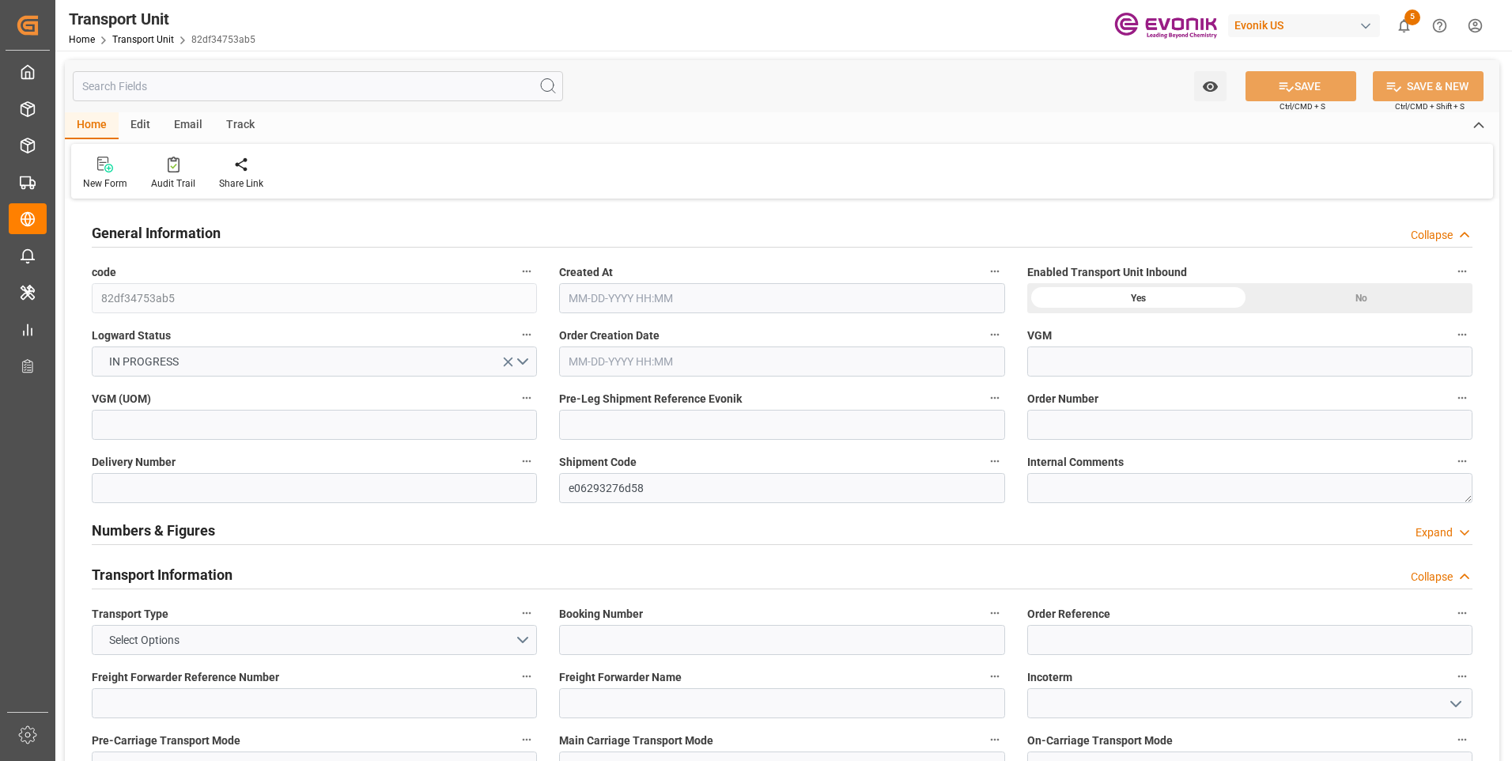
type input "[DATE] 20:40"
type input "[DATE]"
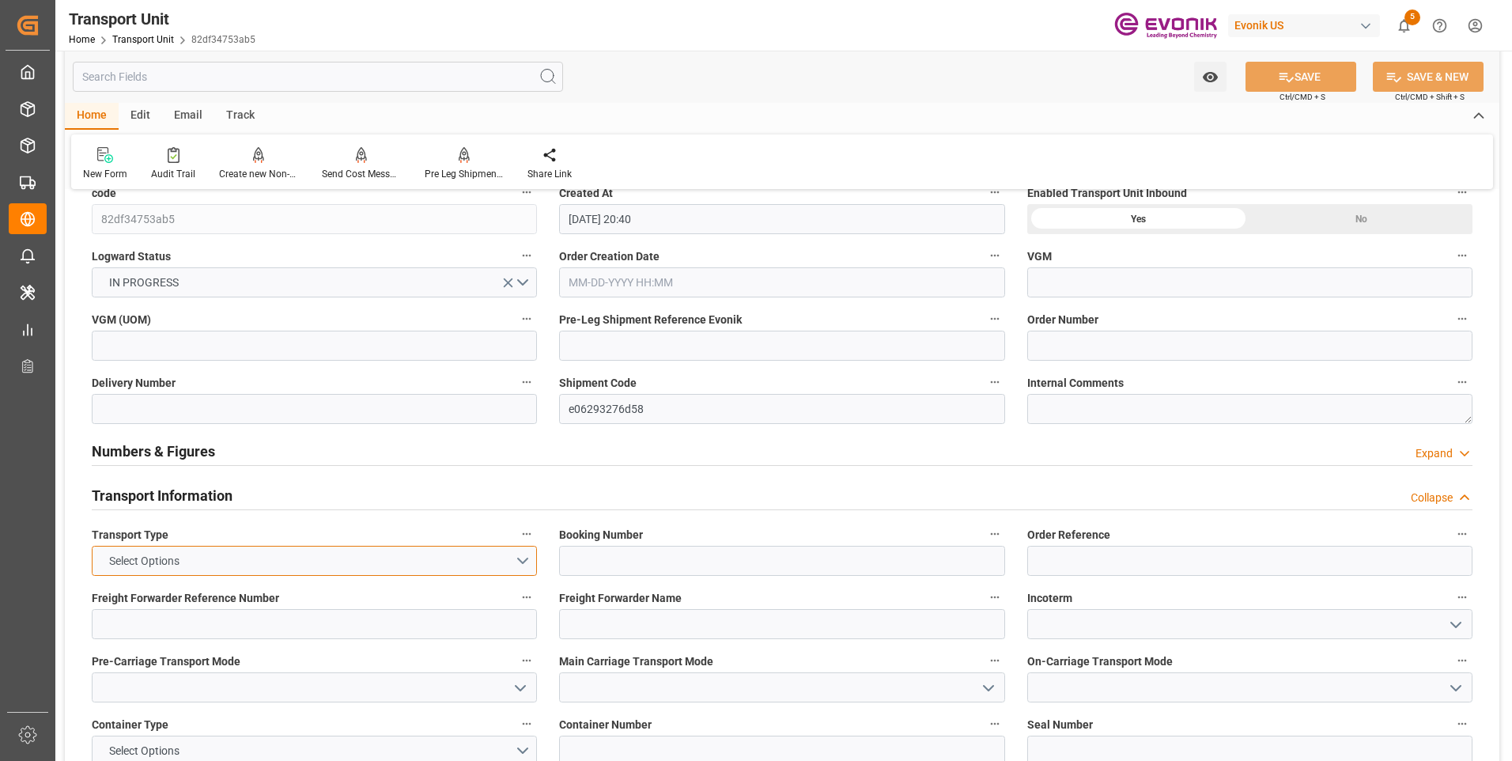
click at [520, 558] on button "Select Options" at bounding box center [314, 561] width 445 height 30
click at [134, 566] on div "SEAFREIGHT" at bounding box center [315, 564] width 444 height 33
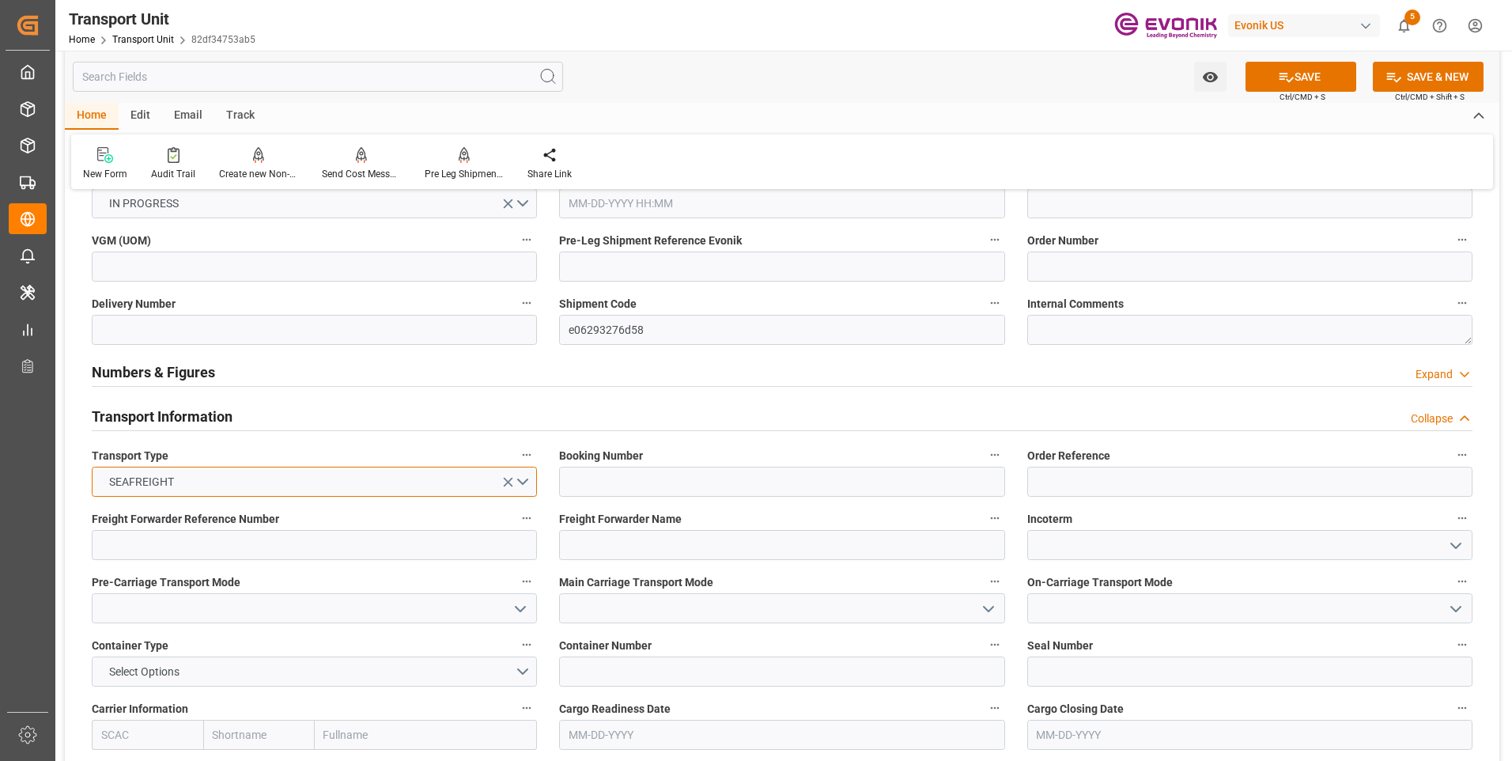
scroll to position [237, 0]
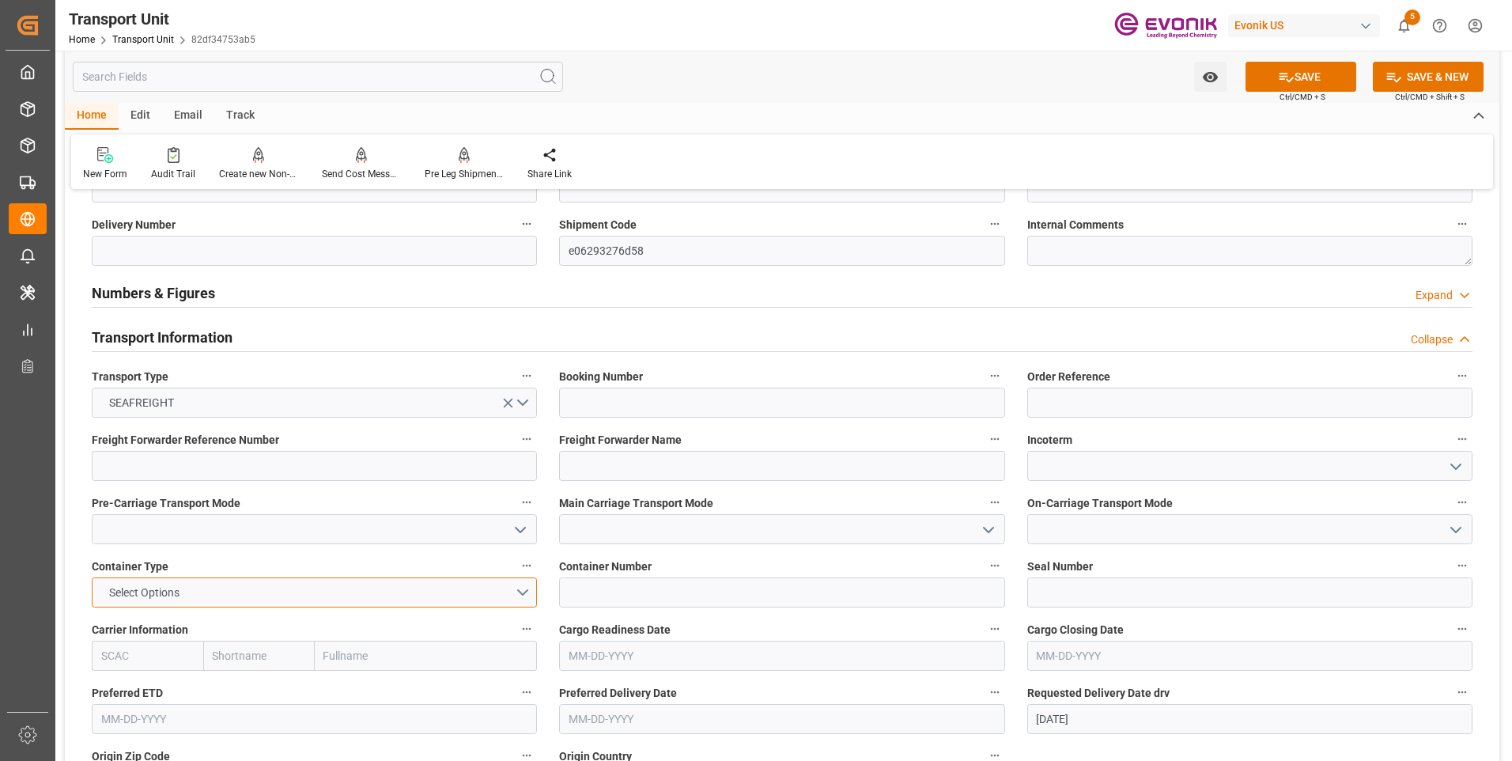
click at [524, 588] on button "Select Options" at bounding box center [314, 592] width 445 height 30
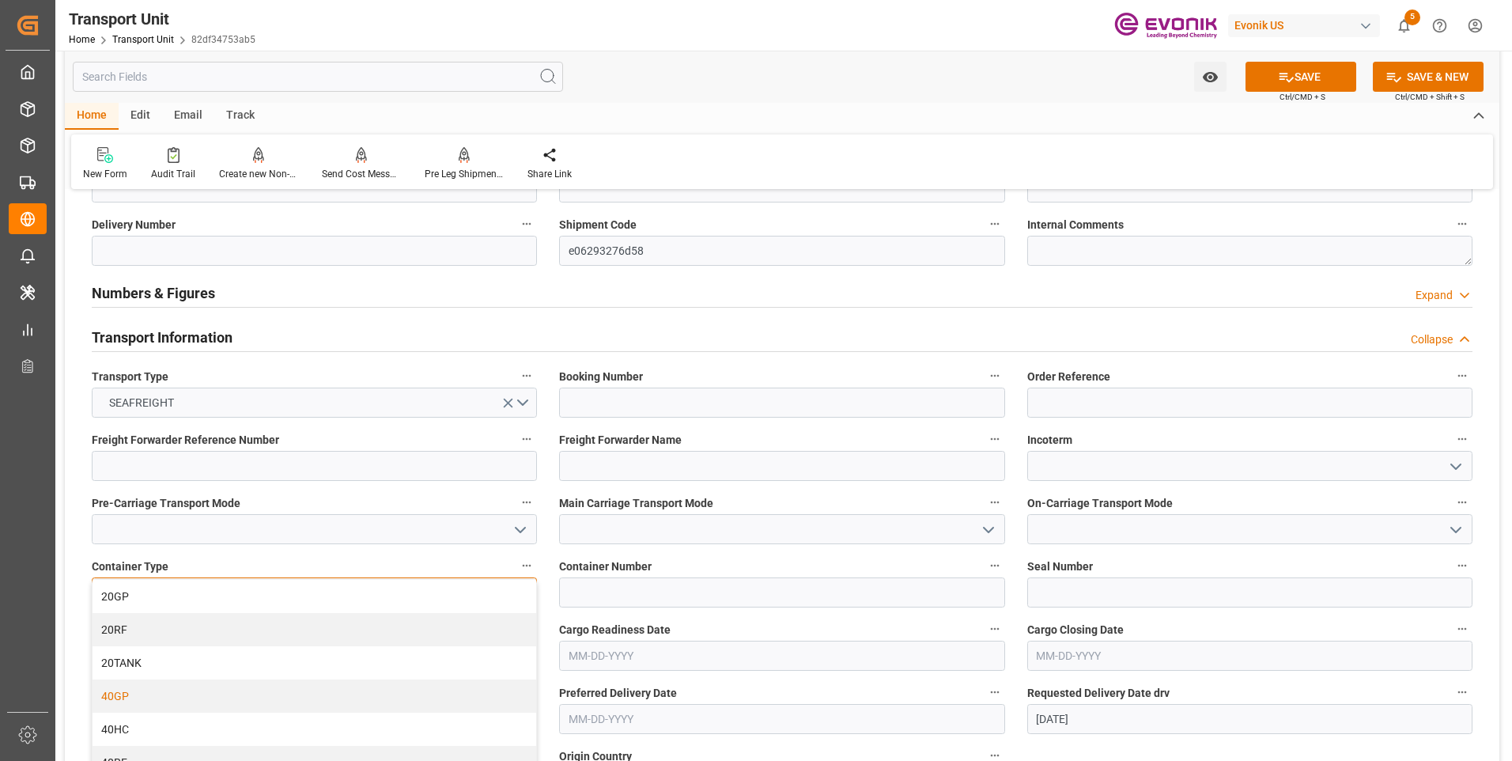
scroll to position [316, 0]
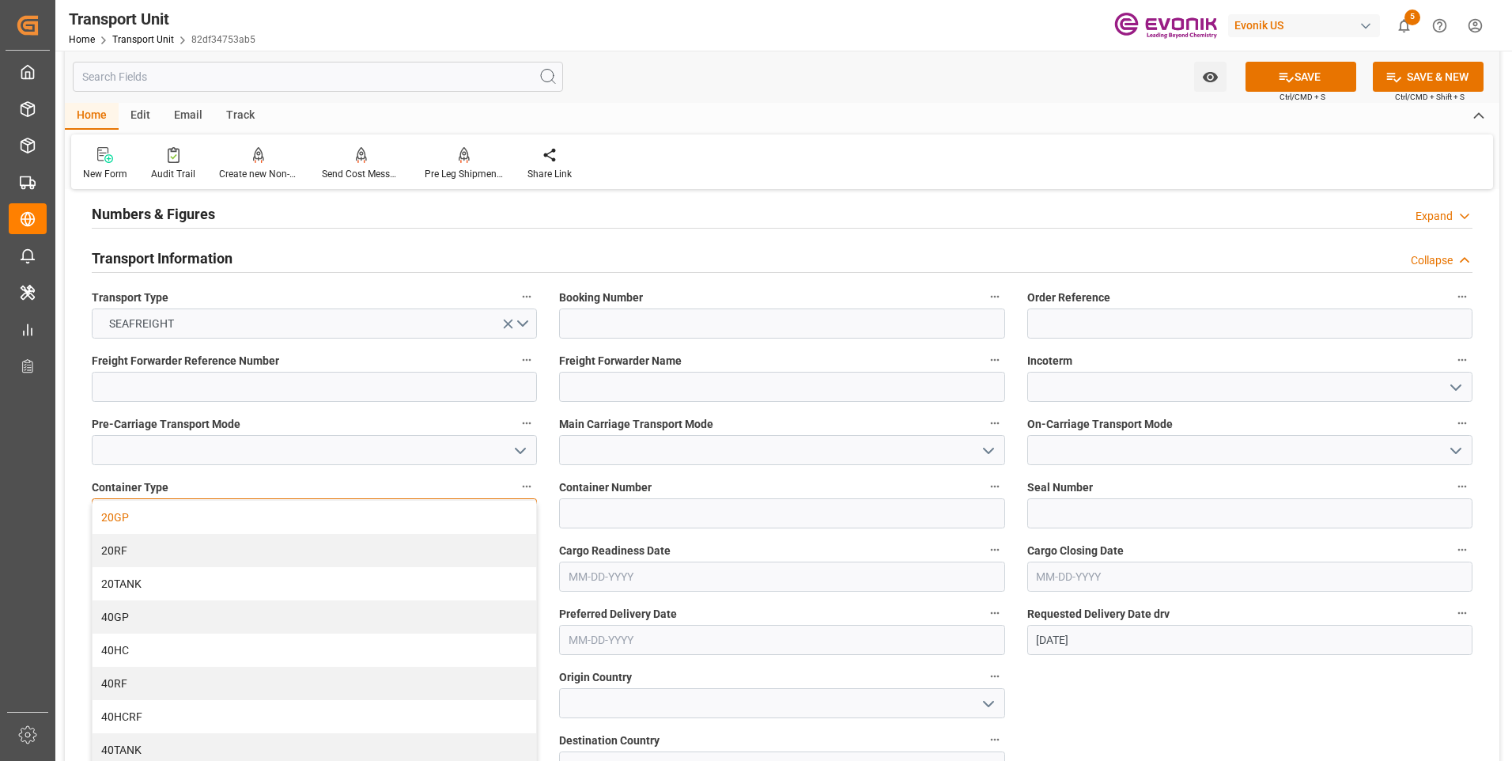
click at [233, 521] on div "20GP" at bounding box center [315, 517] width 444 height 33
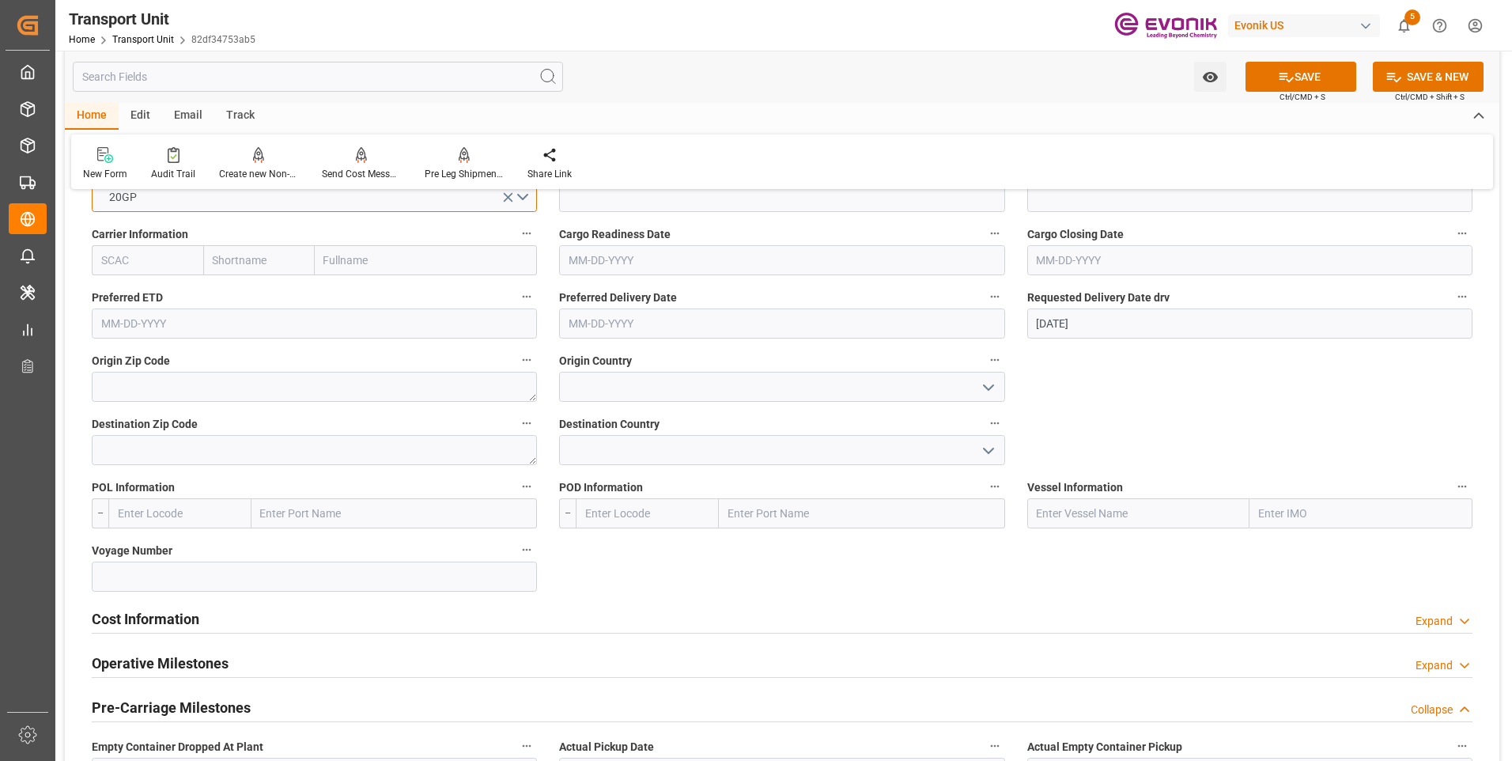
scroll to position [712, 0]
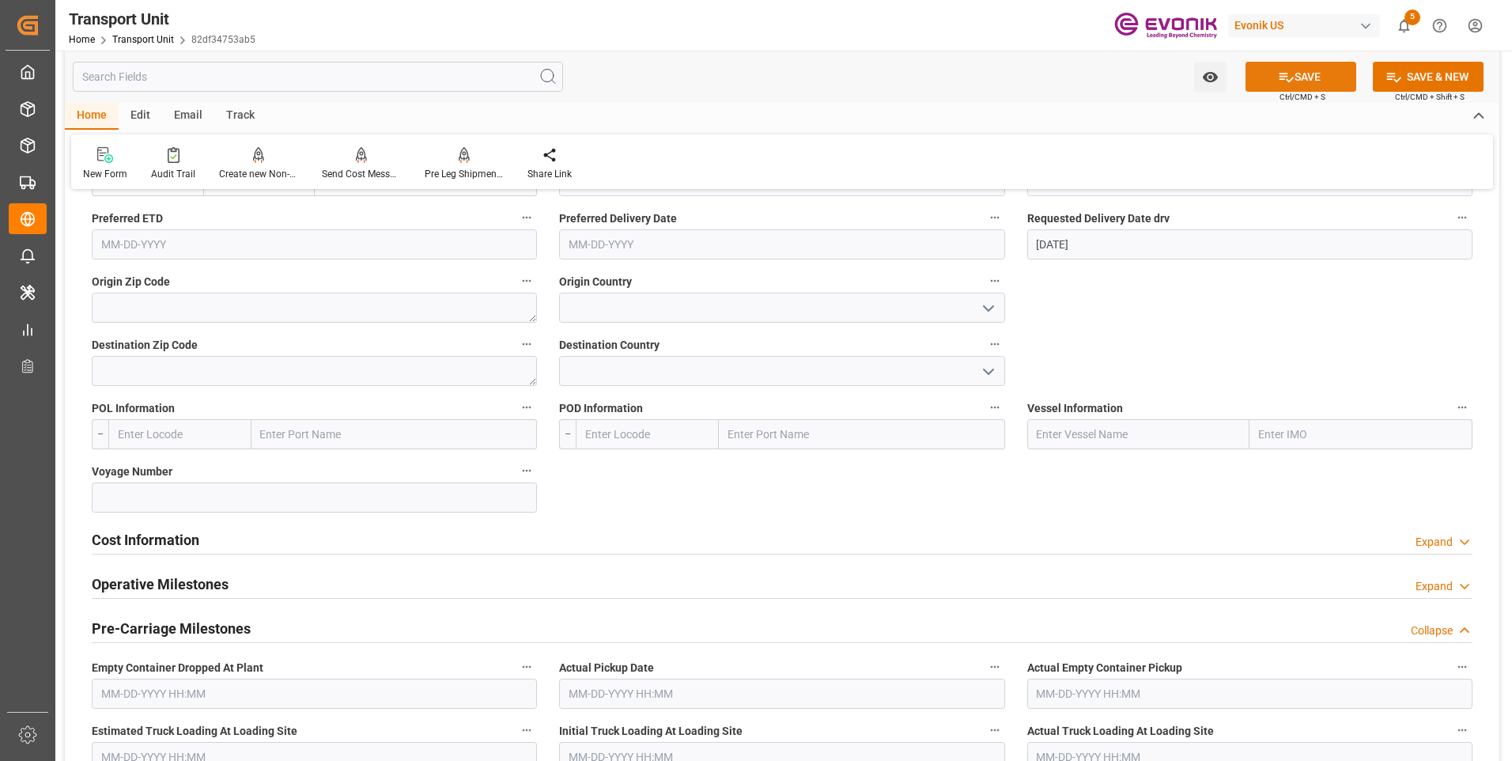
click at [1295, 78] on button "SAVE" at bounding box center [1301, 77] width 111 height 30
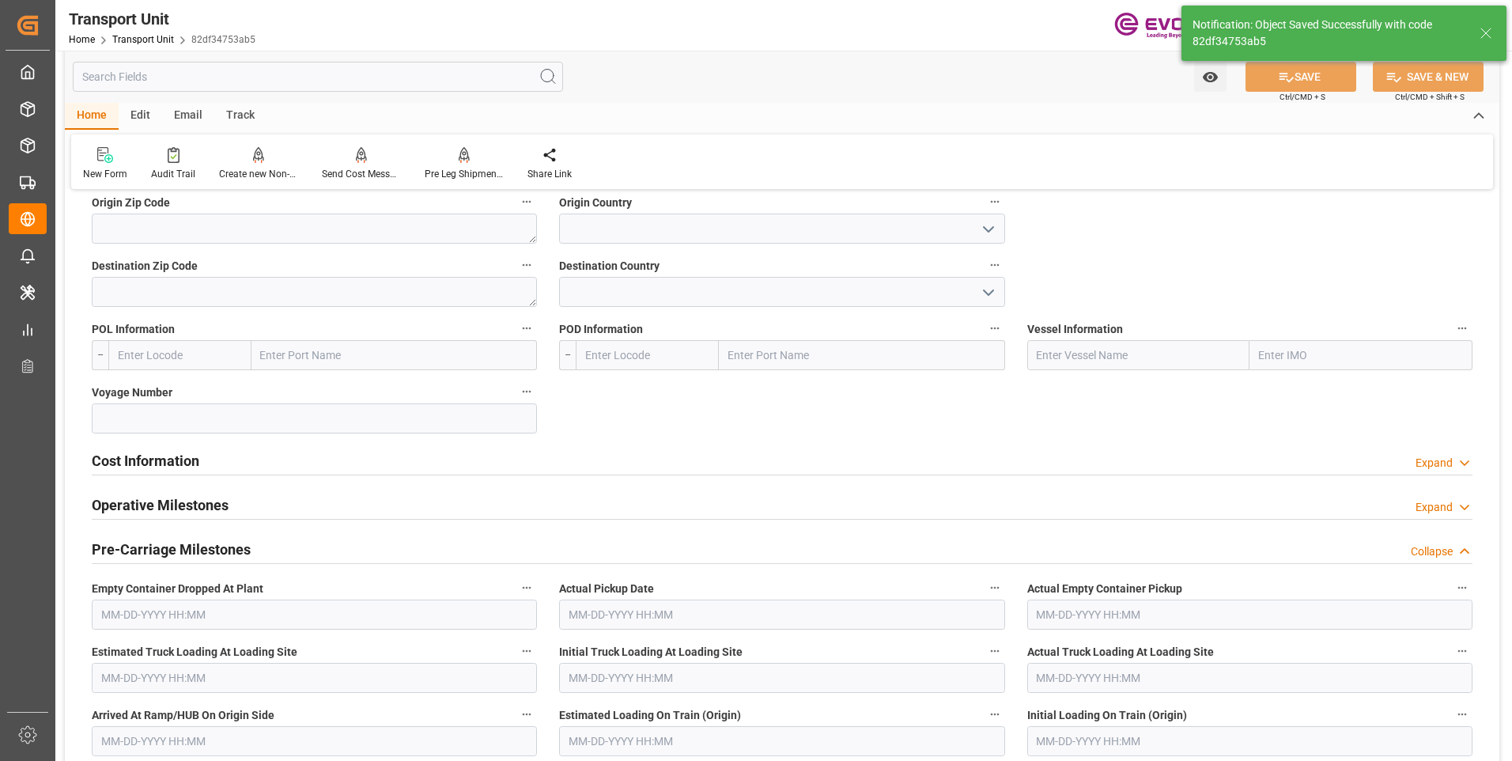
type textarea "No Deliveries found"
type input "0"
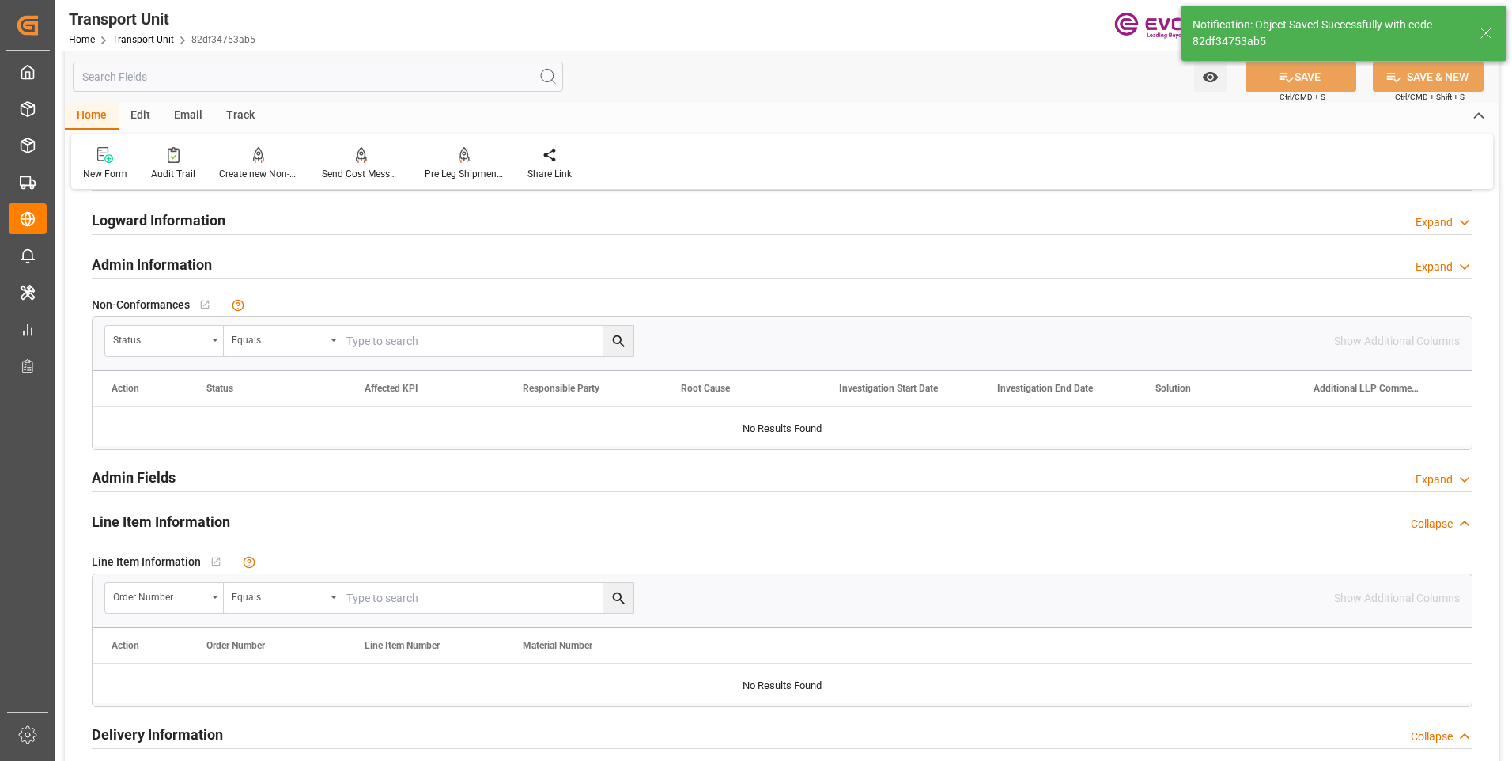
scroll to position [2136, 0]
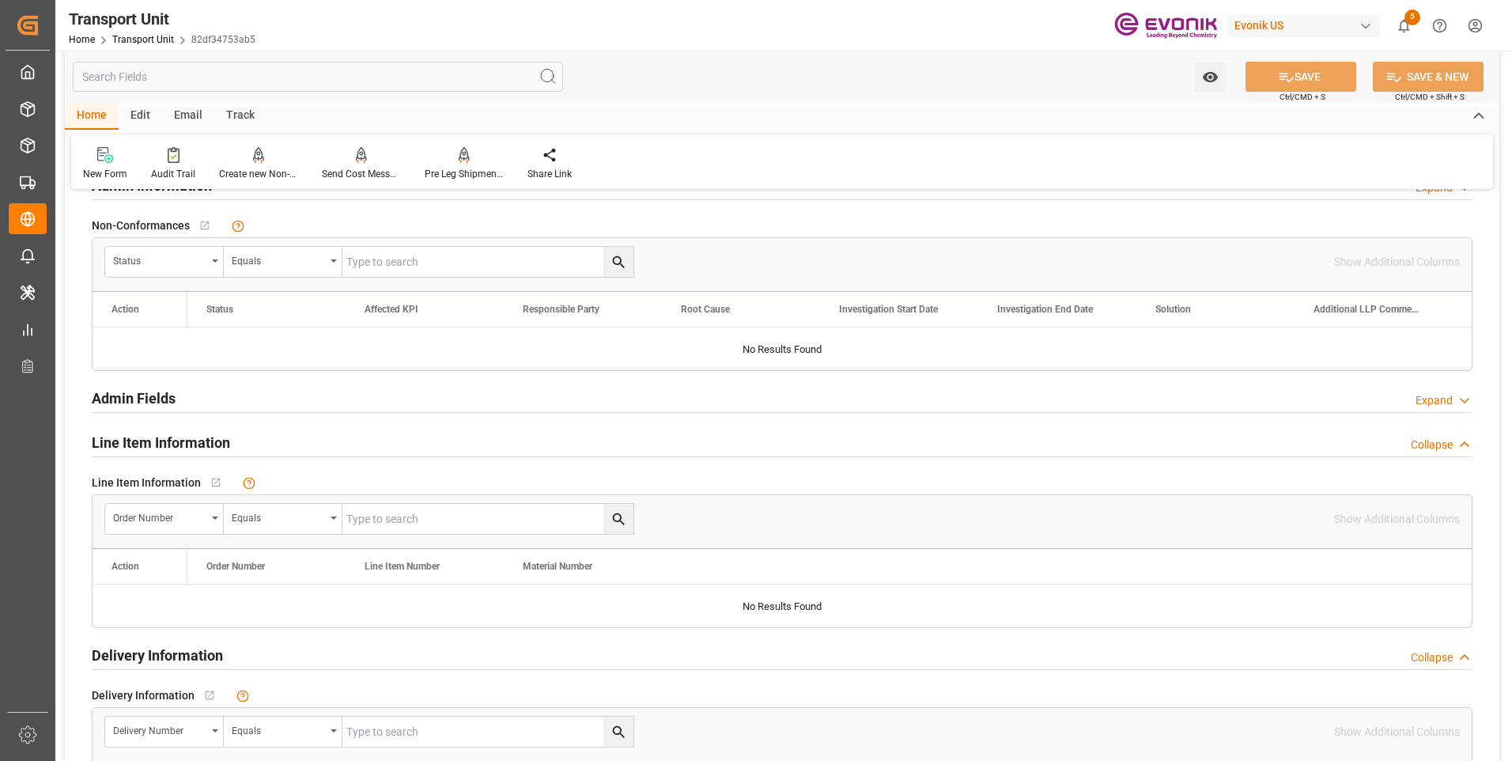
click at [410, 513] on input "text" at bounding box center [488, 519] width 291 height 30
paste input "0046471275"
type input "0046471275"
click at [625, 521] on icon "search button" at bounding box center [619, 519] width 17 height 17
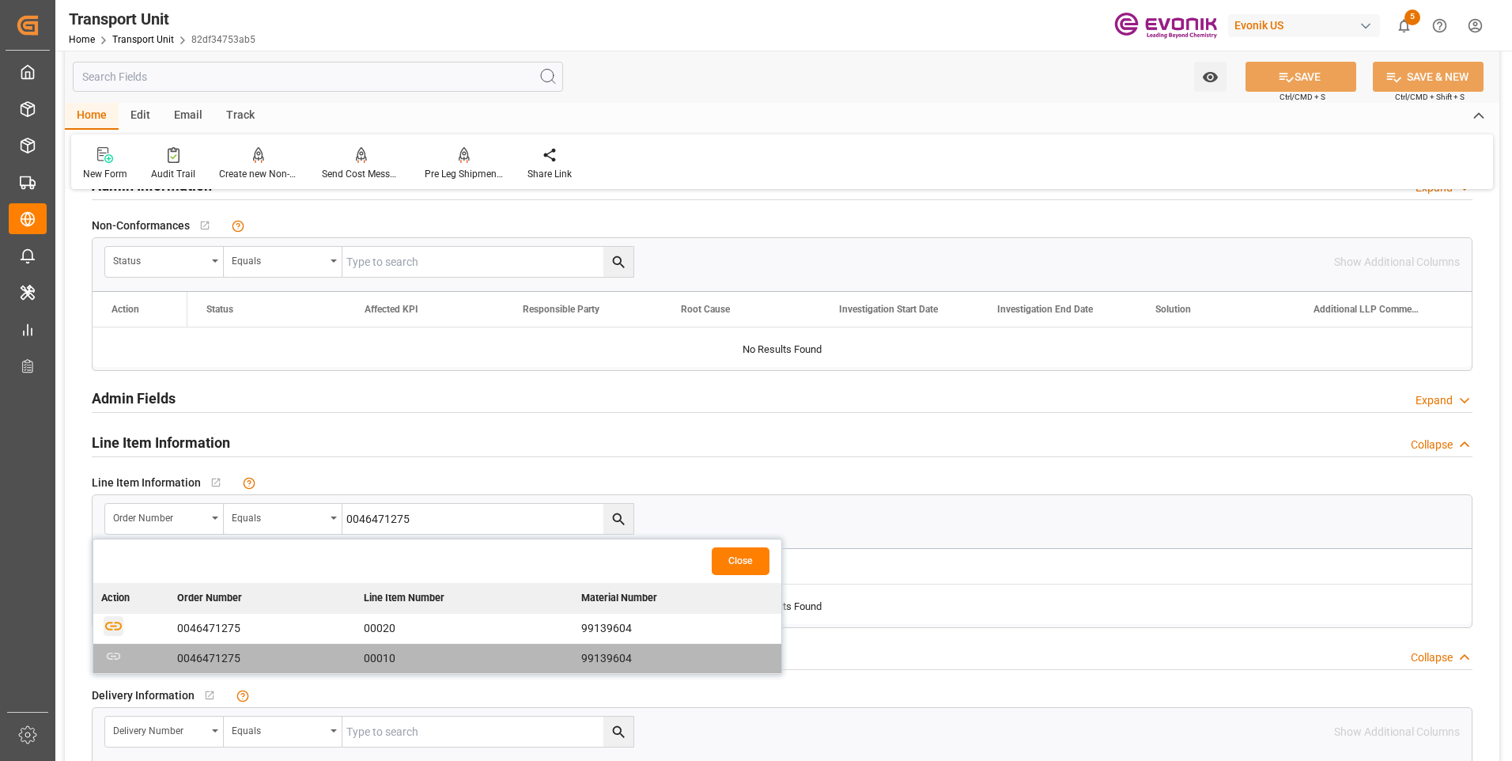
click at [112, 626] on icon "button" at bounding box center [113, 626] width 17 height 9
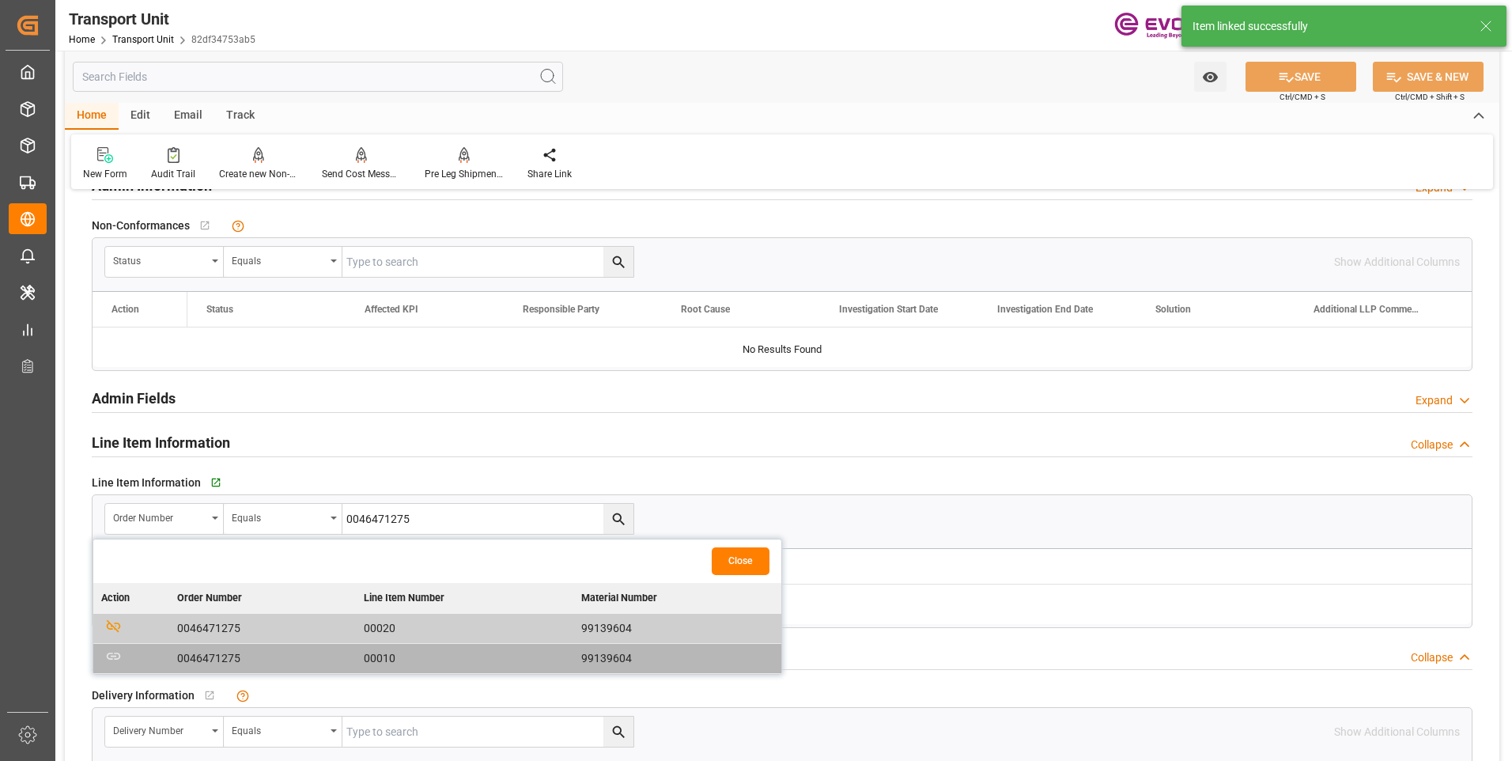
click at [744, 556] on button "Close" at bounding box center [741, 561] width 58 height 28
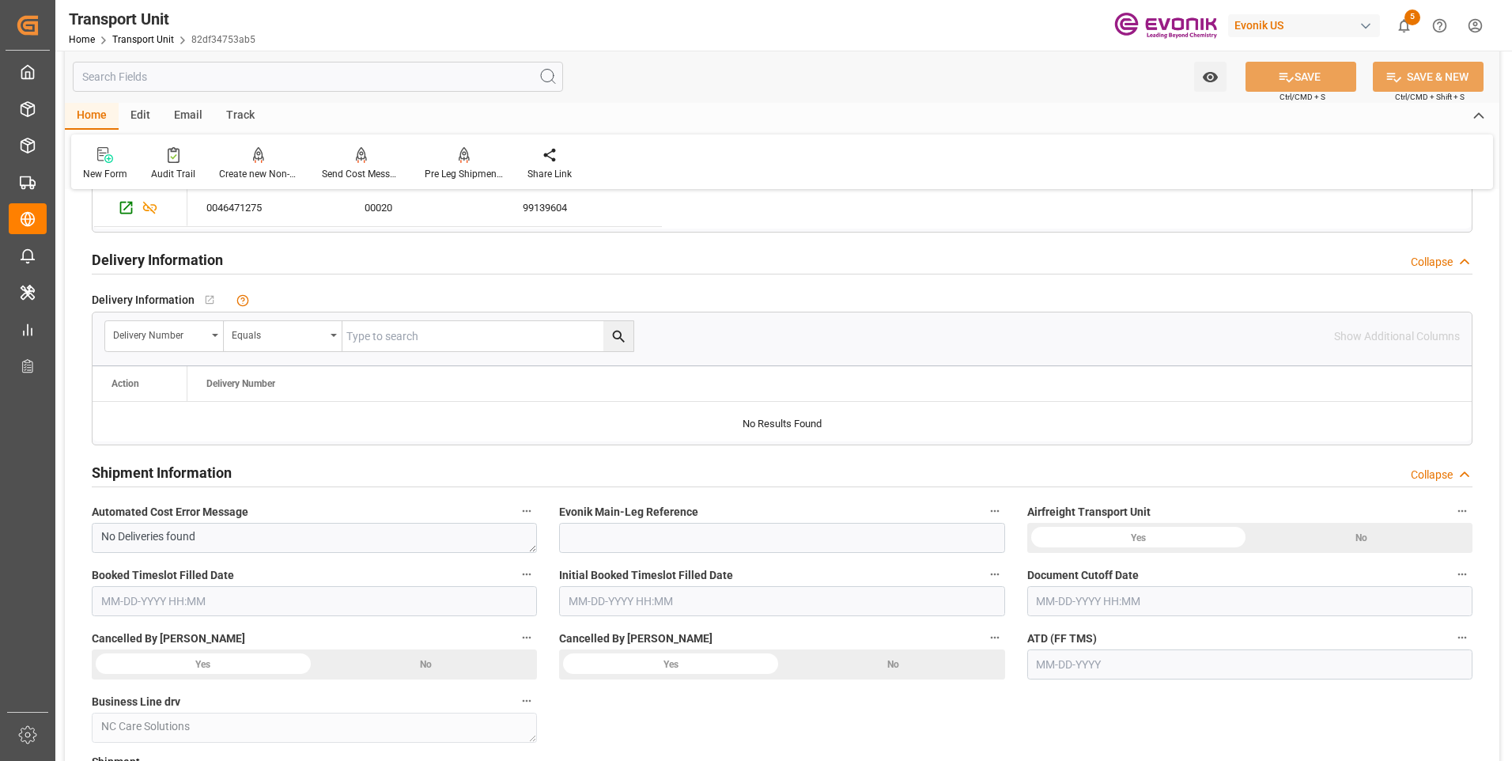
scroll to position [1978, 0]
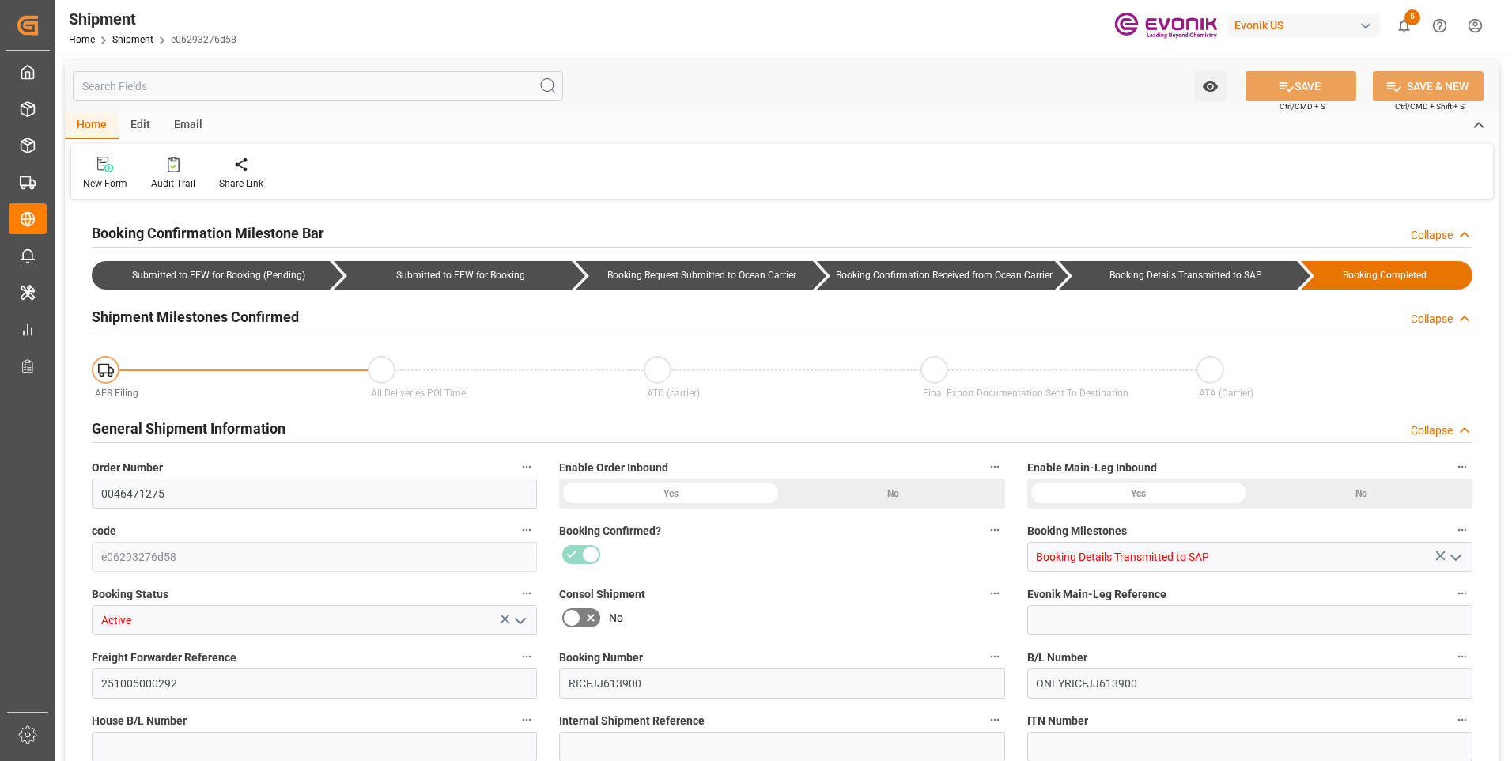
type input "USORF"
type input "BEANR"
type input "9417244"
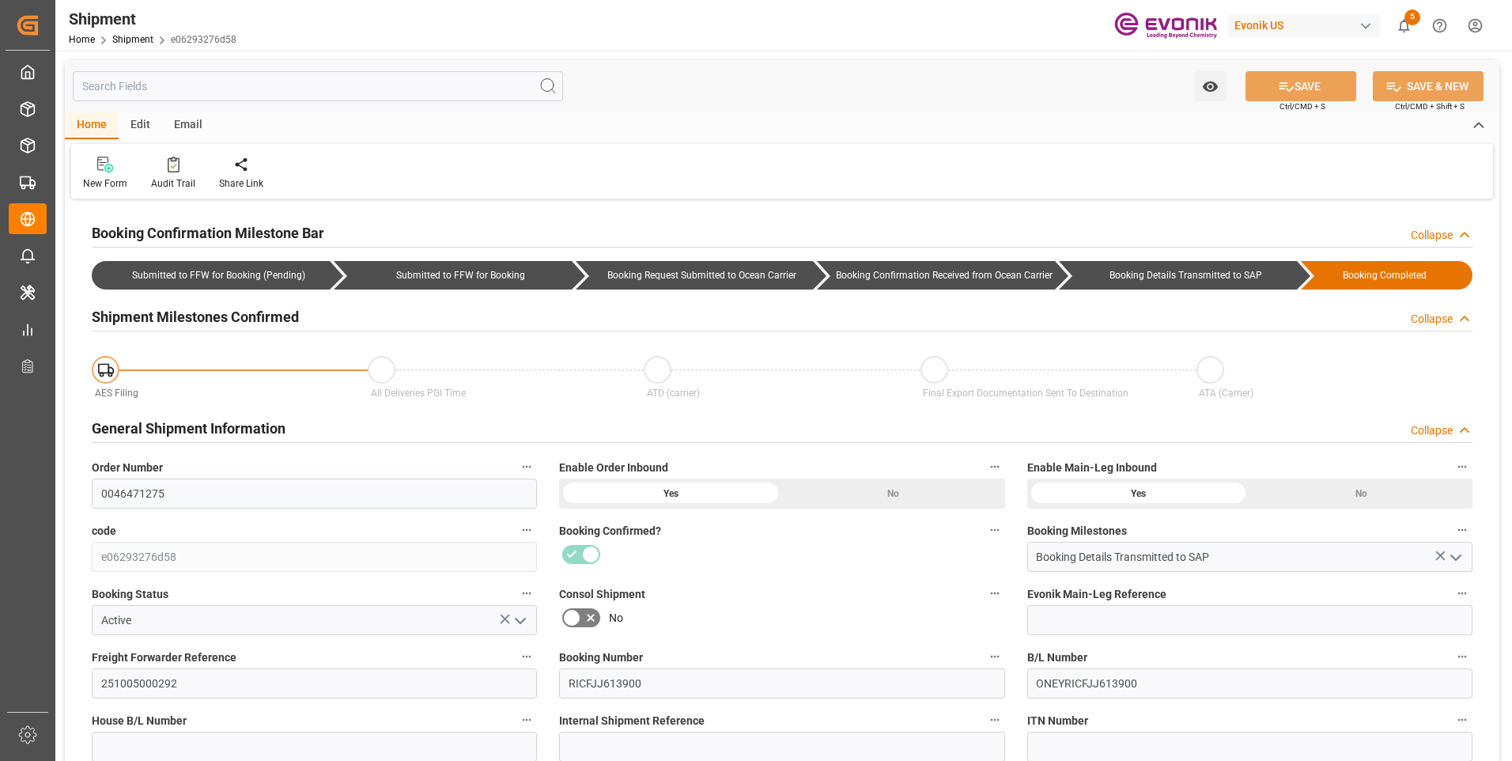
type input "[DATE] 00:00"
type input "[DATE] 19:00"
type input "[DATE] 16:00"
type input "[DATE] 00:00"
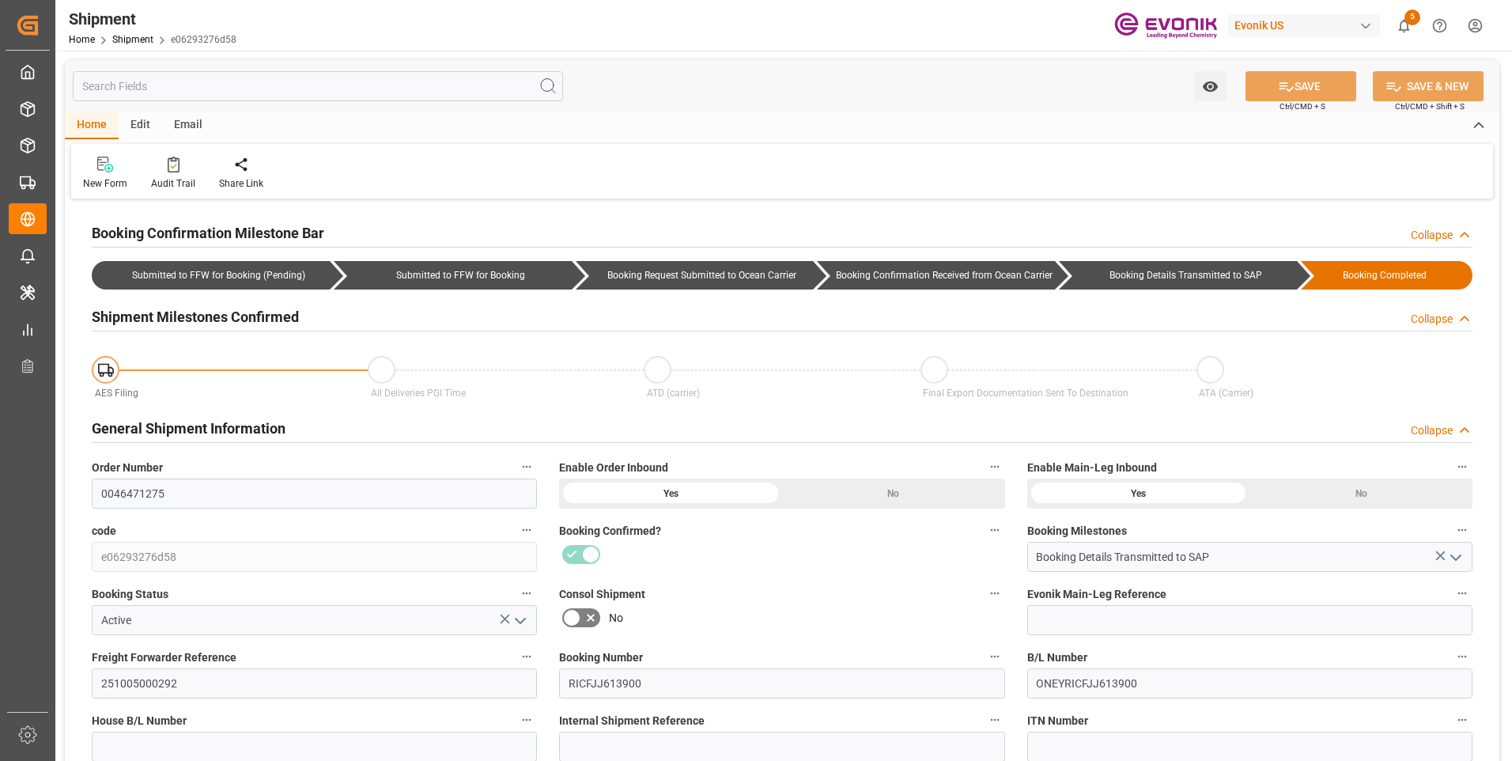
type input "[DATE] 19:00"
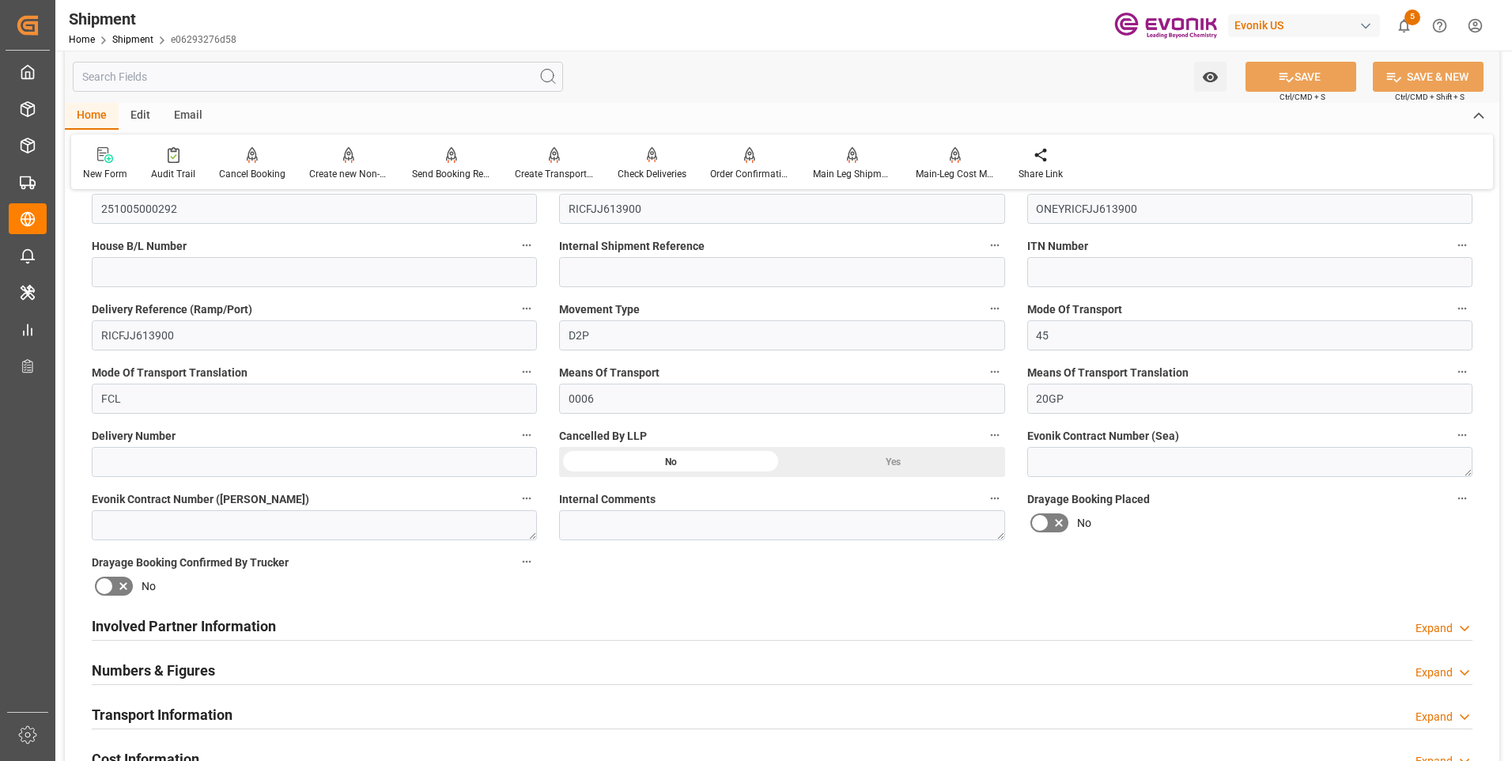
scroll to position [633, 0]
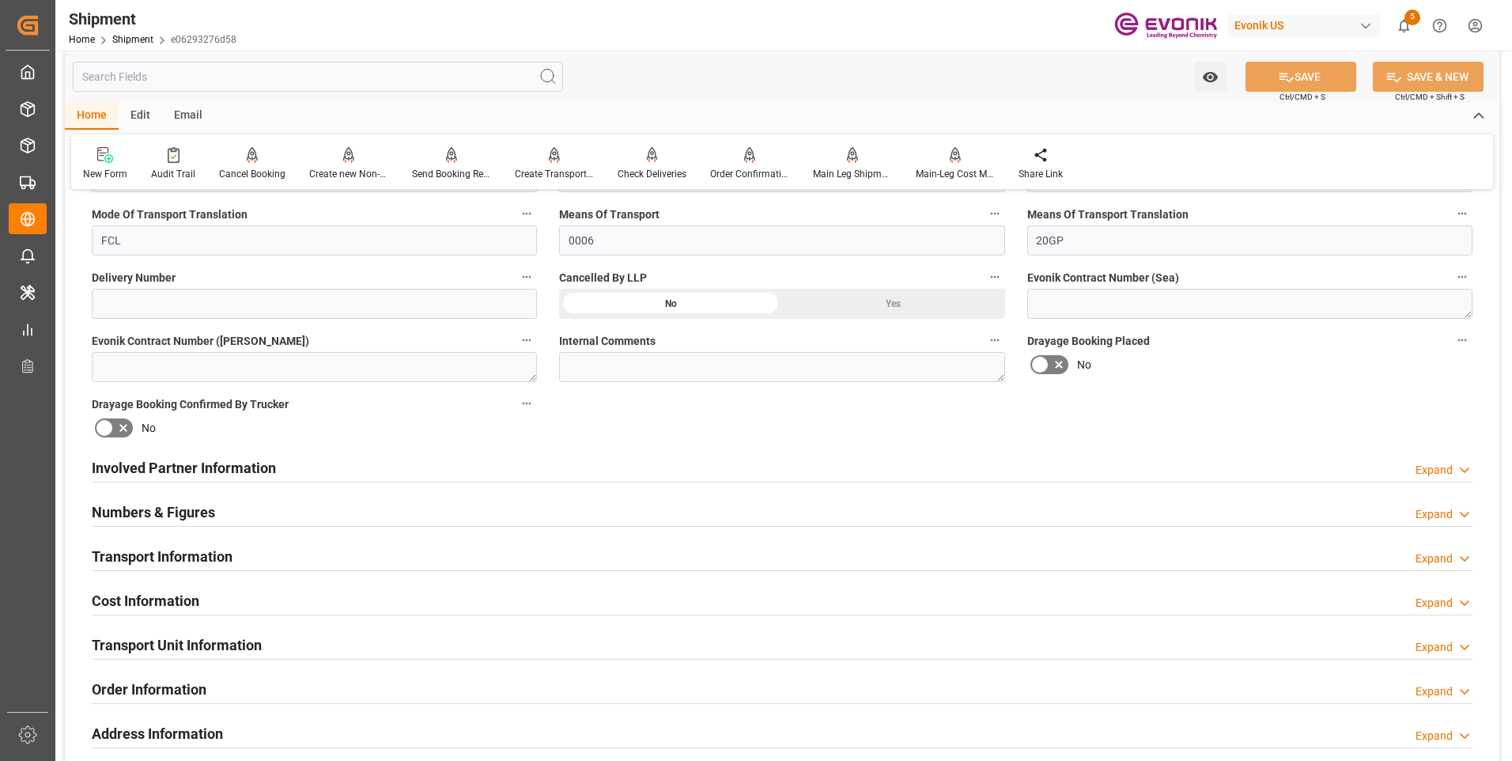
click at [375, 561] on div "Transport Information Expand" at bounding box center [782, 555] width 1381 height 30
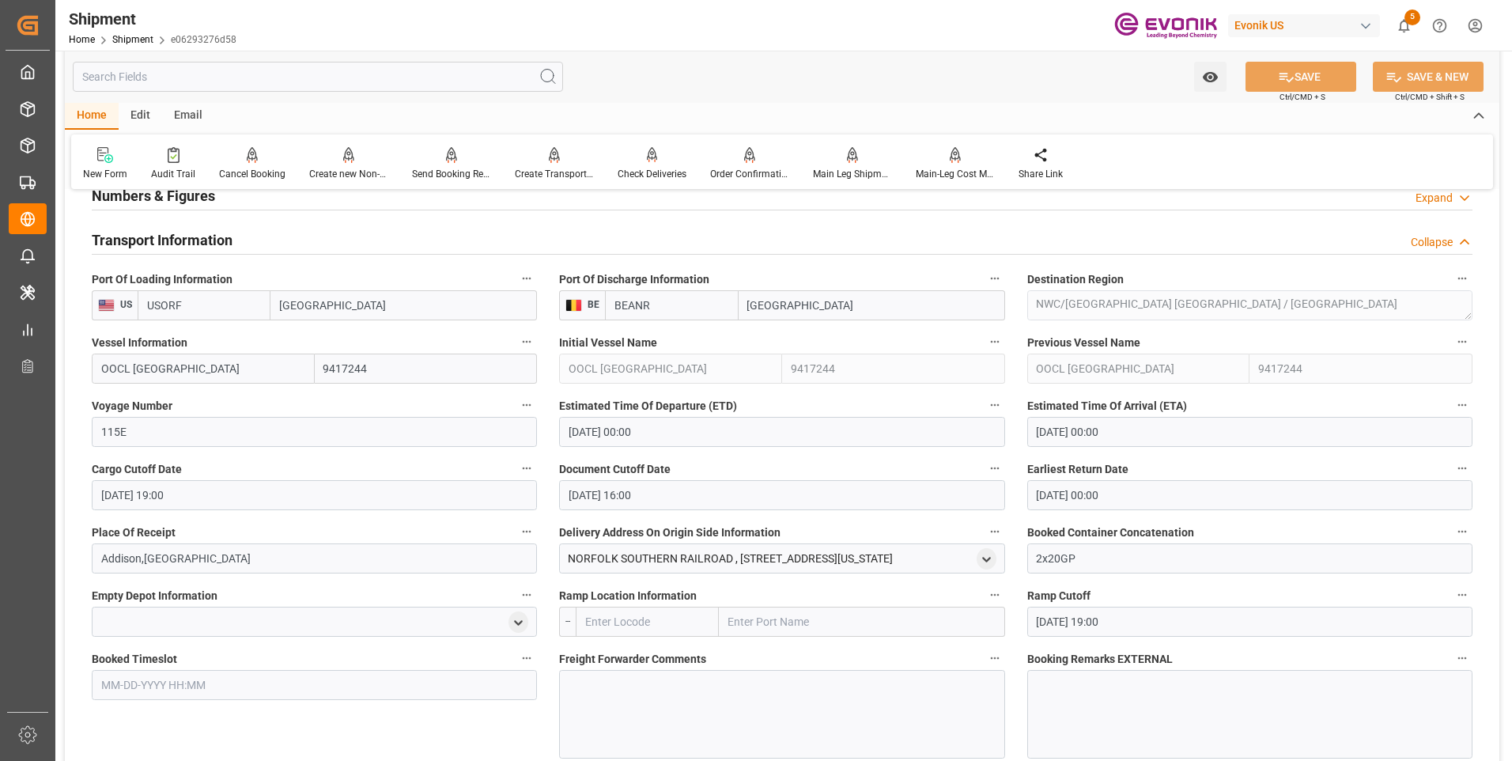
scroll to position [1028, 0]
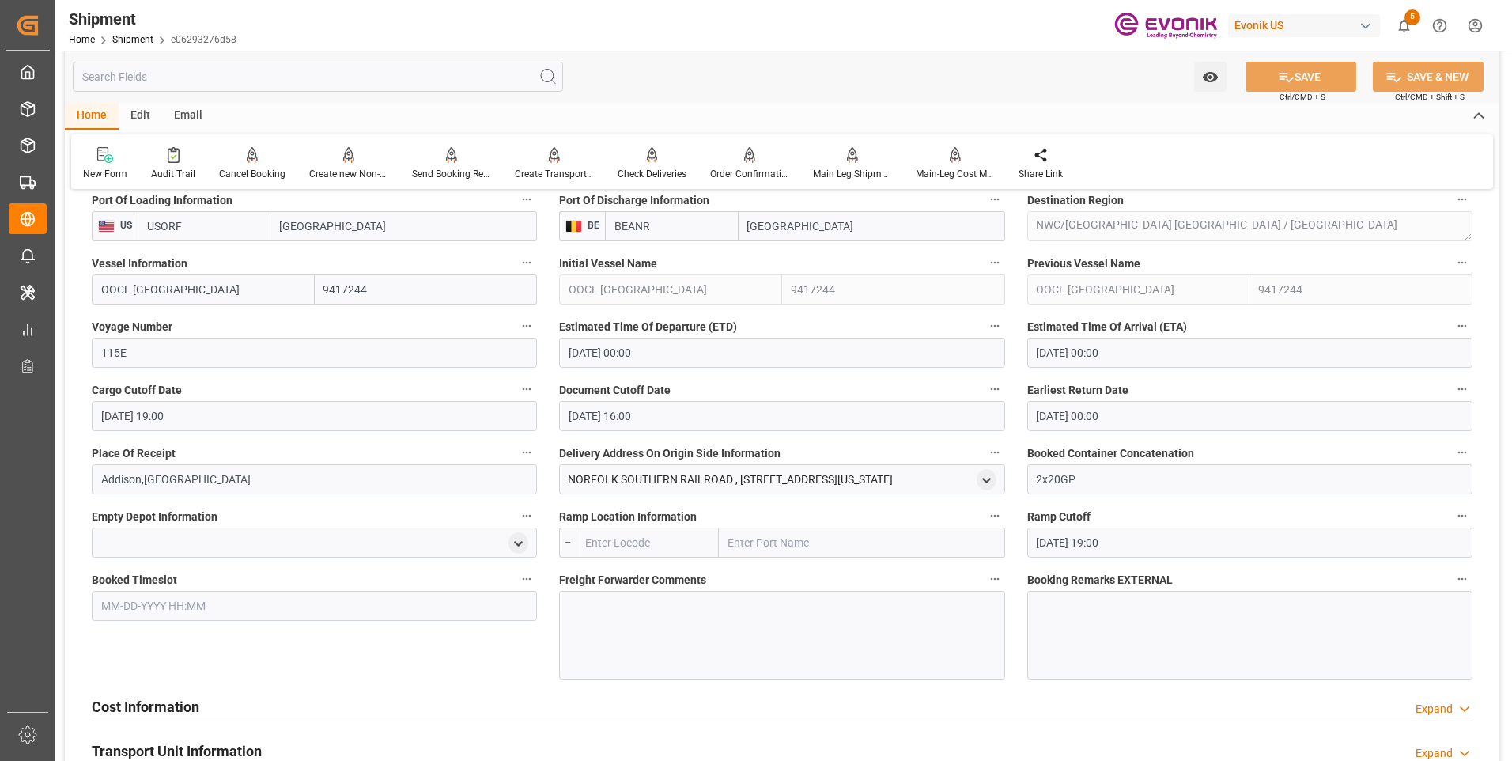
click at [732, 647] on div at bounding box center [781, 635] width 445 height 89
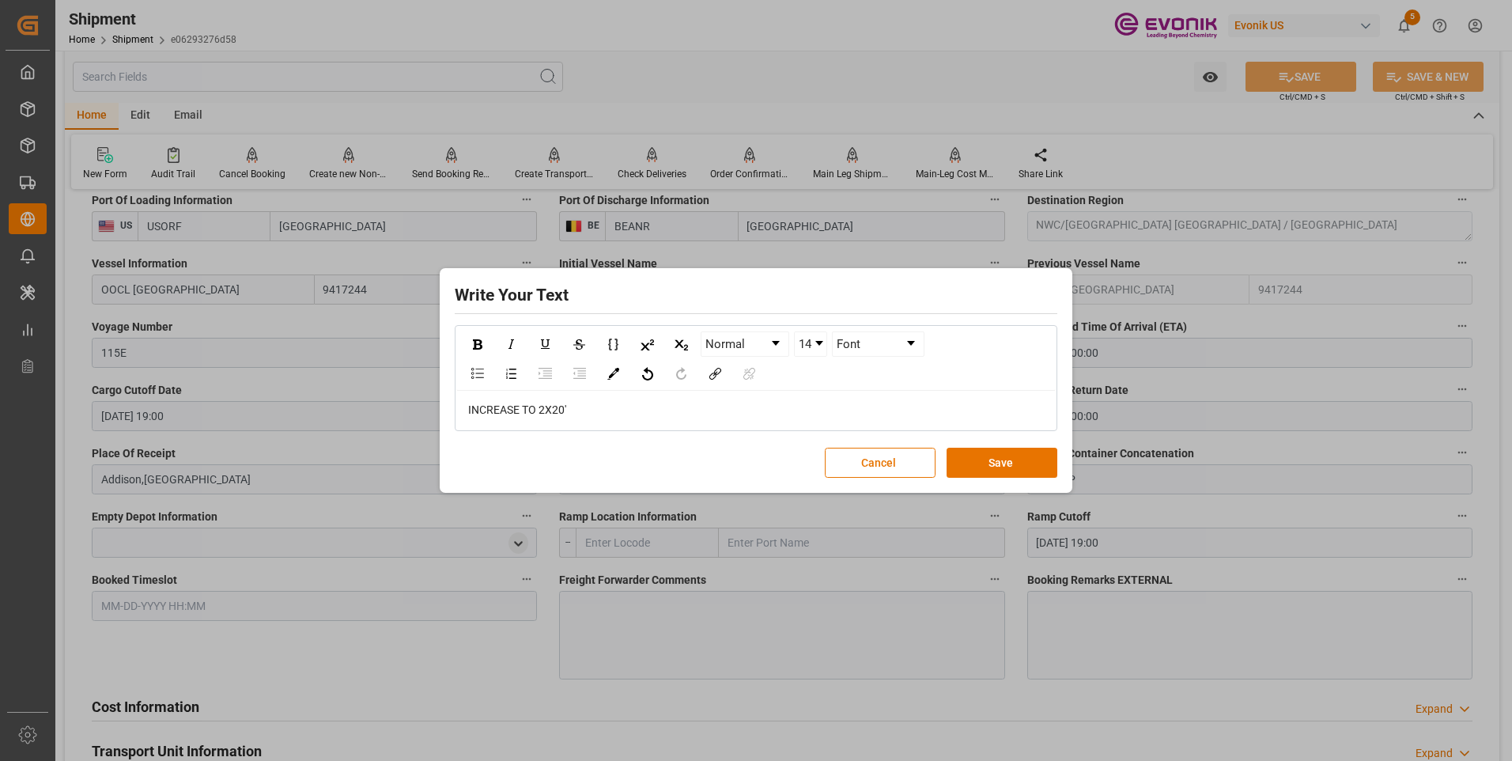
click at [1019, 462] on button "Save" at bounding box center [1002, 463] width 111 height 30
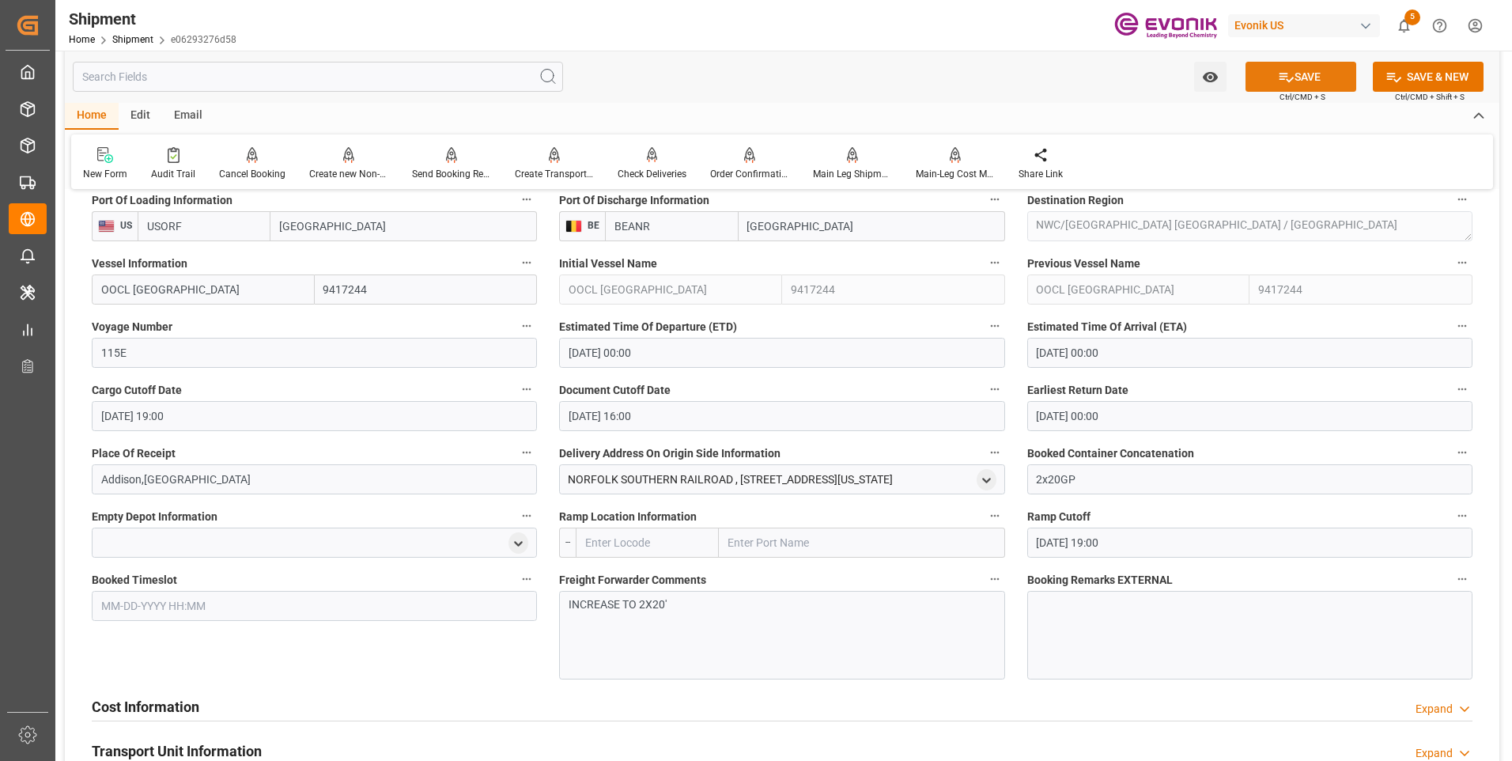
click at [1301, 74] on button "SAVE" at bounding box center [1301, 77] width 111 height 30
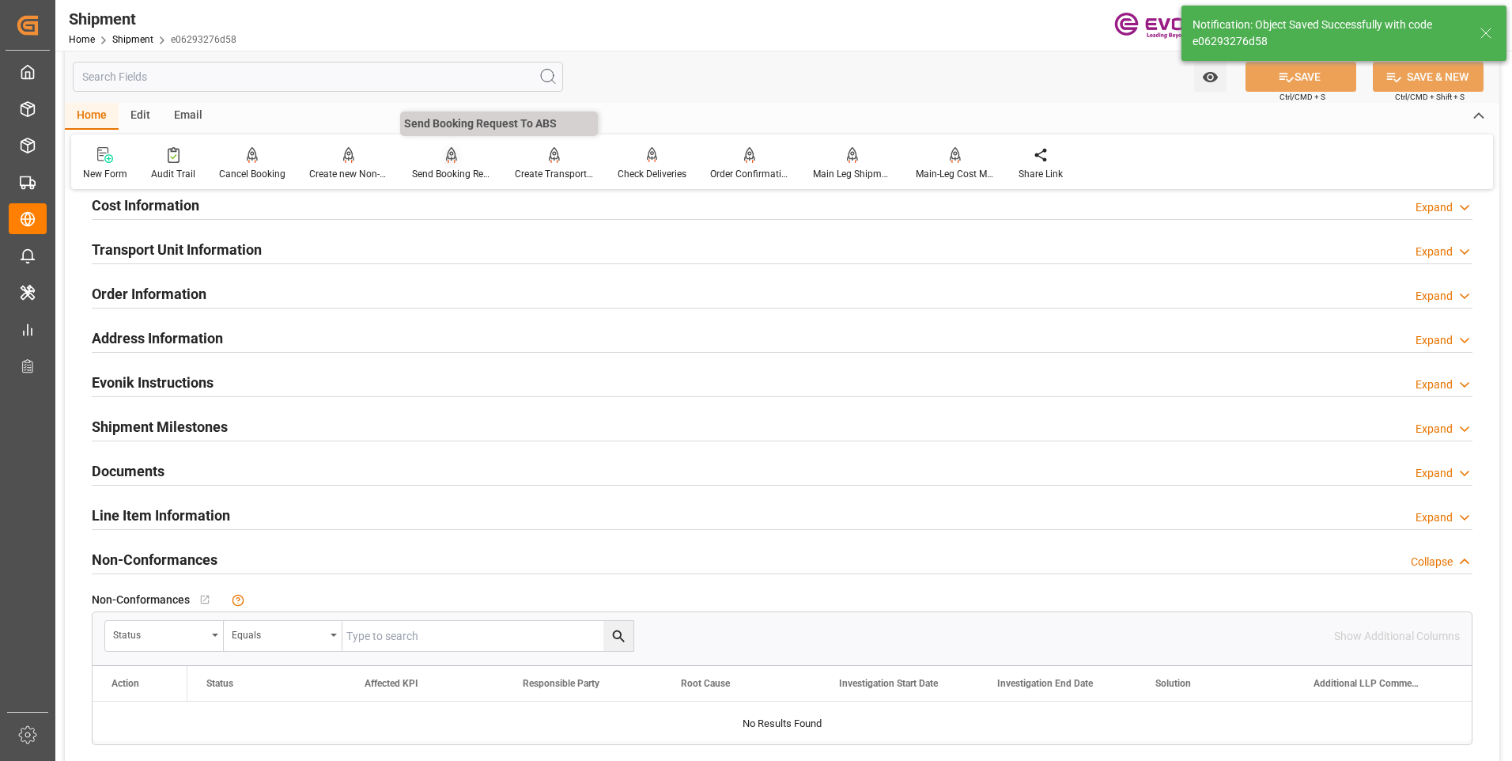
click at [435, 169] on div "Send Booking Request To ABS" at bounding box center [451, 174] width 79 height 14
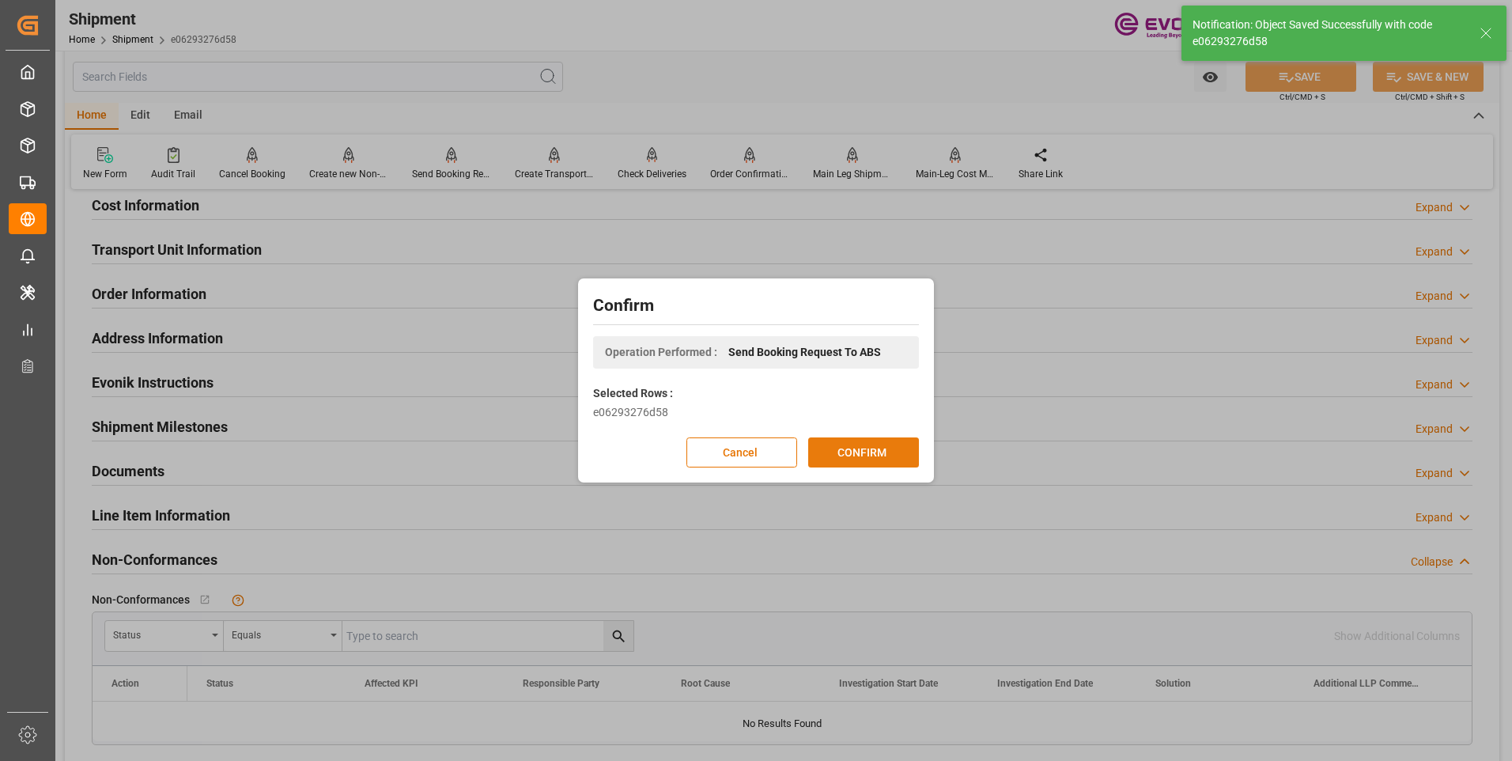
click at [876, 456] on button "CONFIRM" at bounding box center [863, 452] width 111 height 30
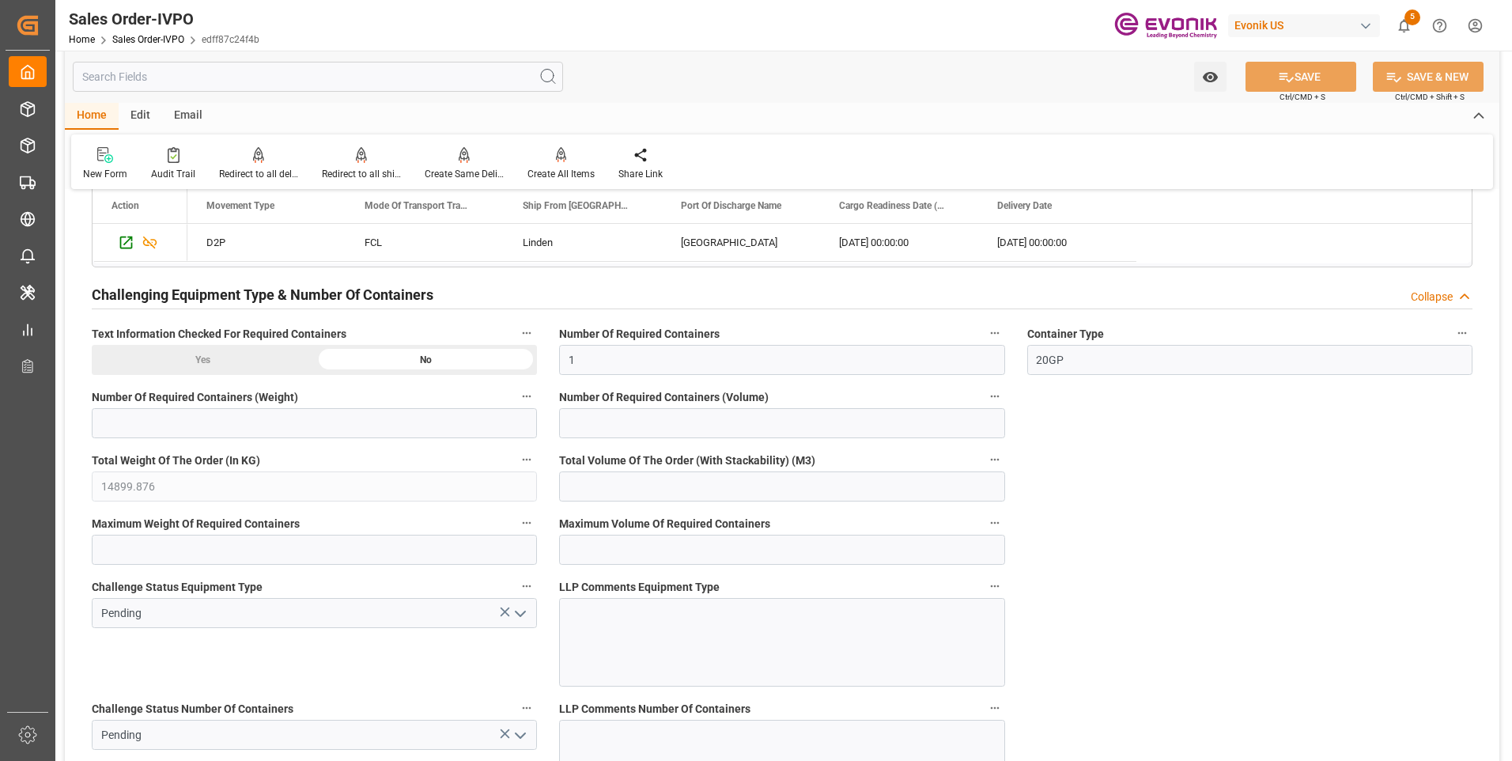
scroll to position [2690, 0]
